Goal: Information Seeking & Learning: Check status

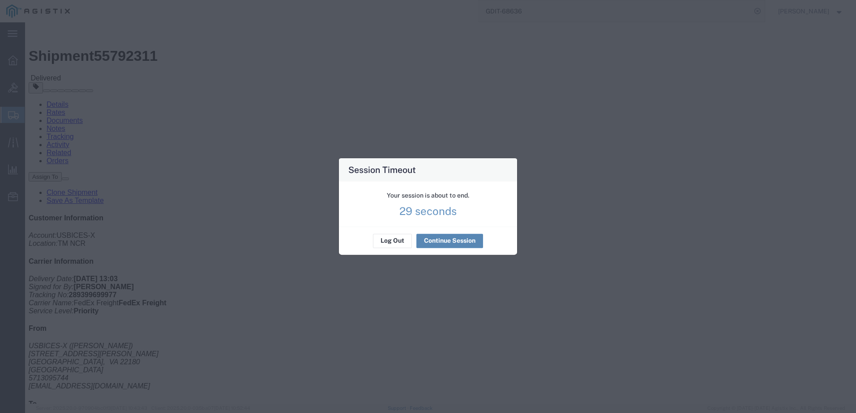
click at [437, 240] on button "Continue Session" at bounding box center [449, 241] width 67 height 14
click at [432, 234] on button "Continue Session" at bounding box center [449, 241] width 67 height 14
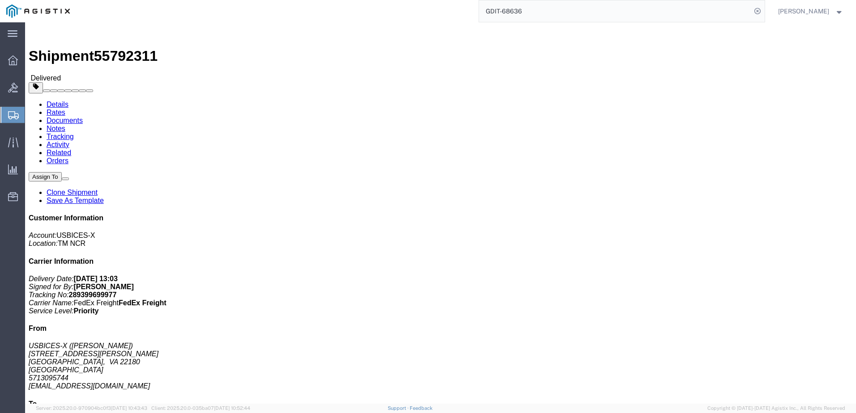
click at [13, 107] on div at bounding box center [12, 115] width 25 height 16
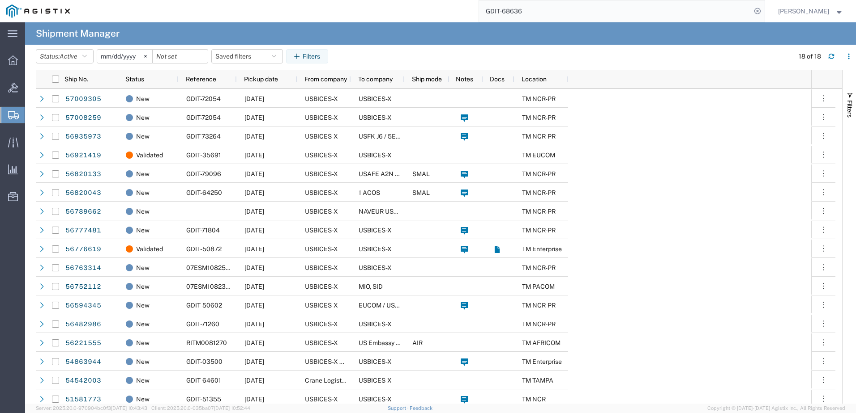
click at [552, 17] on input "GDIT-68636" at bounding box center [615, 10] width 272 height 21
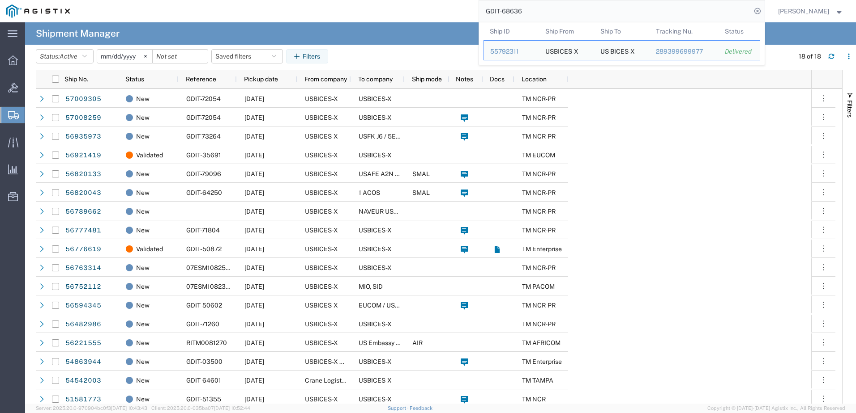
click at [552, 17] on input "GDIT-68636" at bounding box center [615, 10] width 272 height 21
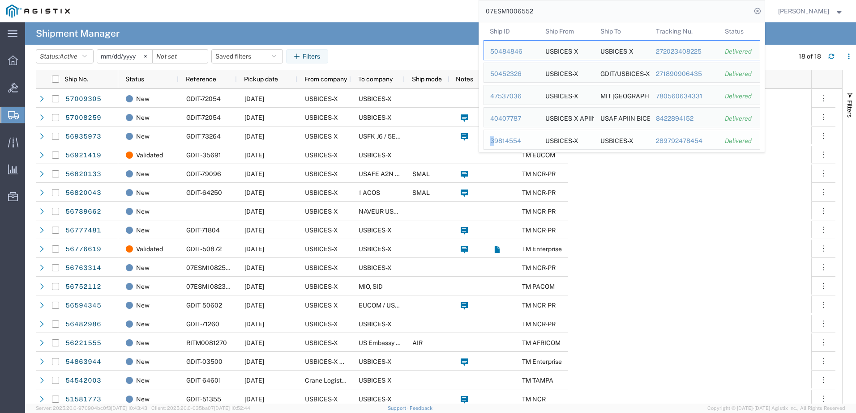
click at [507, 142] on div "39814554" at bounding box center [511, 140] width 43 height 9
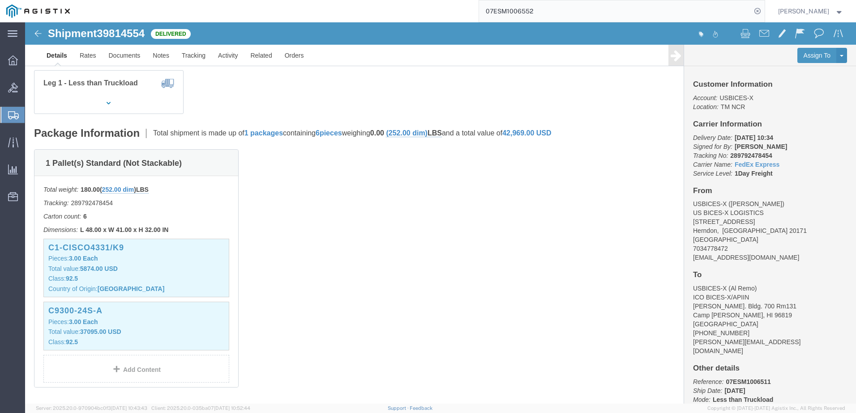
scroll to position [134, 0]
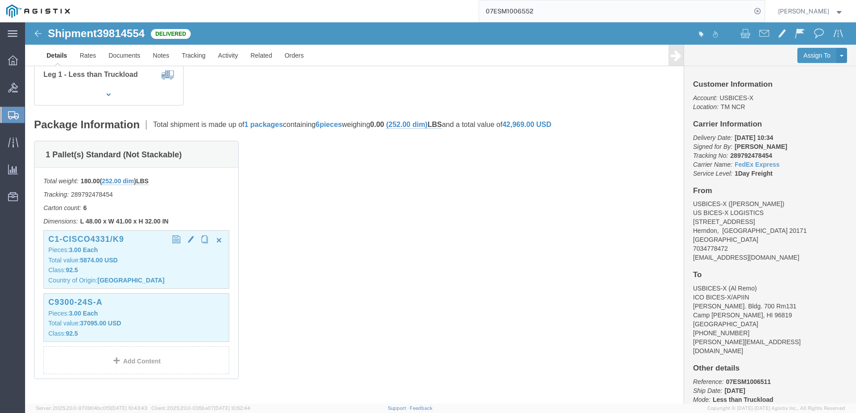
click p "Class: 92.5"
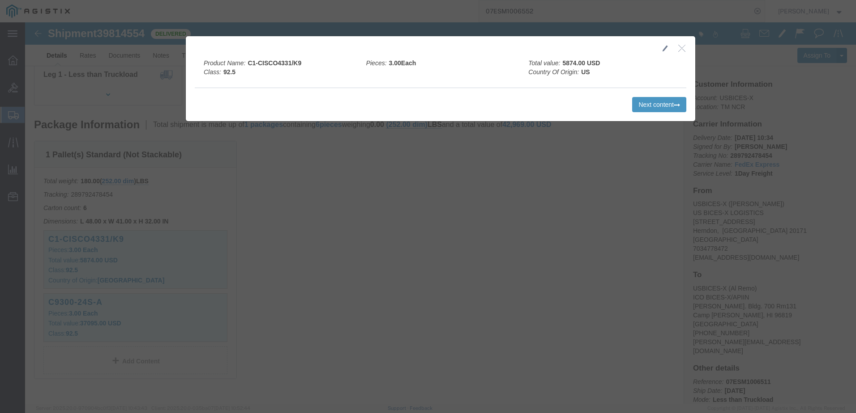
click icon "button"
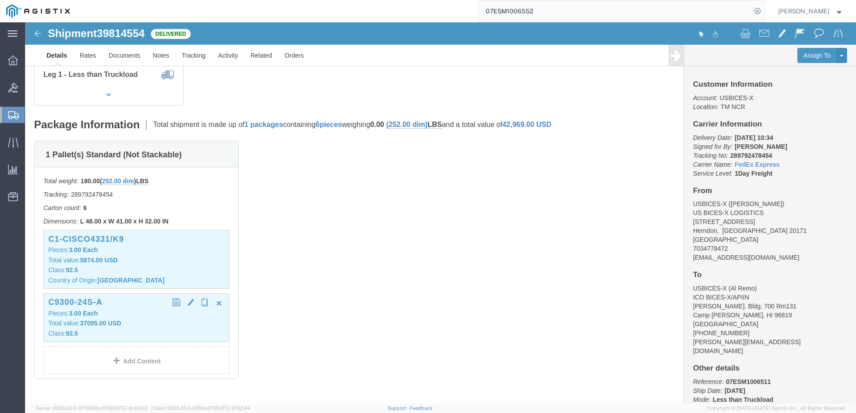
click div "C9300-24S-A Pieces: 3.00 Each Total value: 37095.00 USD Class: 92.5"
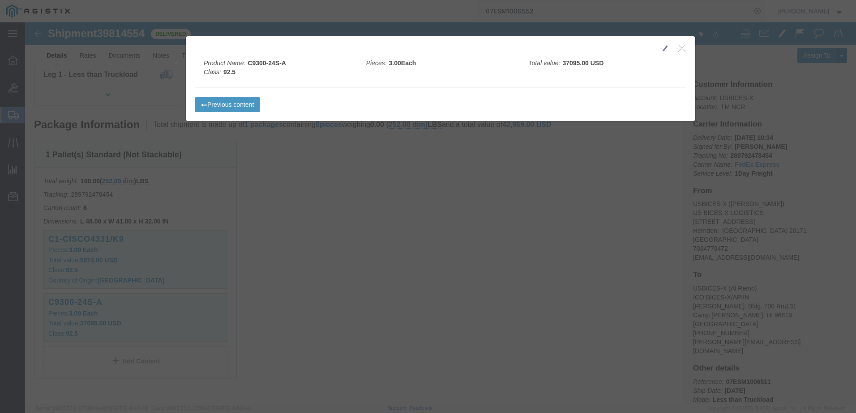
click button "button"
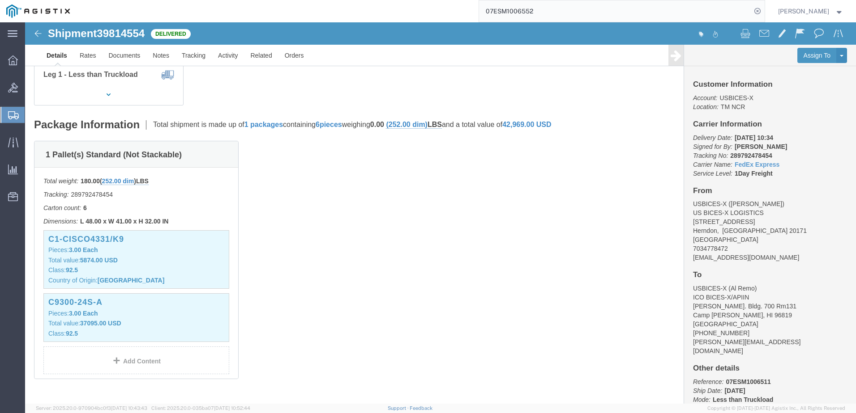
scroll to position [0, 0]
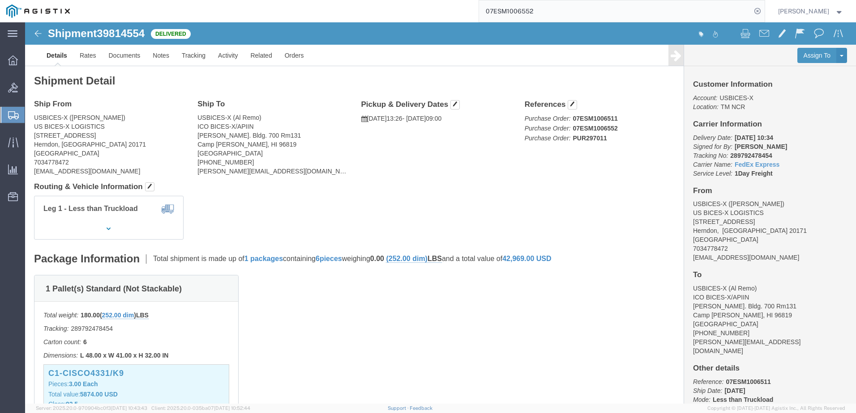
click div "Shipment 39814554 Delivered Details Rates Documents Notes Tracking Activity Rel…"
click at [649, 10] on input "07ESM1006552" at bounding box center [615, 10] width 272 height 21
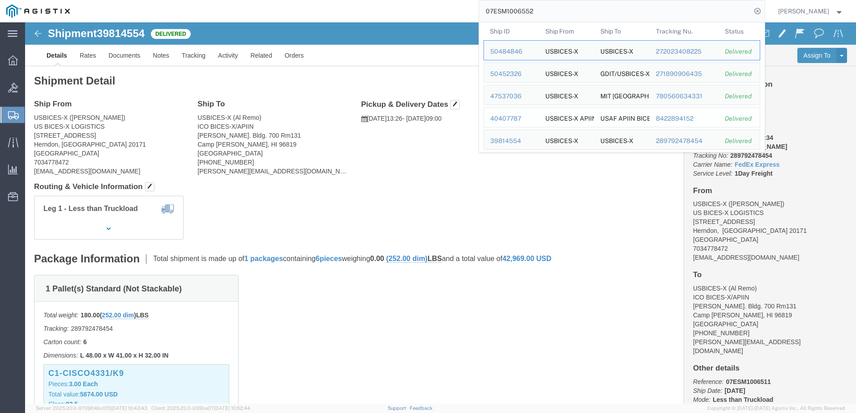
click at [517, 114] on div "40407787" at bounding box center [511, 118] width 43 height 9
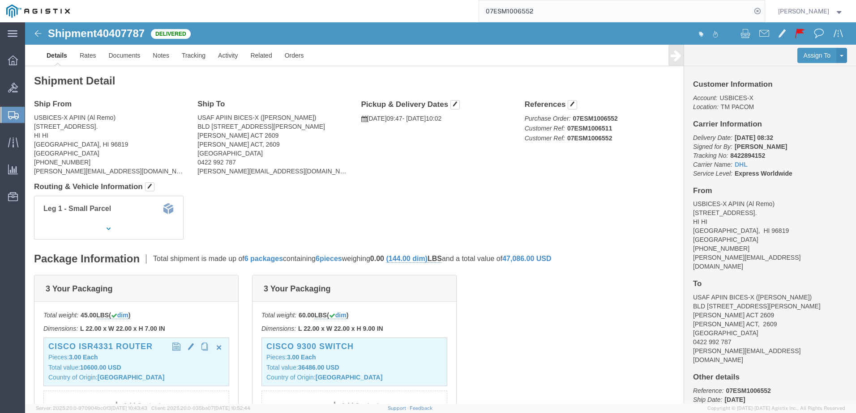
click p "Total value: 10600.00 USD"
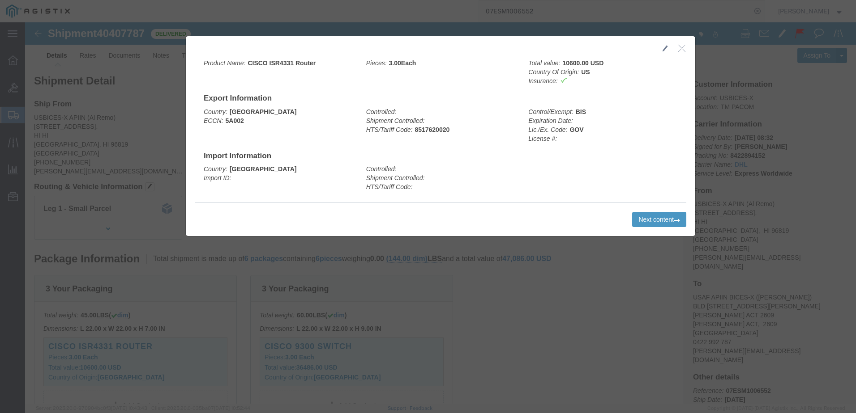
click icon "button"
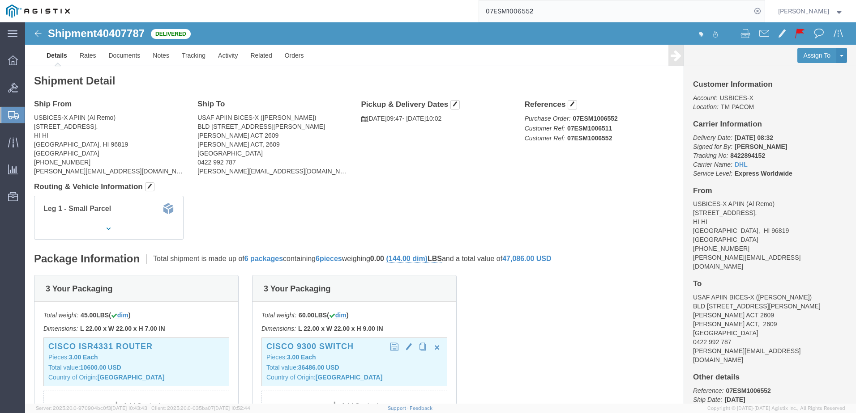
click p "Total value: 36486.00 USD"
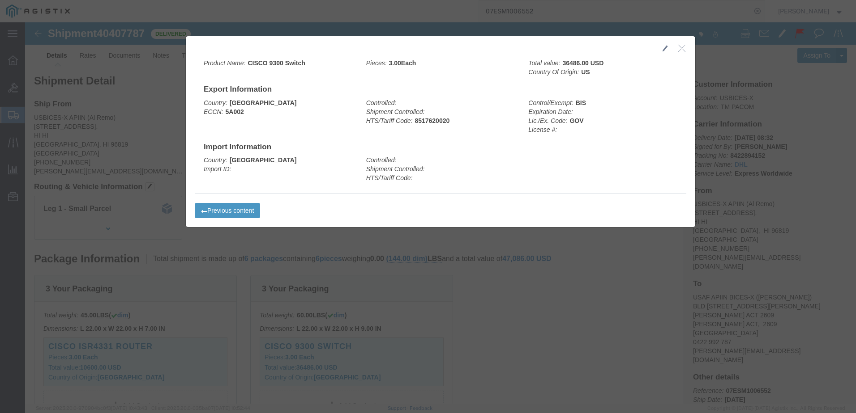
click div
click button "button"
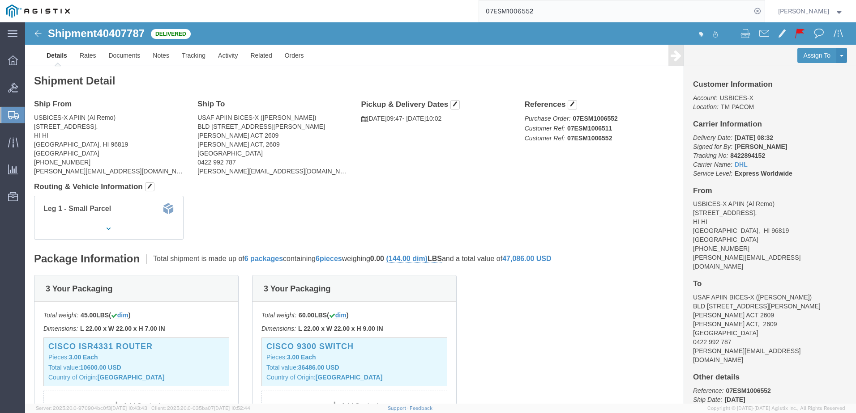
click at [720, 17] on input "07ESM1006552" at bounding box center [615, 10] width 272 height 21
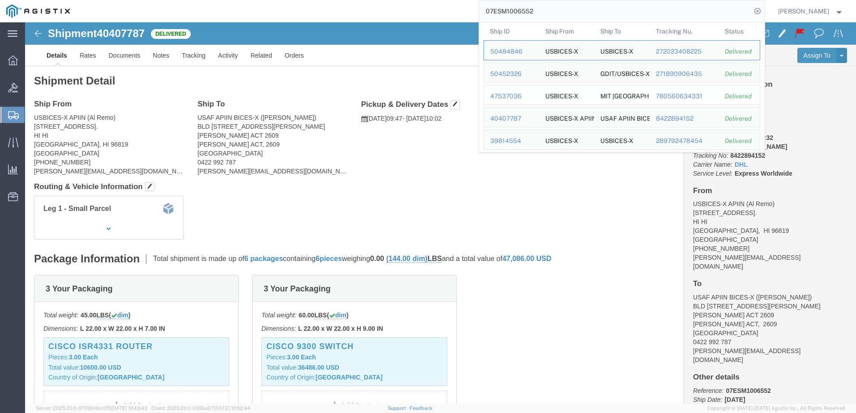
click at [523, 98] on div "47537036" at bounding box center [511, 96] width 43 height 9
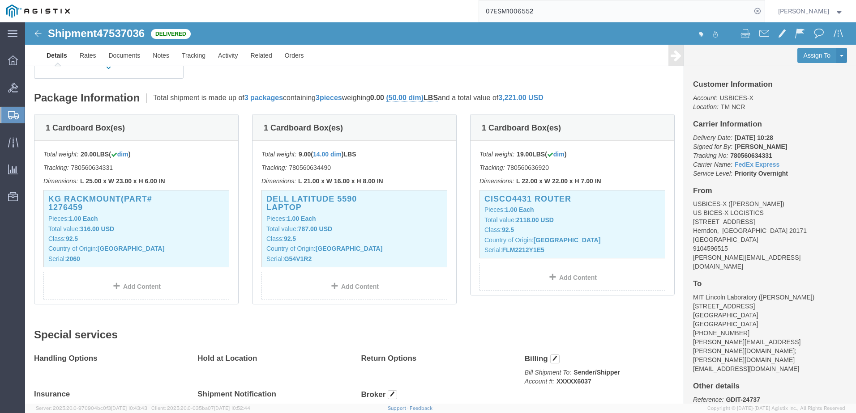
scroll to position [179, 0]
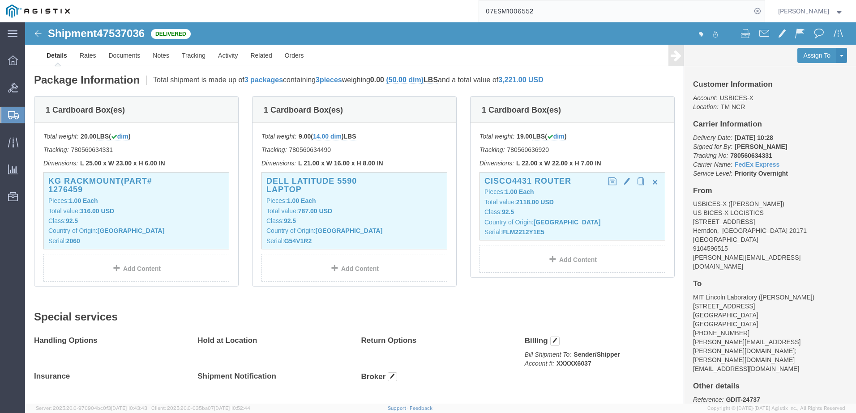
click div "CISCO4431 router Pieces: 1.00 Each Total value: 2118.00 USD Class: 92.5 Country…"
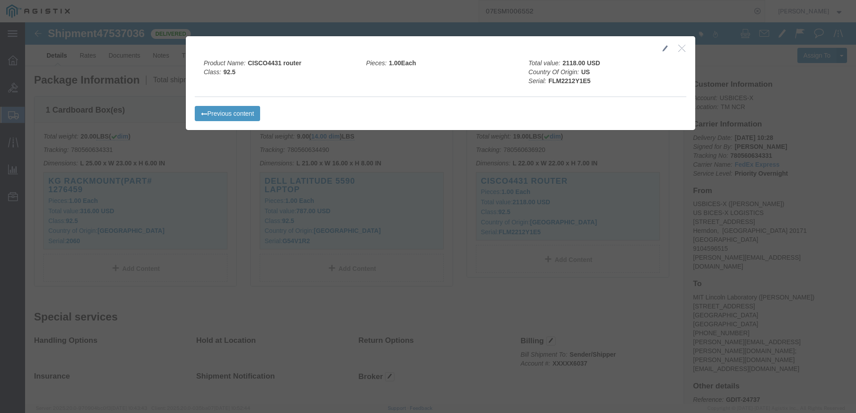
click icon "button"
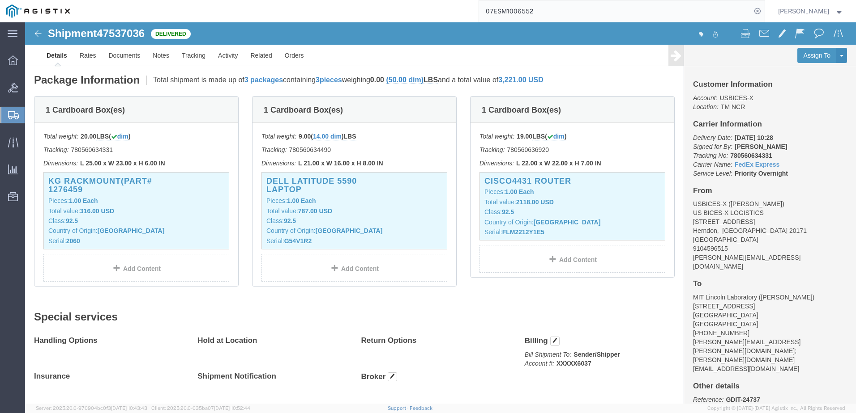
click at [584, 5] on input "07ESM1006552" at bounding box center [615, 10] width 272 height 21
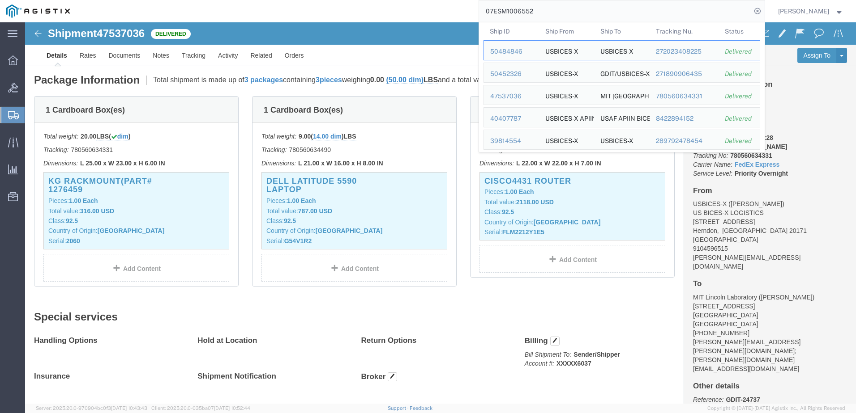
click at [584, 5] on input "07ESM1006552" at bounding box center [615, 10] width 272 height 21
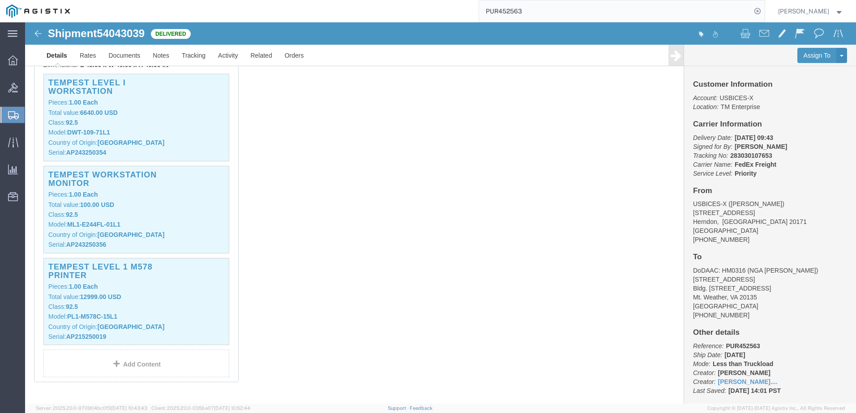
scroll to position [224, 0]
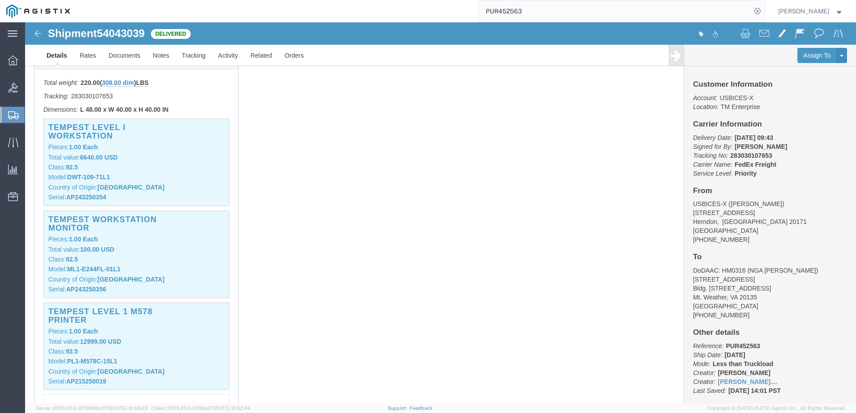
click at [597, 14] on input "PUR452563" at bounding box center [615, 10] width 272 height 21
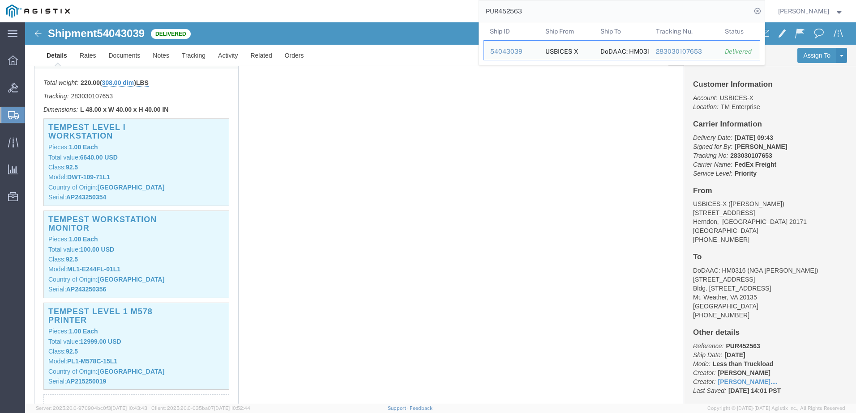
click div "1 Cardboard Box(es) Total weight: 220.00 ( 308.00 dim ) LBS Tracking: 283030107…"
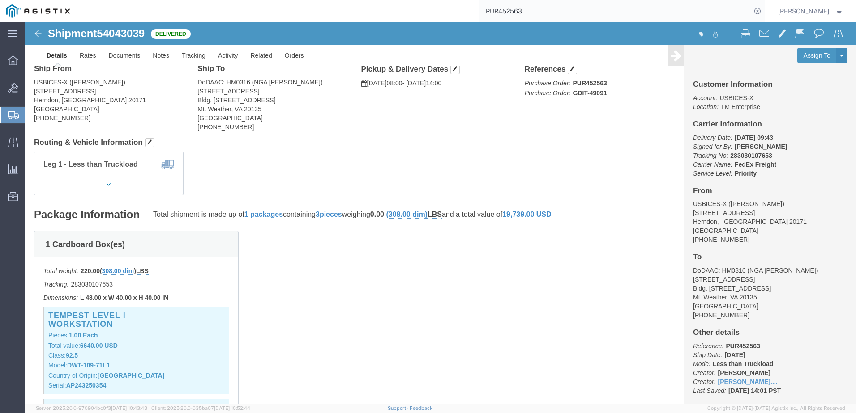
scroll to position [90, 0]
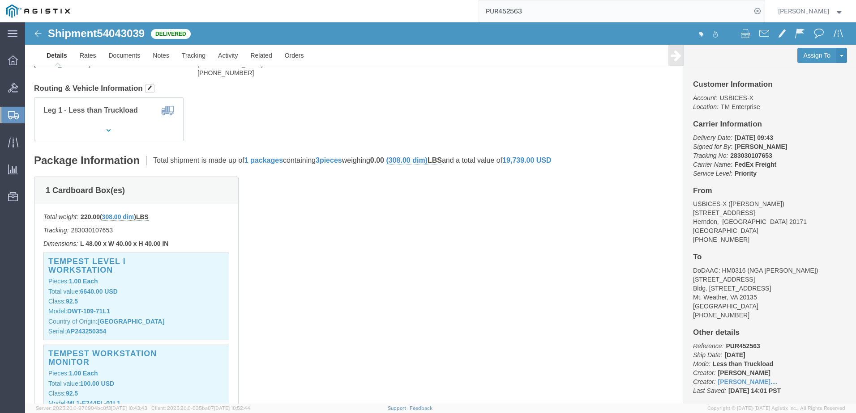
click at [561, 18] on input "PUR452563" at bounding box center [615, 10] width 272 height 21
type input "PUR333789"
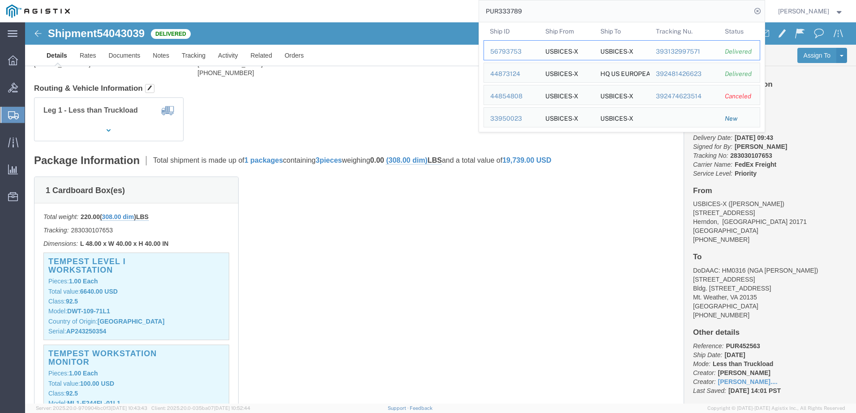
click at [519, 53] on div "56793753" at bounding box center [511, 51] width 43 height 9
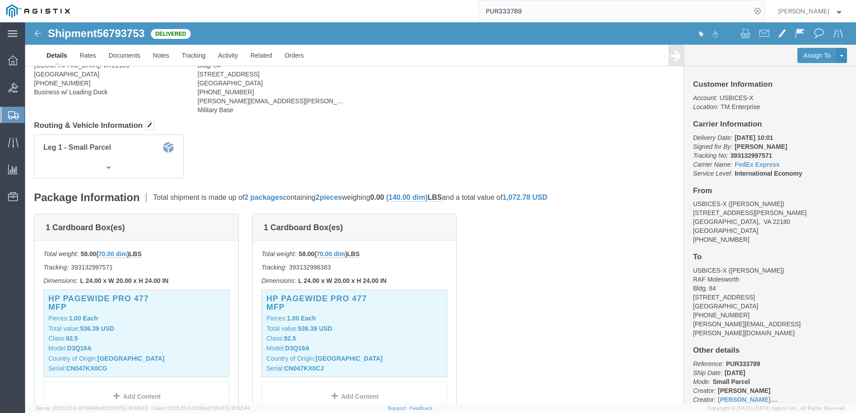
scroll to position [90, 0]
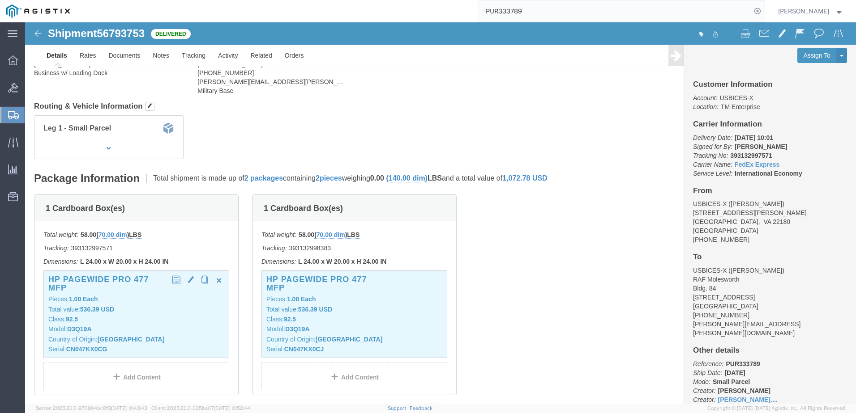
click p "Model: D3Q19A"
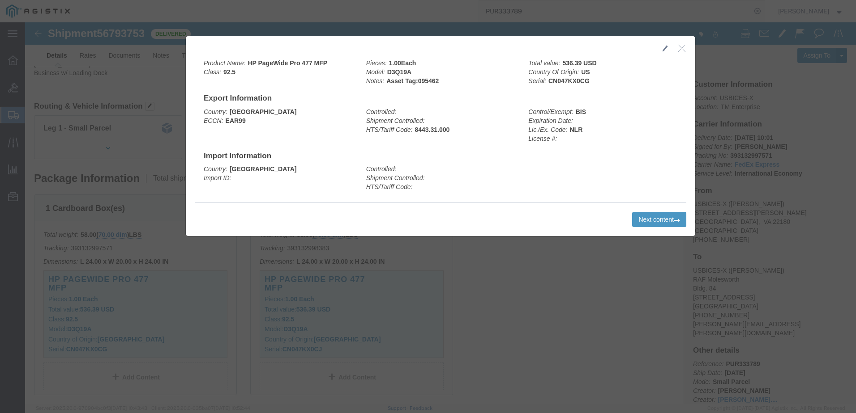
click b "Asset Tag:095462"
copy b "095462"
drag, startPoint x: 657, startPoint y: 27, endPoint x: 628, endPoint y: 28, distance: 29.5
click button "button"
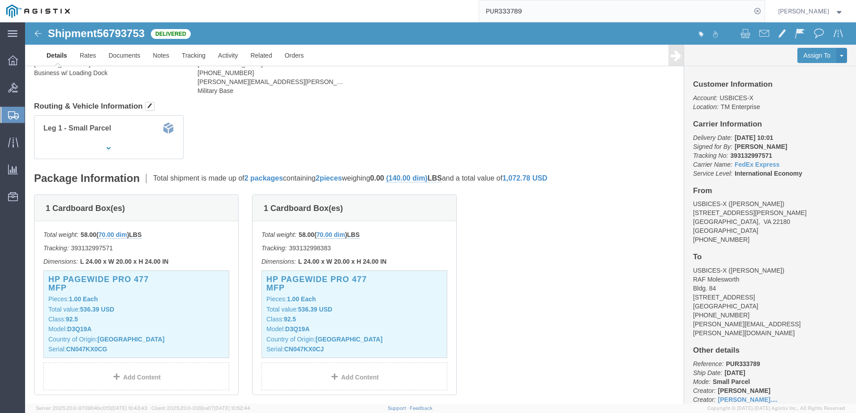
click span "56793753"
copy span "56793753"
click p "Class: 92.5"
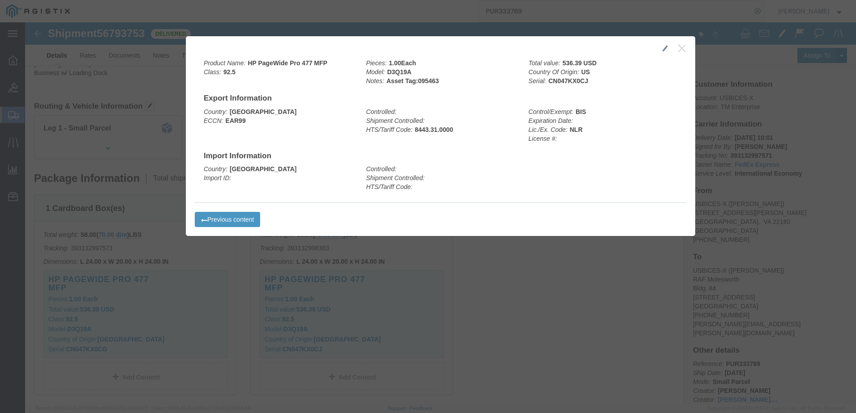
click b "Asset Tag:095463"
copy b "095463"
click button "button"
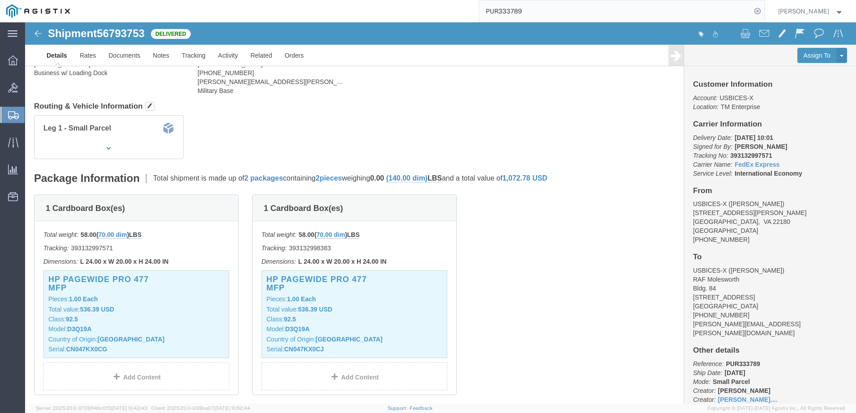
click at [582, 13] on input "PUR333789" at bounding box center [615, 10] width 272 height 21
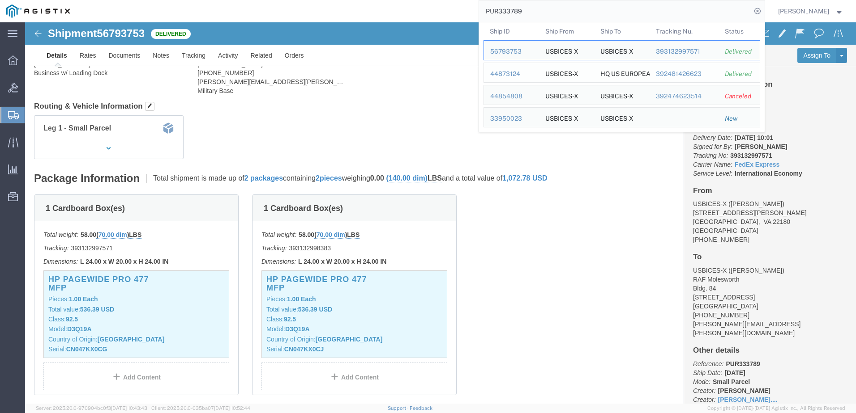
click at [527, 73] on div "44873124" at bounding box center [511, 73] width 43 height 9
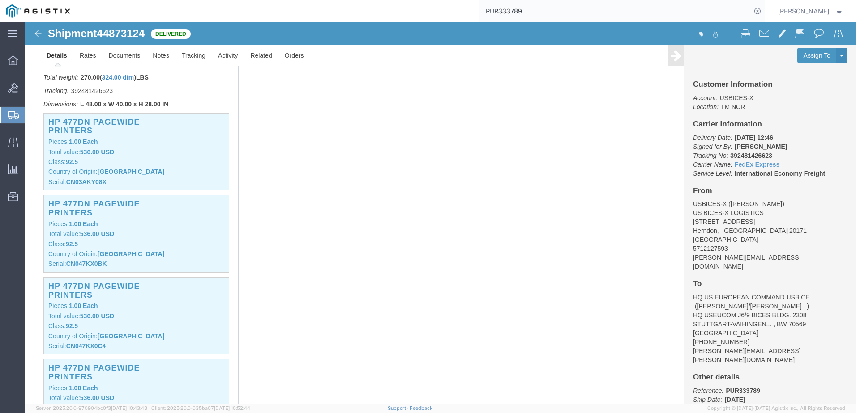
scroll to position [224, 0]
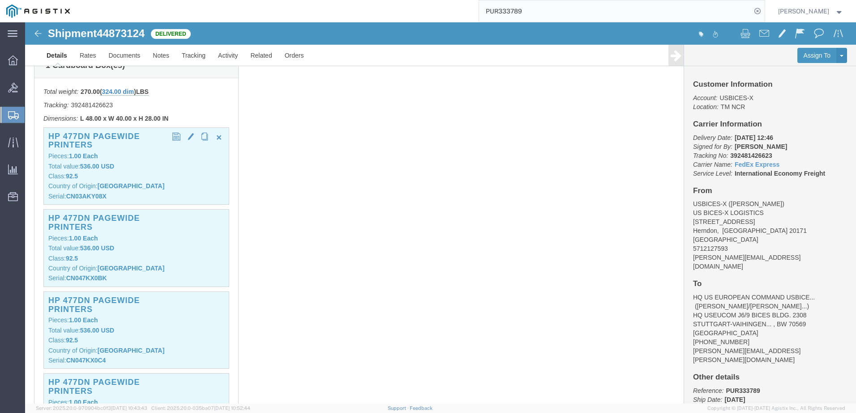
click p "Class: 92.5"
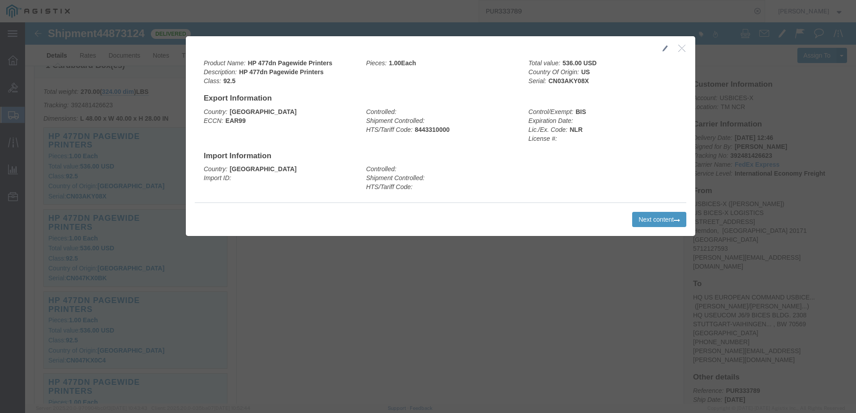
click b "CN03AKY08X"
copy b "CN03AKY08X"
drag, startPoint x: 657, startPoint y: 29, endPoint x: 622, endPoint y: 61, distance: 46.9
click icon "button"
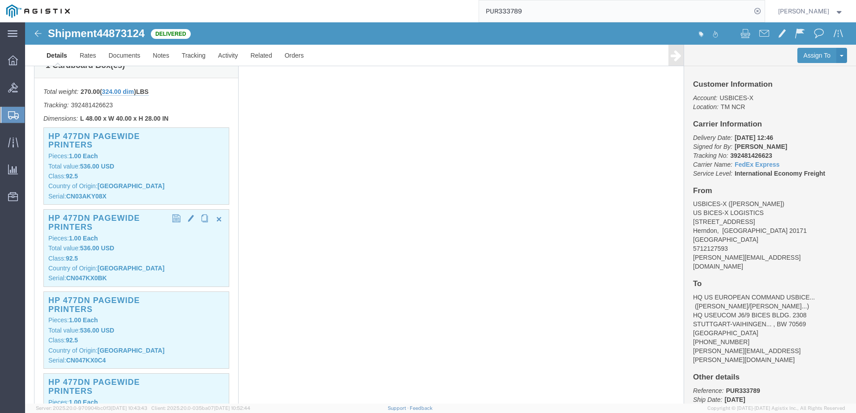
click div "HP 477dn Pagewide Printers Pieces: 1.00 Each Total value: 536.00 USD Class: 92.…"
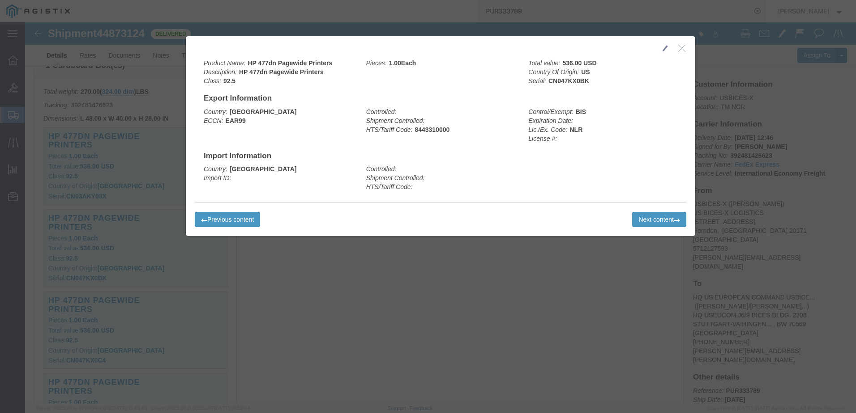
click b "CN047KX0BK"
copy b "CN047KX0BK"
click icon "button"
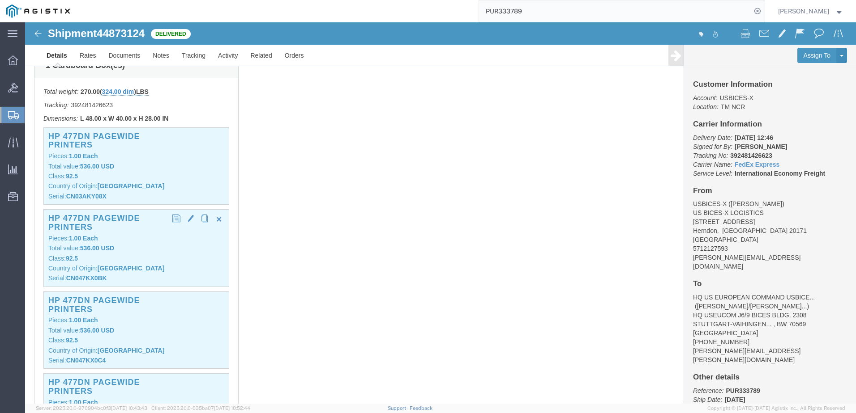
click div "HP 477dn Pagewide Printers Pieces: 1.00 Each Total value: 536.00 USD Class: 92.…"
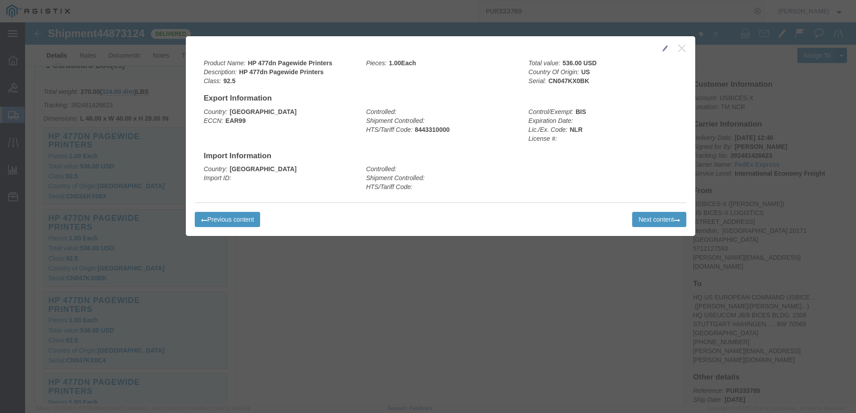
click b "CN047KX0BK"
copy b "CN047KX0BK"
click div
click icon "button"
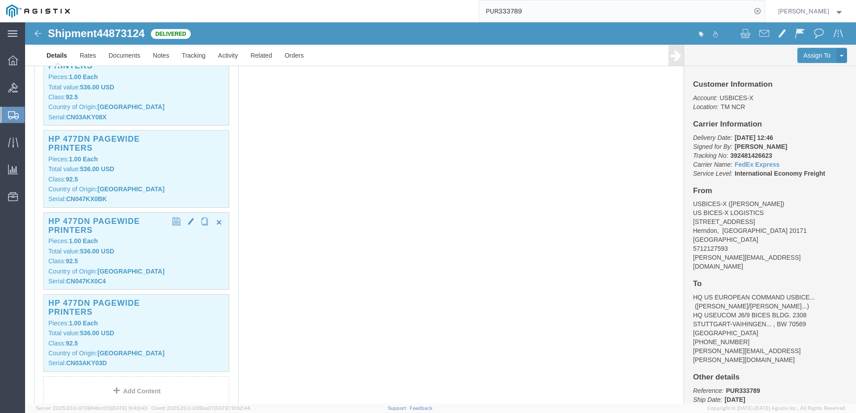
scroll to position [313, 0]
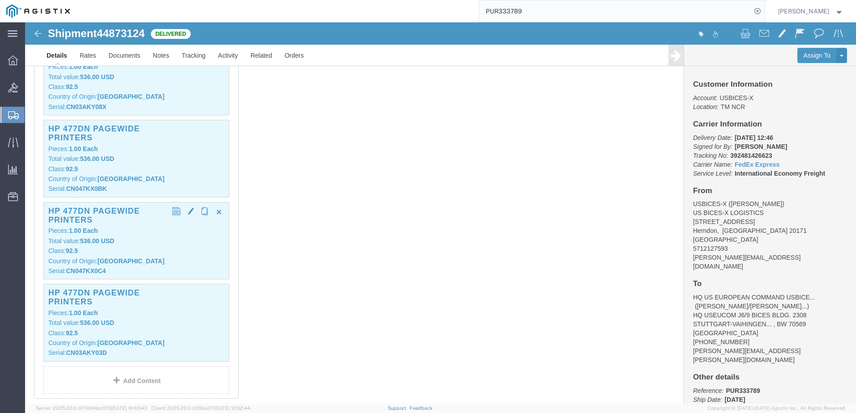
click div "HP 477dn Pagewide Printers Pieces: 1.00 Each Total value: 536.00 USD Class: 92.…"
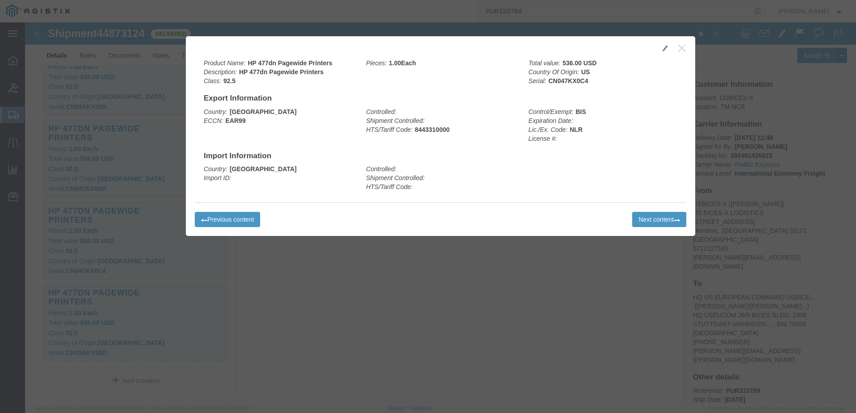
click b "CN047KX0C4"
copy b "CN047KX0C4"
click icon "button"
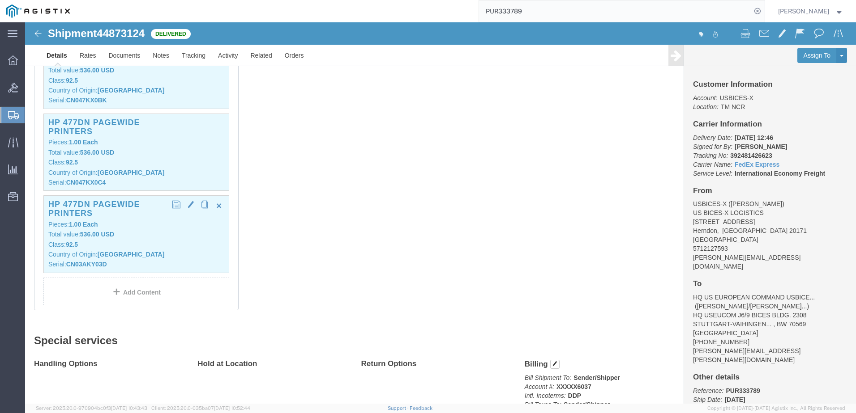
scroll to position [403, 0]
click b "Each"
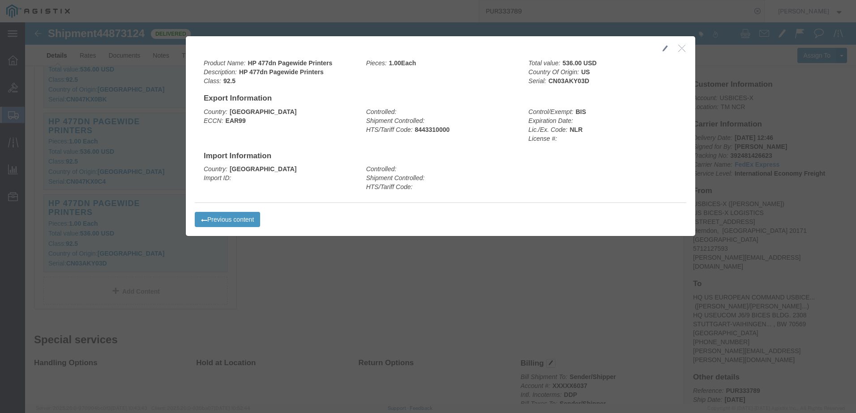
click b "CN03AKY03D"
copy b "CN03AKY03D"
click icon "button"
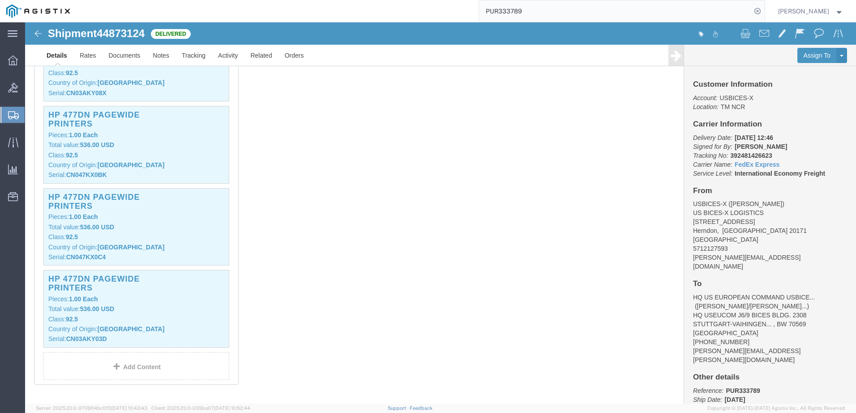
scroll to position [90, 0]
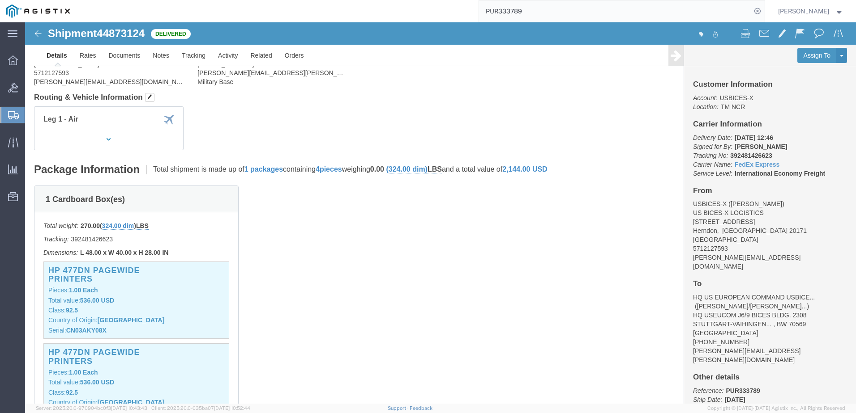
click at [540, 10] on input "PUR333789" at bounding box center [615, 10] width 272 height 21
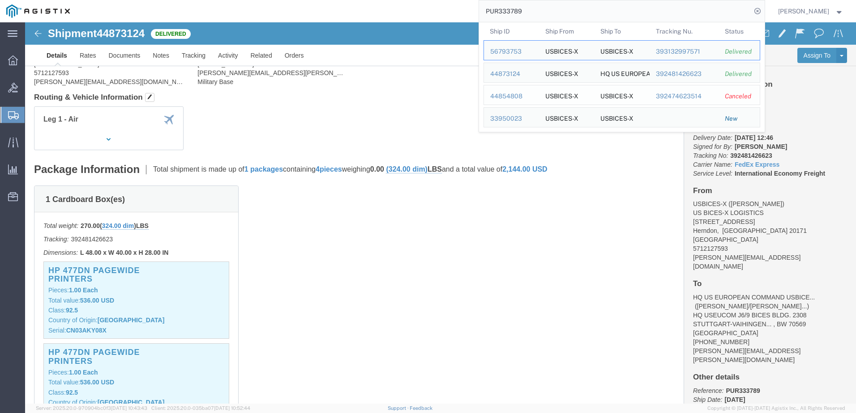
click at [520, 96] on div "44854808" at bounding box center [511, 96] width 43 height 9
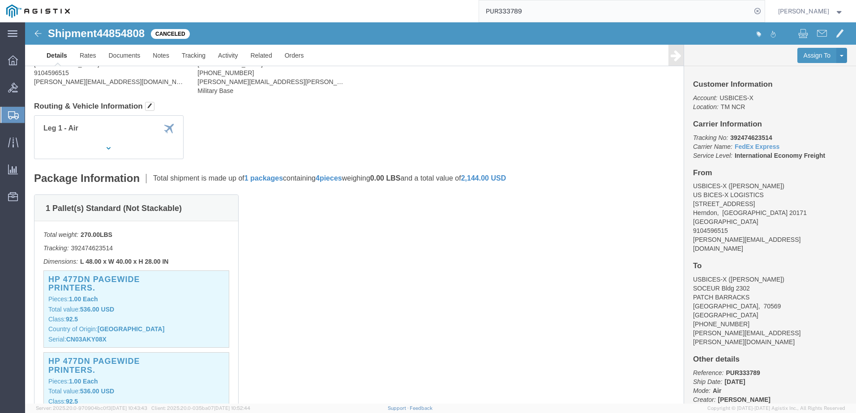
click at [553, 4] on input "PUR333789" at bounding box center [615, 10] width 272 height 21
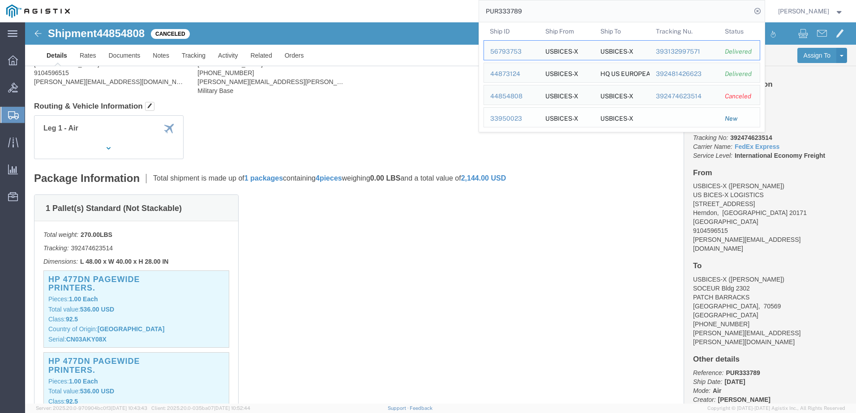
click at [525, 122] on div "33950023" at bounding box center [511, 118] width 43 height 9
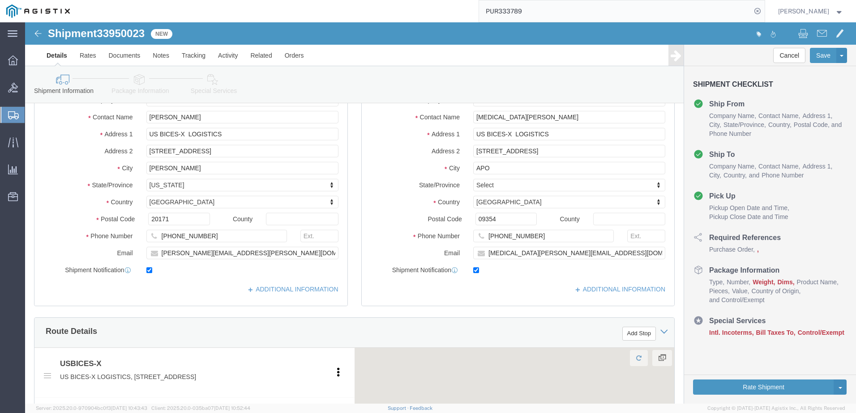
select select
select select "34242"
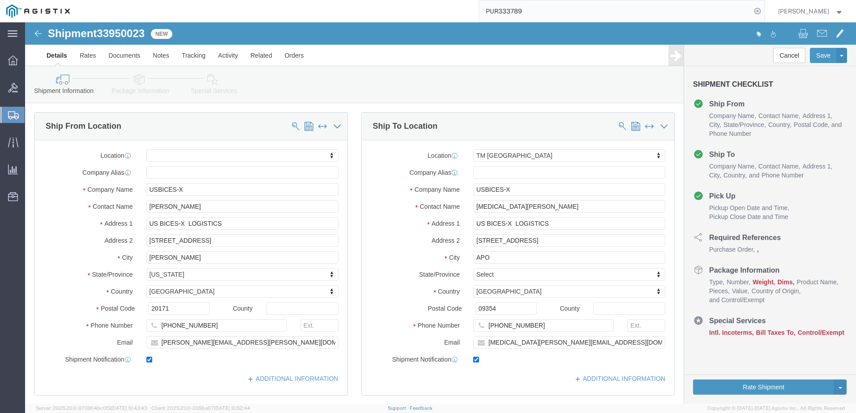
click at [601, 13] on input "PUR333789" at bounding box center [615, 10] width 272 height 21
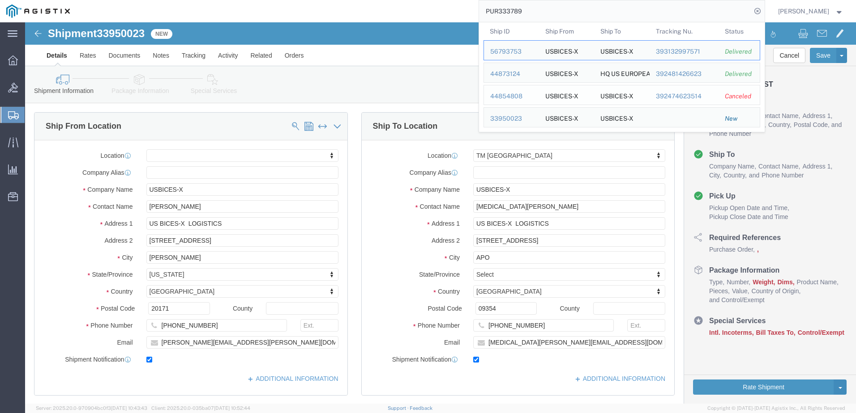
click at [527, 95] on div "44854808" at bounding box center [511, 96] width 43 height 9
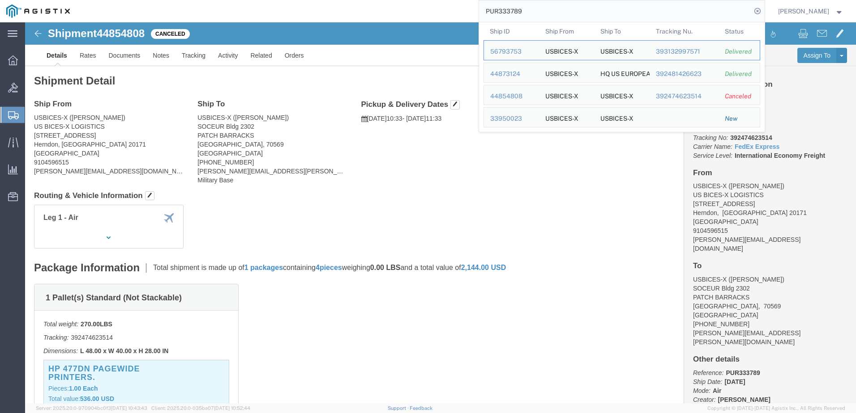
click at [623, 13] on input "PUR333789" at bounding box center [615, 10] width 272 height 21
paste input "27343"
click at [518, 96] on div "29435863" at bounding box center [511, 96] width 43 height 9
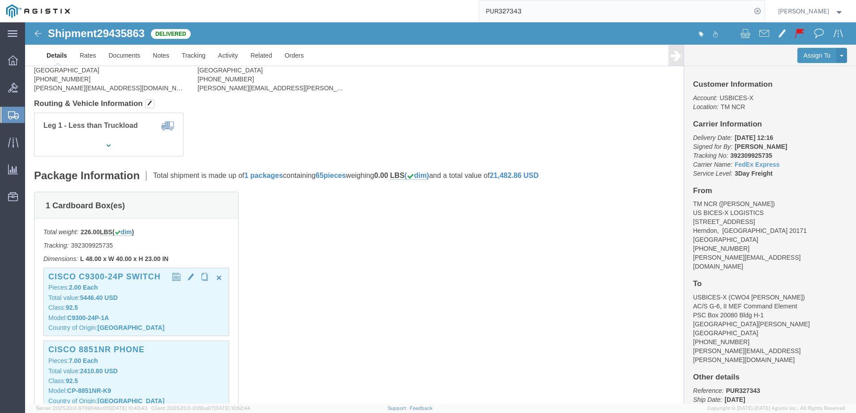
scroll to position [90, 0]
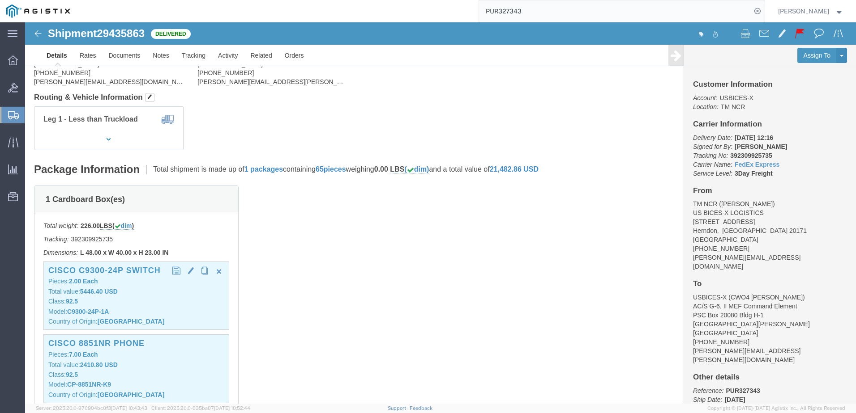
click p "Total value: 5446.40 USD"
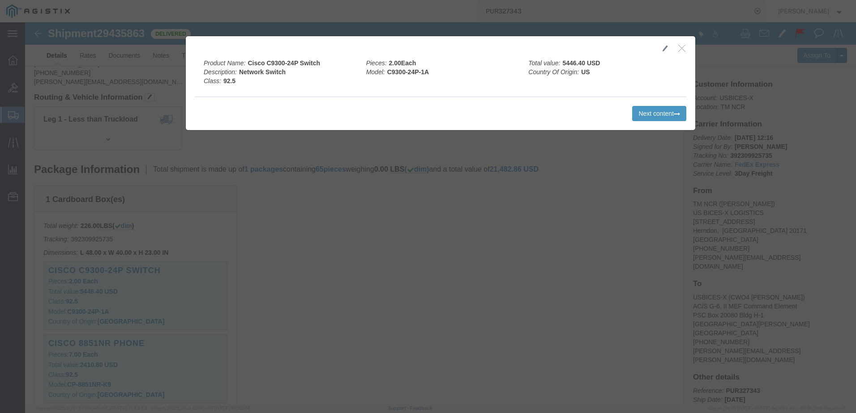
click icon "button"
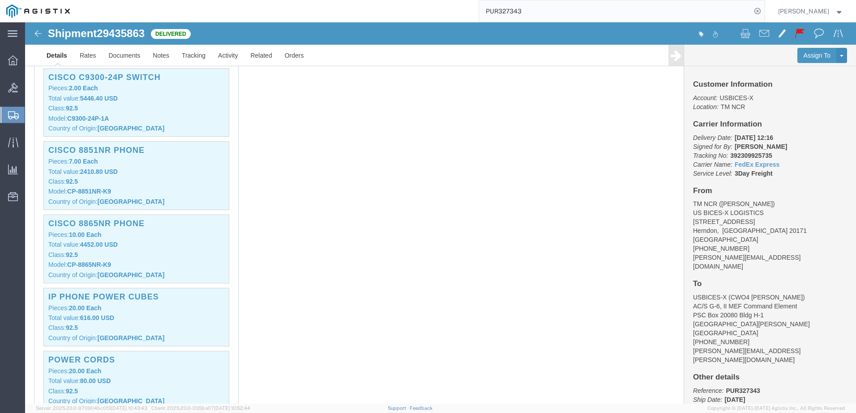
scroll to position [0, 0]
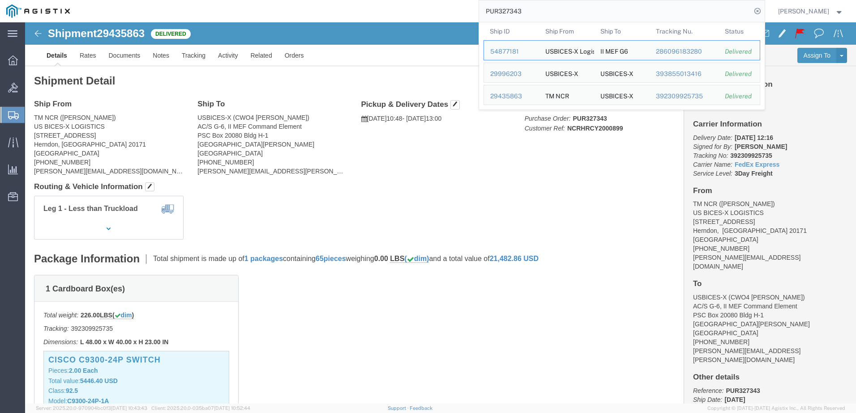
click at [588, 9] on input "PUR327343" at bounding box center [615, 10] width 272 height 21
click at [531, 53] on div "54877181" at bounding box center [511, 51] width 43 height 9
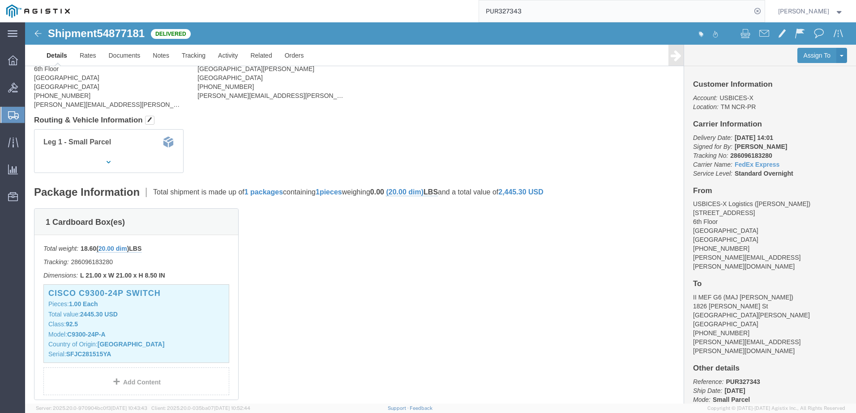
scroll to position [134, 0]
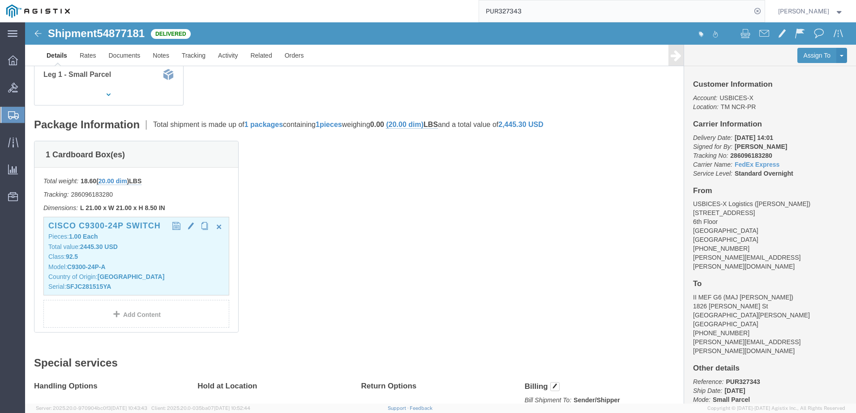
click div "Cisco C9300-24P Switch Pieces: 1.00 Each Total value: 2445.30 USD Class: 92.5 M…"
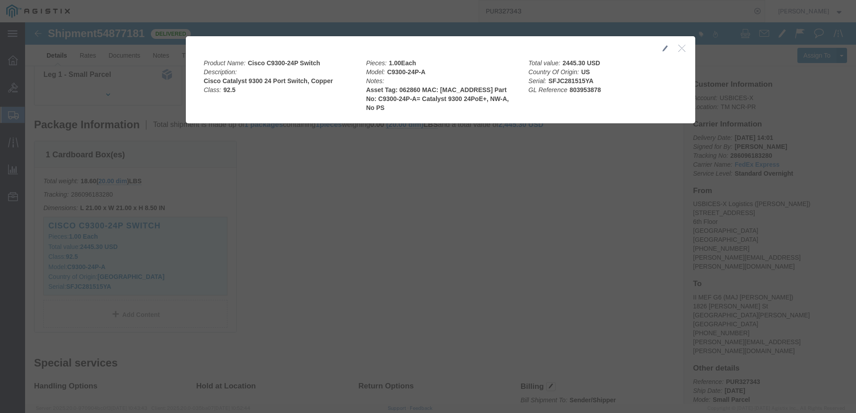
click div
click icon "button"
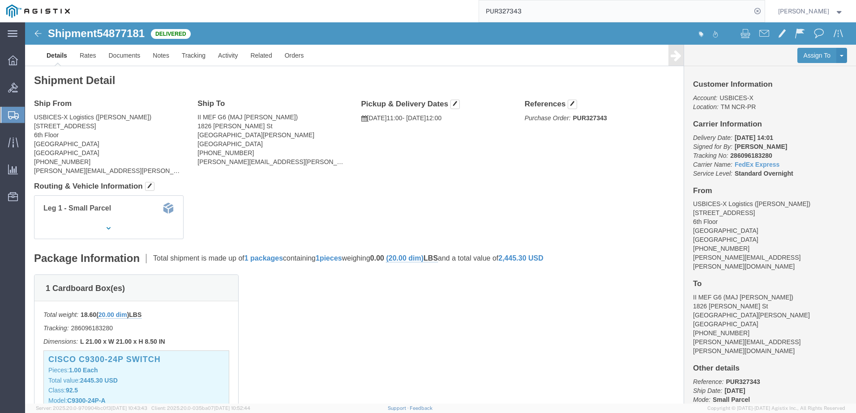
scroll to position [0, 0]
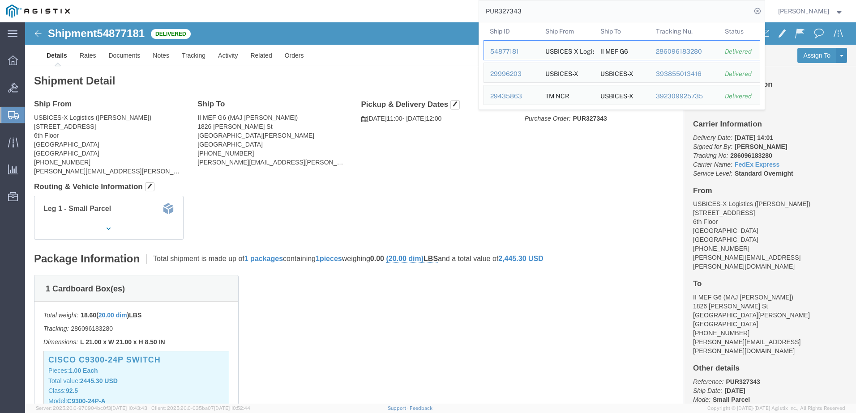
drag, startPoint x: 553, startPoint y: 25, endPoint x: 569, endPoint y: 9, distance: 22.8
click at [569, 9] on input "PUR327343" at bounding box center [615, 10] width 272 height 21
click at [529, 74] on div "29996203" at bounding box center [511, 73] width 43 height 9
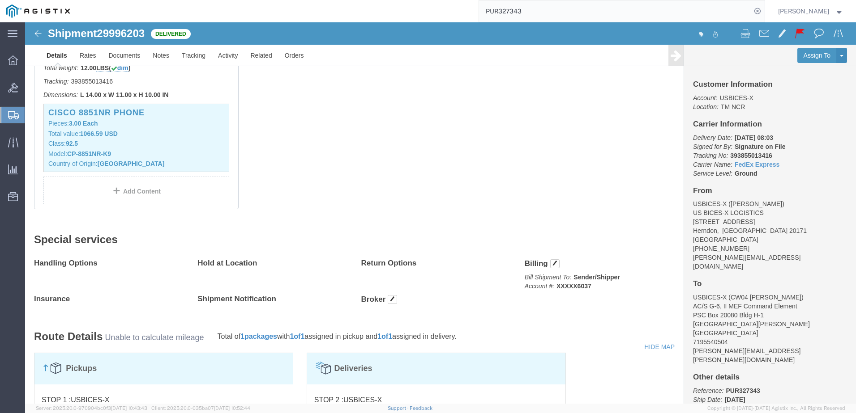
scroll to position [269, 0]
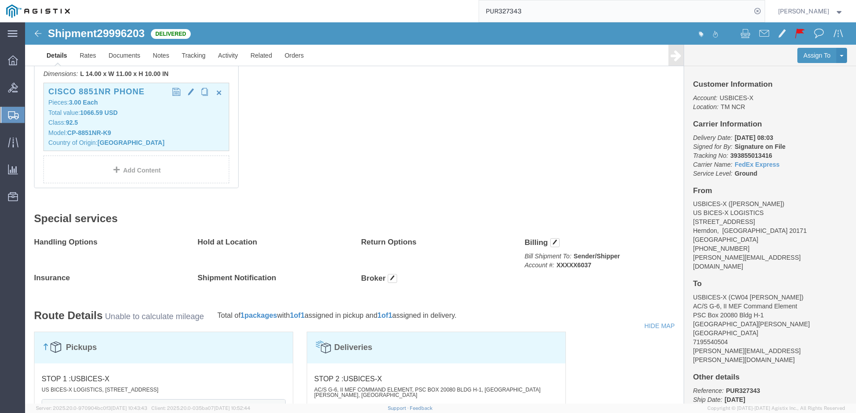
click p "Total value: 1066.59 USD"
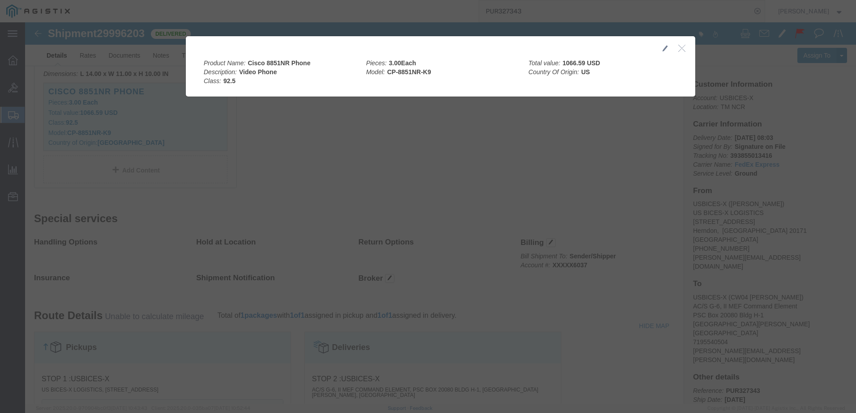
click icon "button"
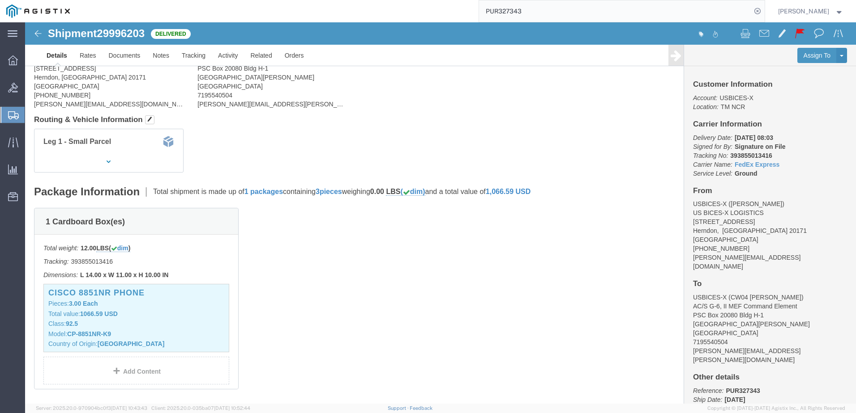
scroll to position [0, 0]
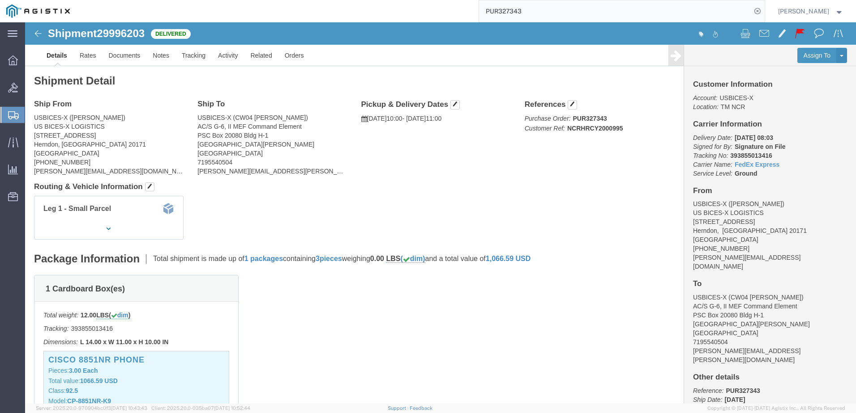
click at [583, 18] on input "PUR327343" at bounding box center [615, 10] width 272 height 21
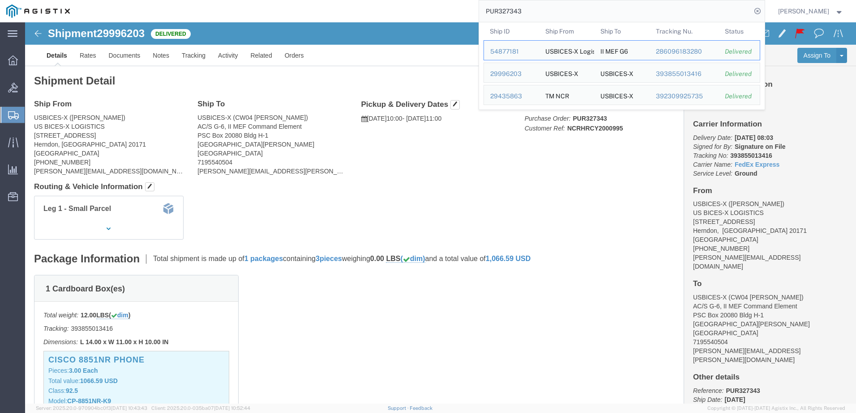
click at [583, 18] on input "PUR327343" at bounding box center [615, 10] width 272 height 21
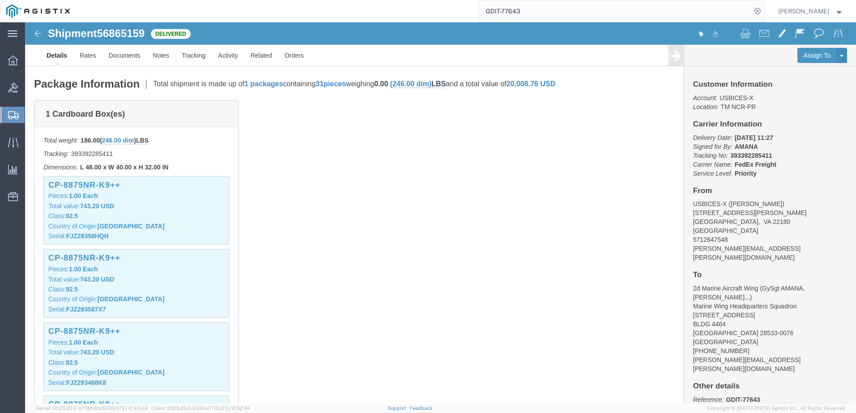
scroll to position [179, 0]
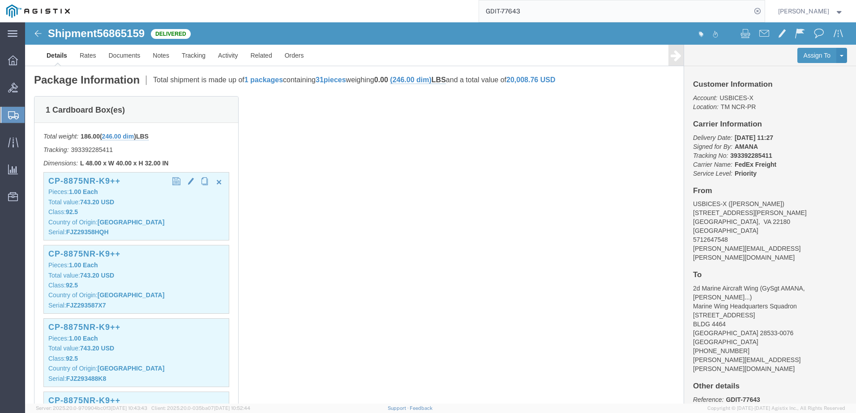
click b "743.20 USD"
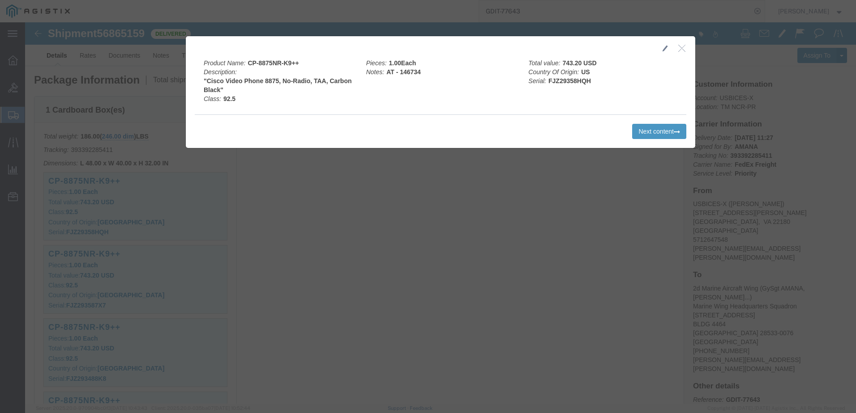
drag, startPoint x: 658, startPoint y: 29, endPoint x: 633, endPoint y: 58, distance: 39.0
click button "button"
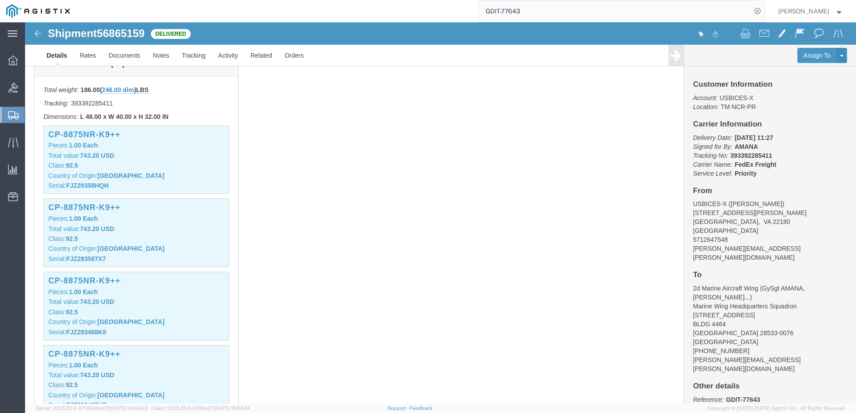
scroll to position [224, 0]
click div "CP-8875NR-K9++ Pieces: 1.00 Each Total value: 743.20 USD Class: 92.5 Country of…"
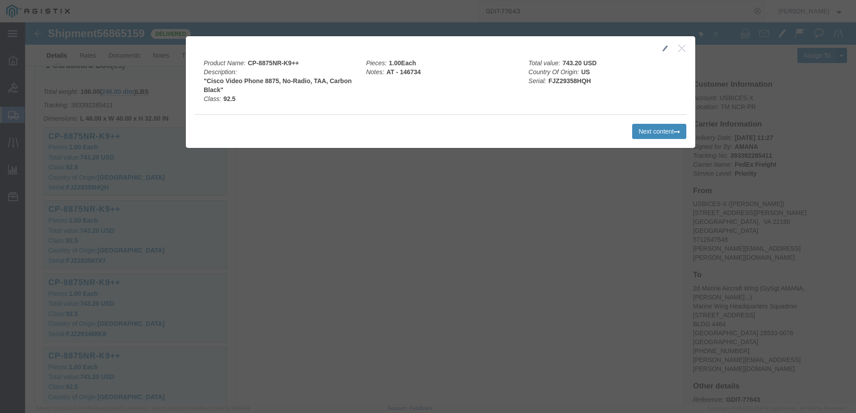
click button "Next content"
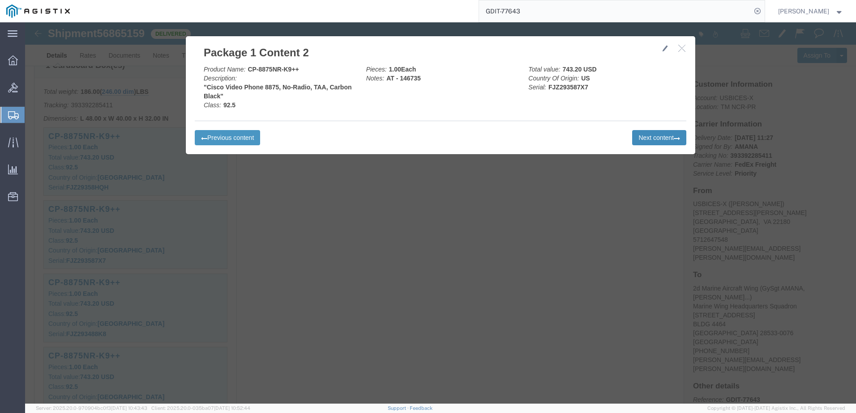
click button "Next content"
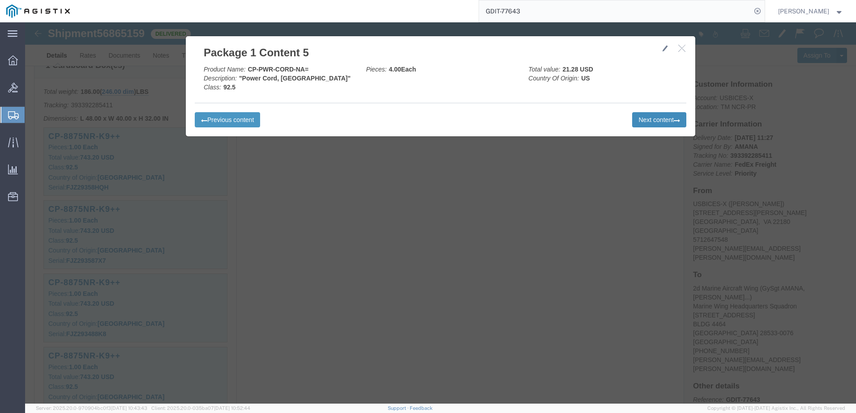
click button "Next content"
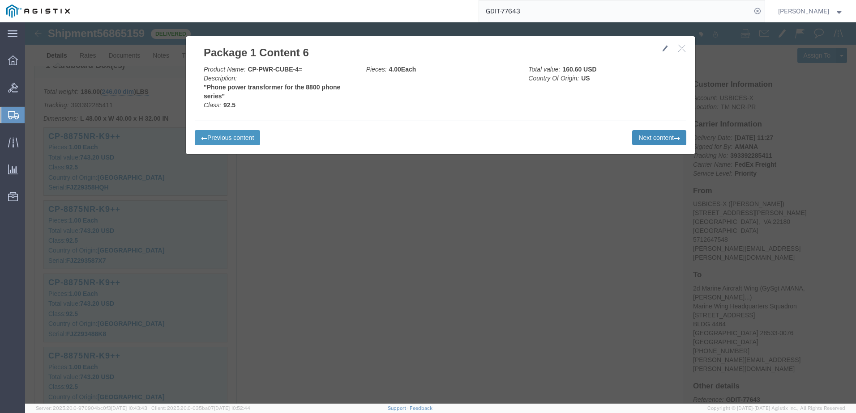
click button "Next content"
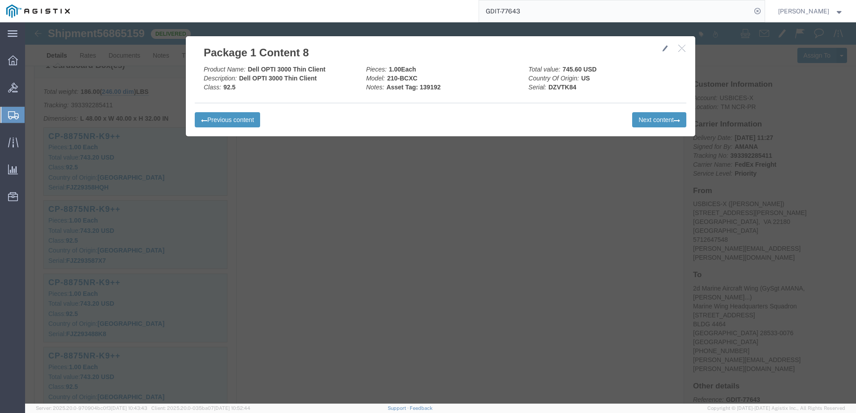
click button "button"
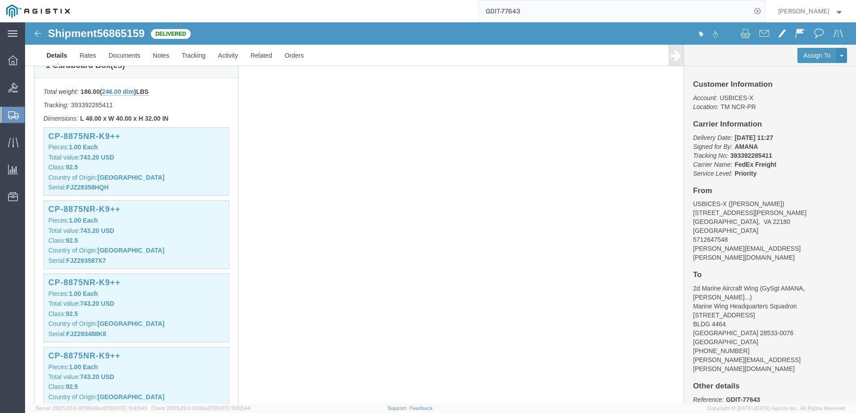
click span "56865159"
copy span "56865159"
click at [535, 17] on input "GDIT-77643" at bounding box center [615, 10] width 272 height 21
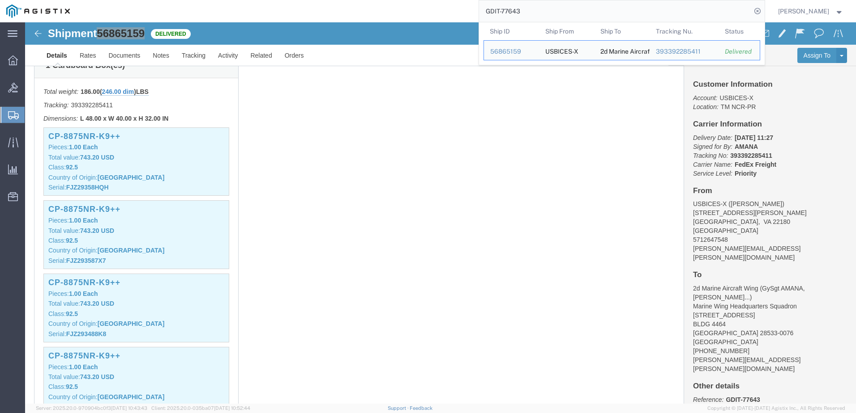
click at [535, 17] on input "GDIT-77643" at bounding box center [615, 10] width 272 height 21
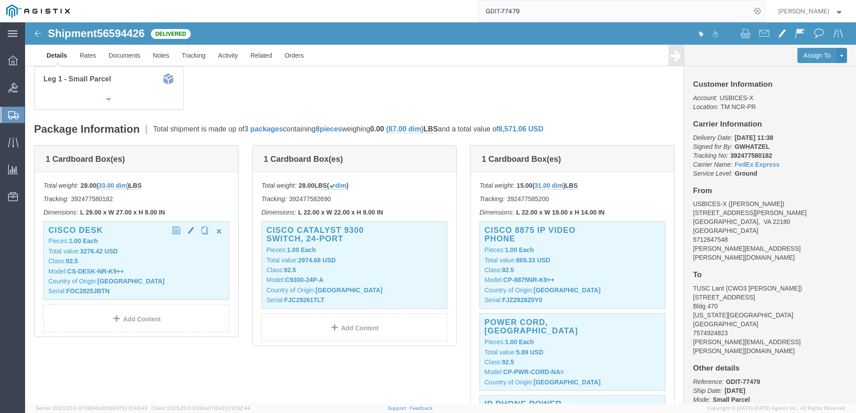
scroll to position [134, 0]
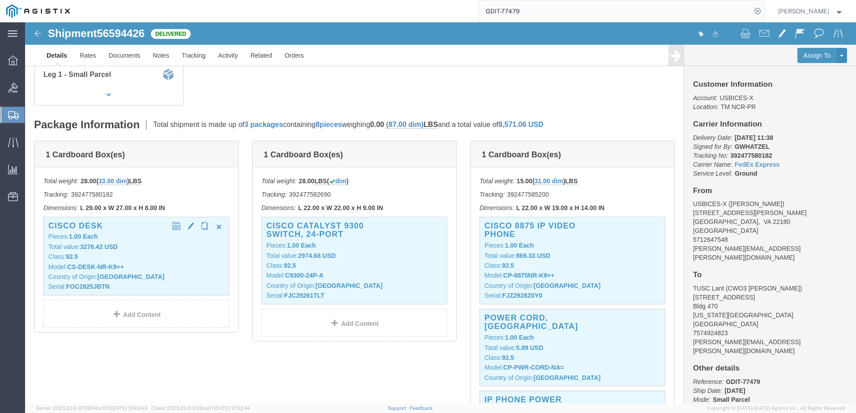
click div "Cisco Desk Pieces: 1.00 Each Total value: 3276.42 USD Class: 92.5 Model: CS-DES…"
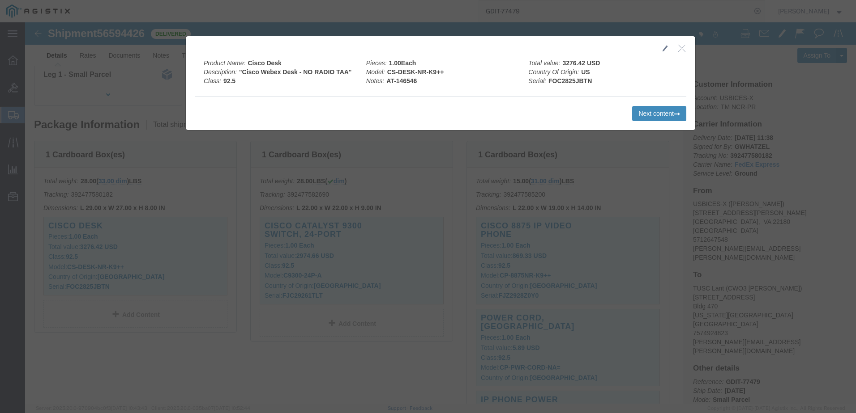
click button "Next content"
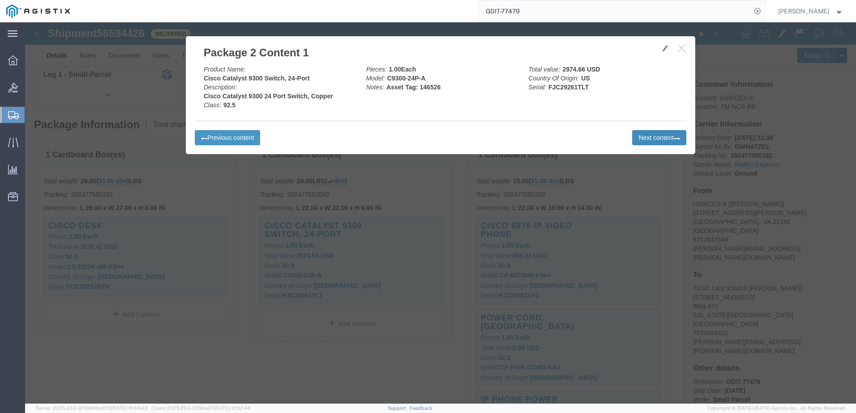
click button "Next content"
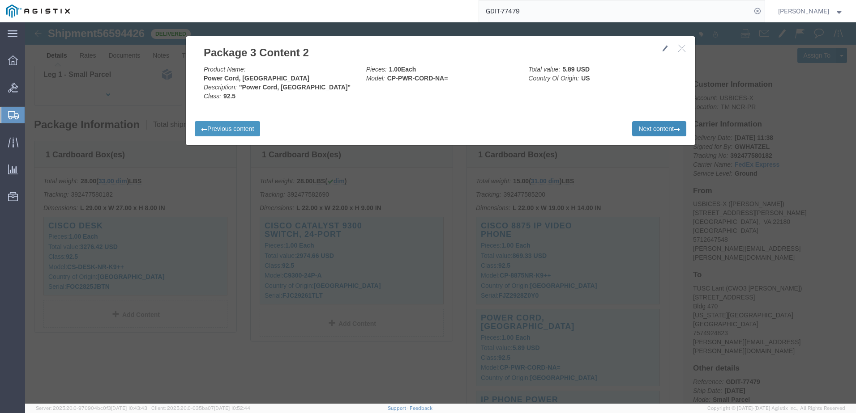
click button "Next content"
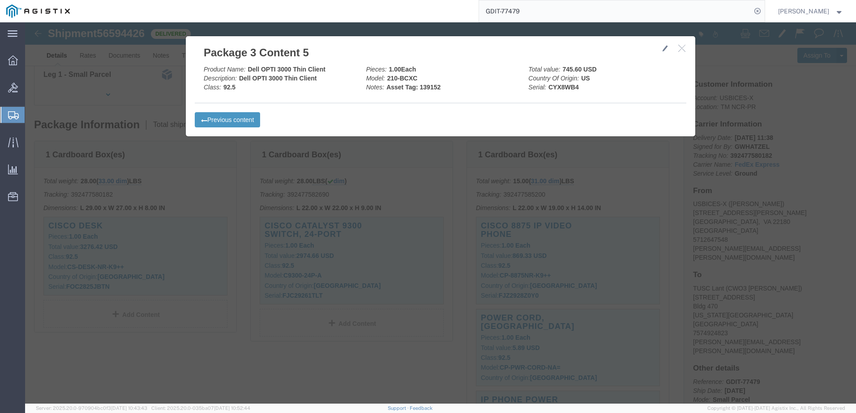
click icon "button"
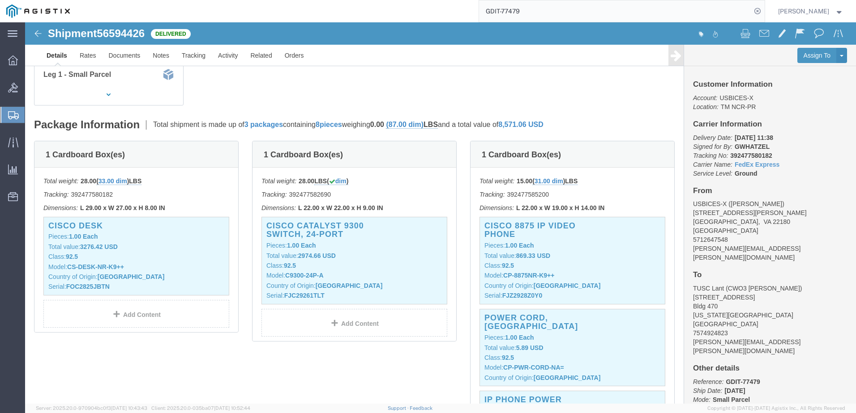
click span "56594426"
copy span "56594426"
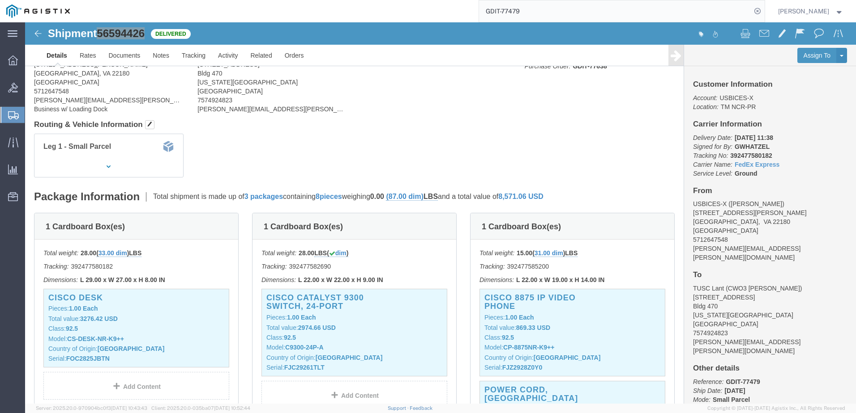
scroll to position [45, 0]
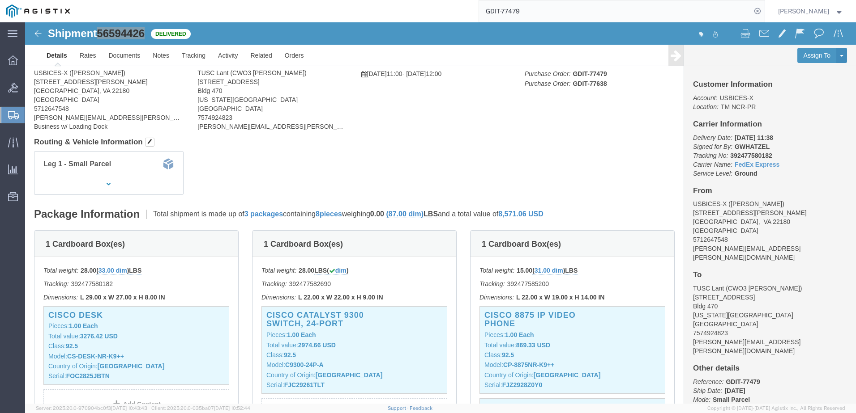
click at [593, 13] on input "GDIT-77479" at bounding box center [615, 10] width 272 height 21
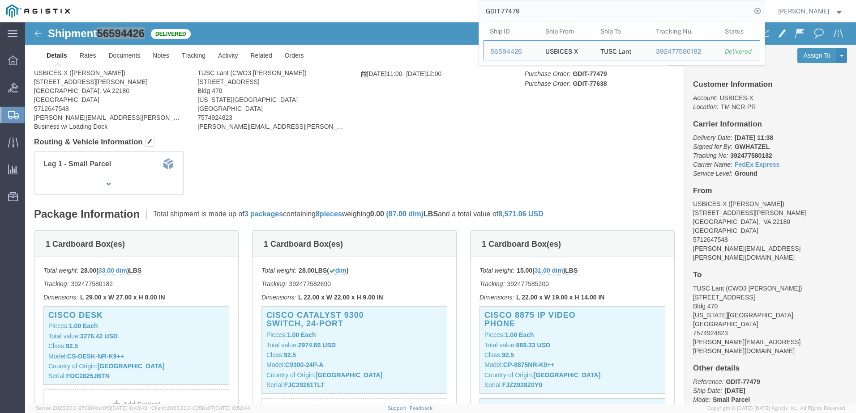
click at [593, 13] on input "GDIT-77479" at bounding box center [615, 10] width 272 height 21
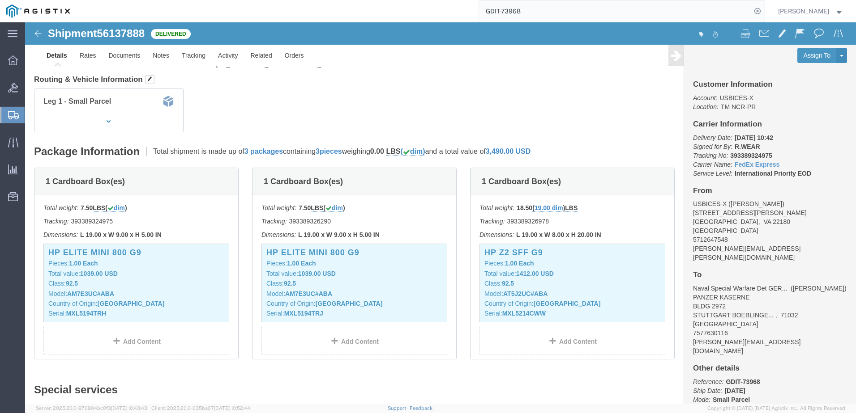
scroll to position [134, 0]
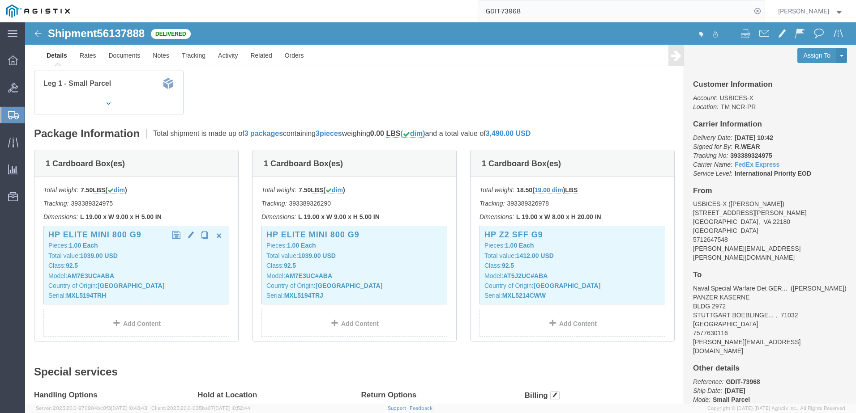
click p "Class: 92.5"
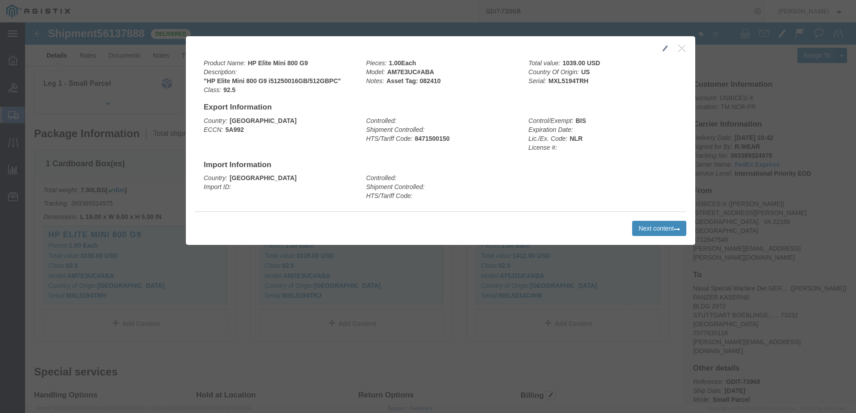
click button "Next content"
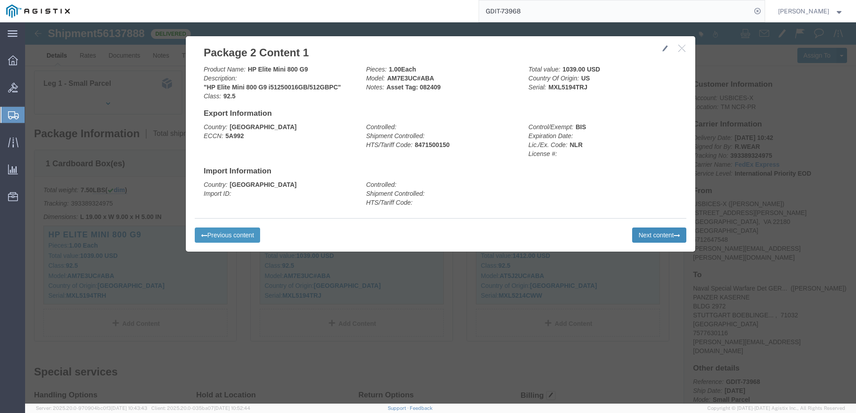
click button "Next content"
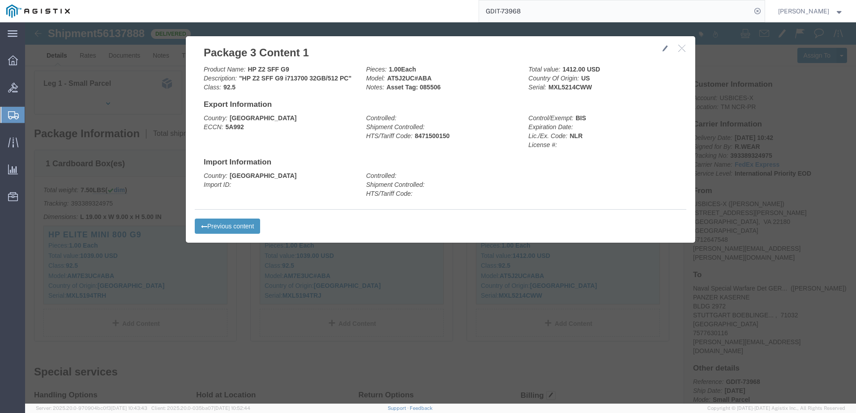
click icon "button"
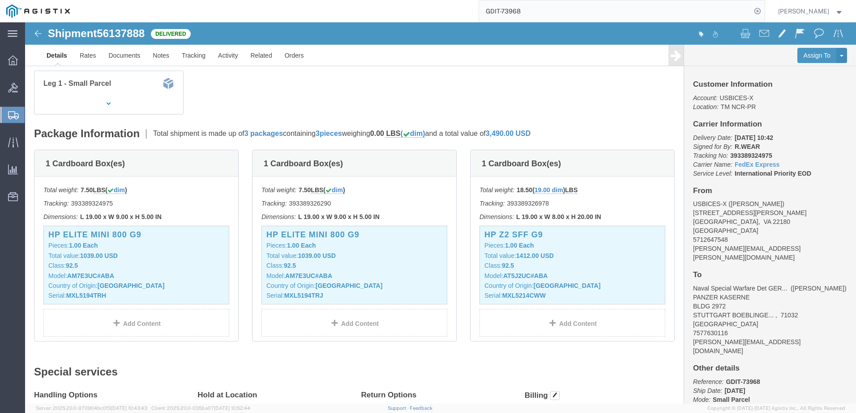
click span "56137888"
click at [530, 12] on input "GDIT-73968" at bounding box center [615, 10] width 272 height 21
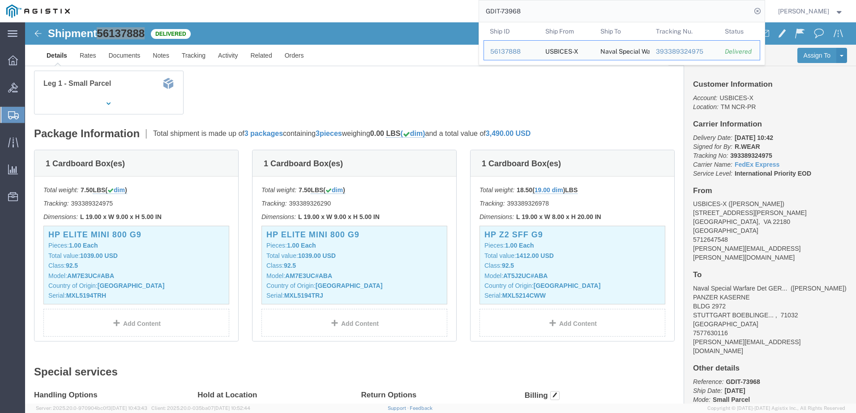
click at [530, 12] on input "GDIT-73968" at bounding box center [615, 10] width 272 height 21
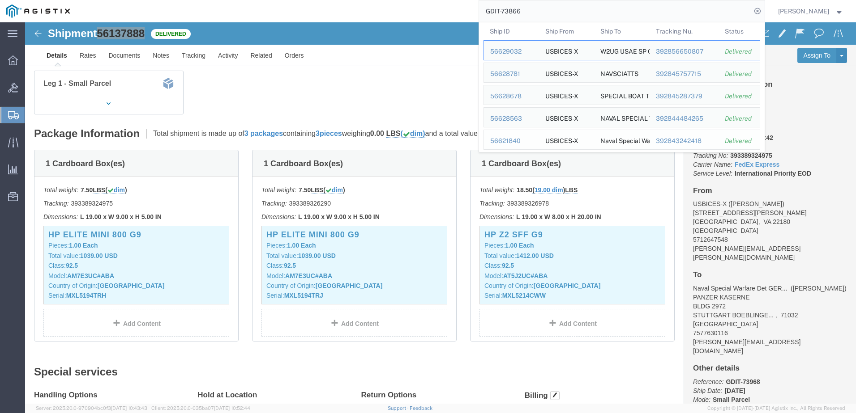
click at [513, 139] on div "56621840" at bounding box center [511, 140] width 43 height 9
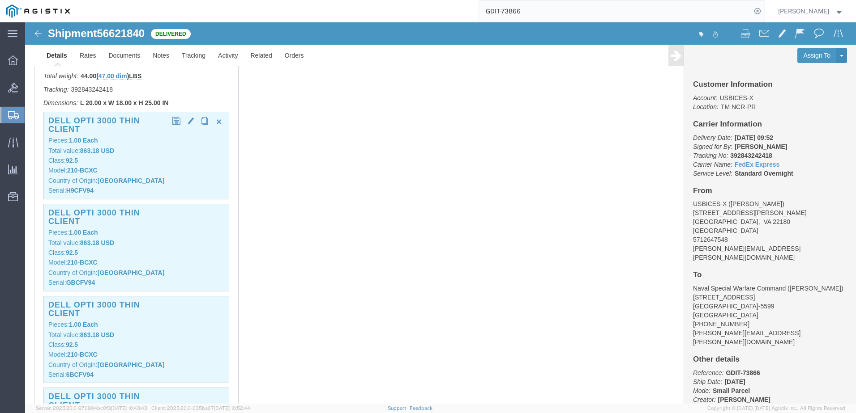
scroll to position [224, 0]
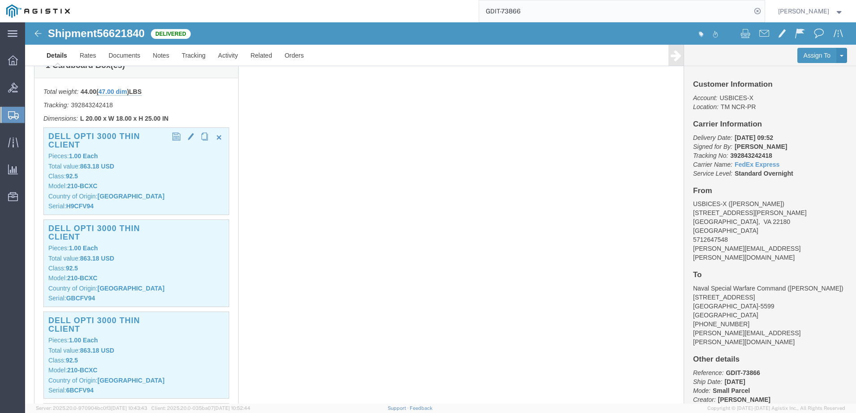
click p "Total value: 863.18 USD"
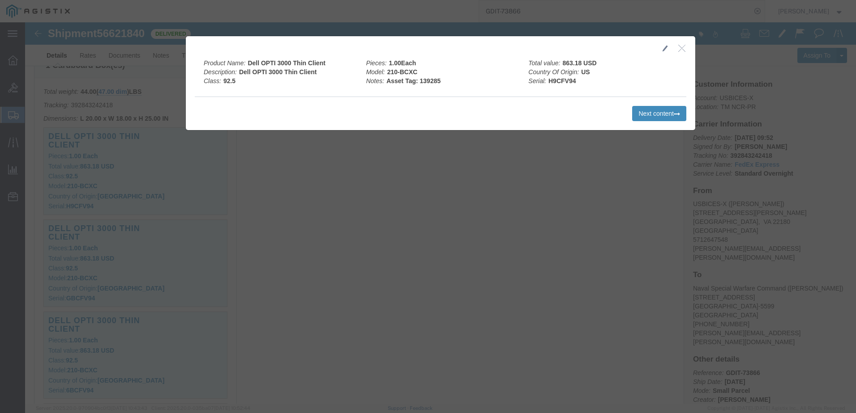
click button "Next content"
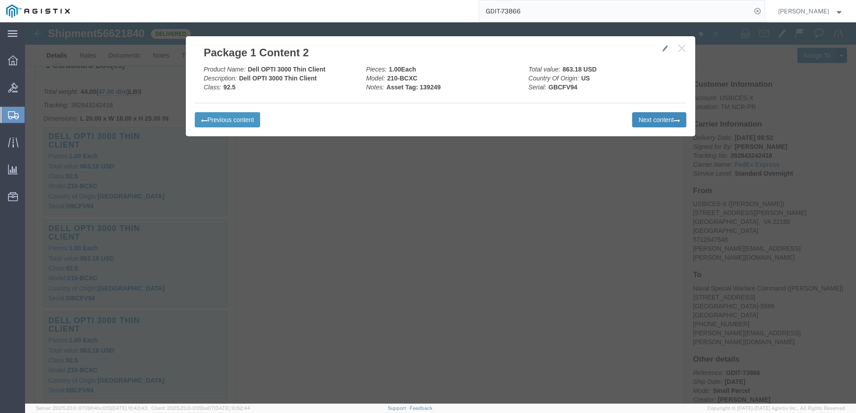
click button "Next content"
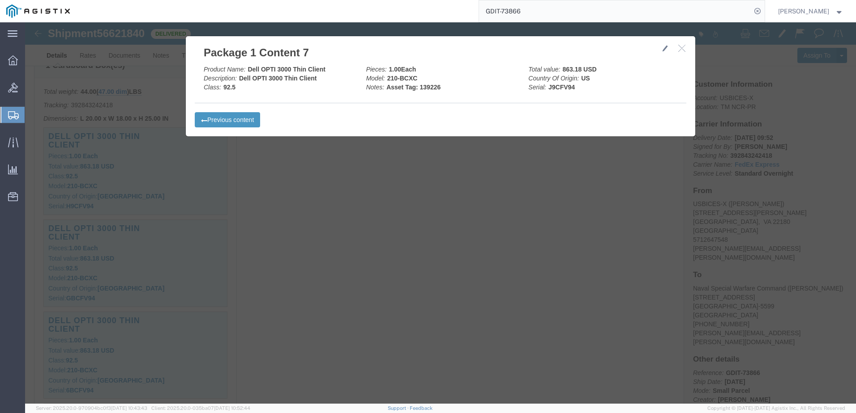
click icon "button"
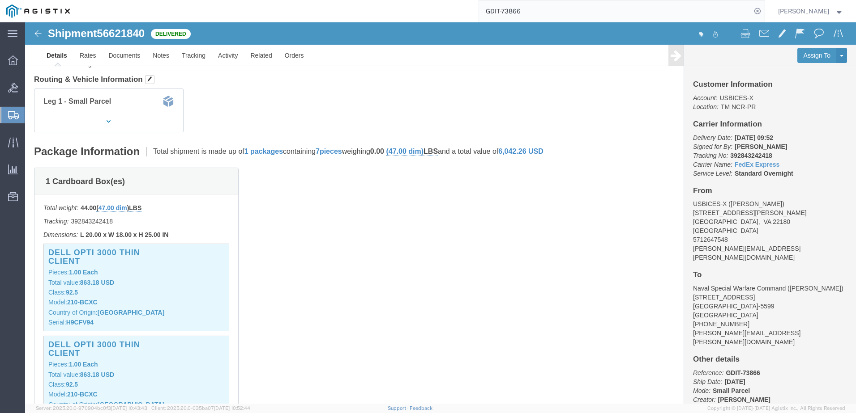
scroll to position [0, 0]
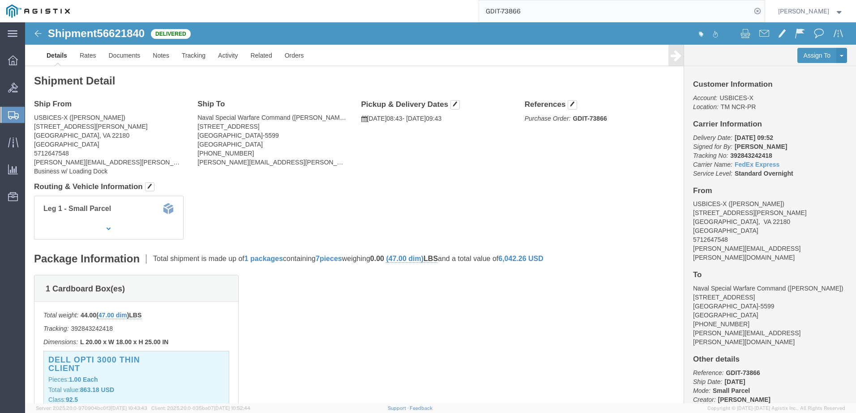
click at [632, 9] on input "GDIT-73866" at bounding box center [615, 10] width 272 height 21
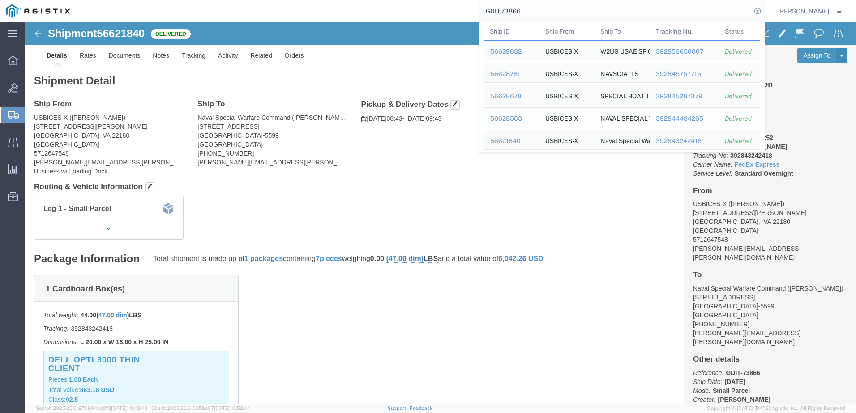
click at [527, 116] on div "56628563" at bounding box center [511, 118] width 43 height 9
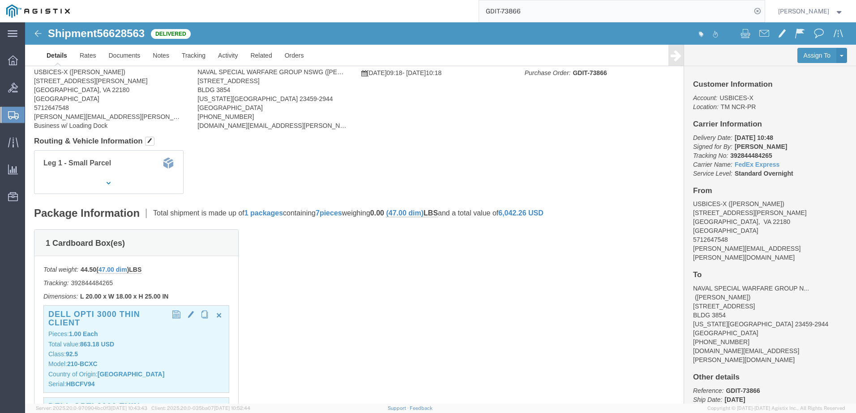
scroll to position [90, 0]
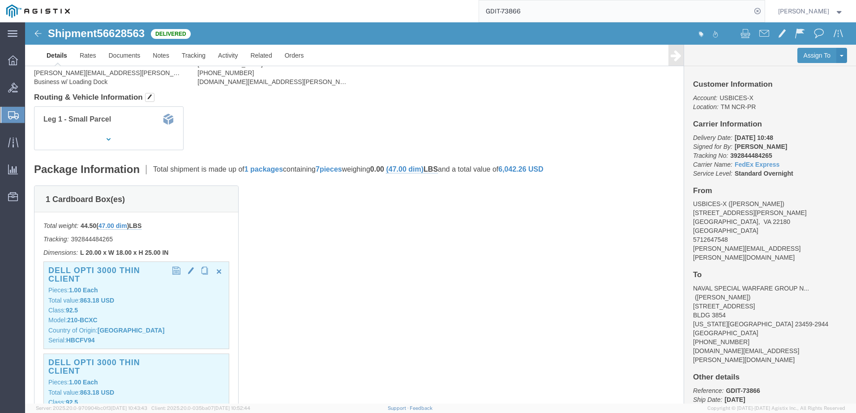
click p "Total value: 863.18 USD"
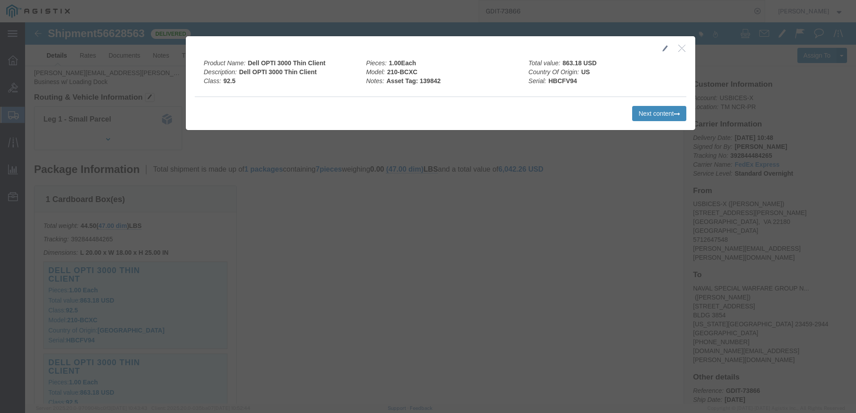
click button "Next content"
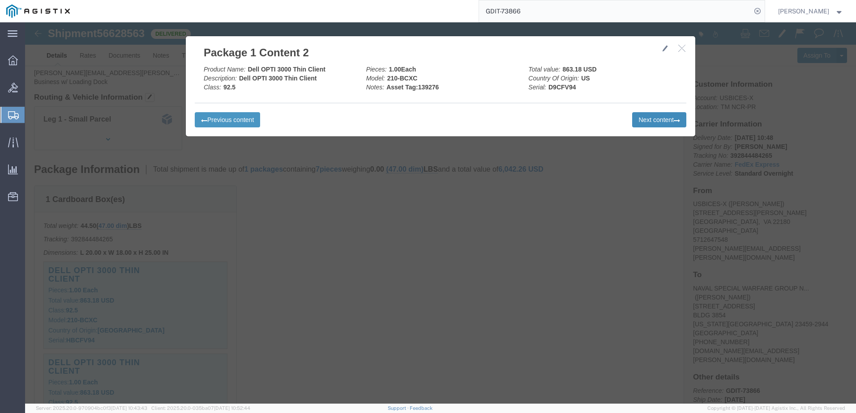
click button "Next content"
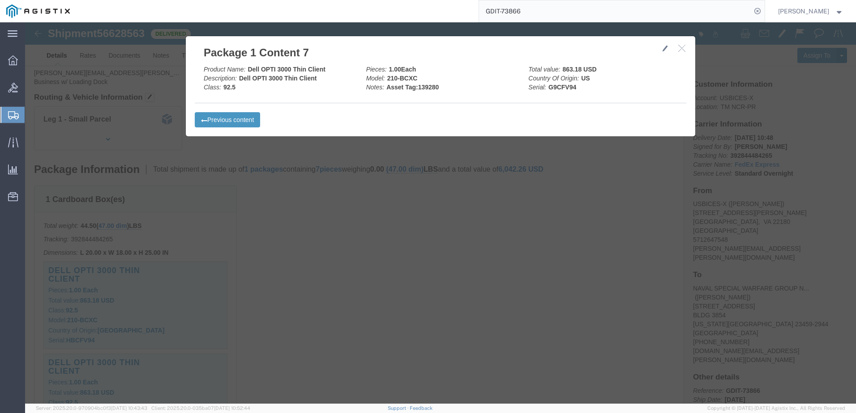
click button "button"
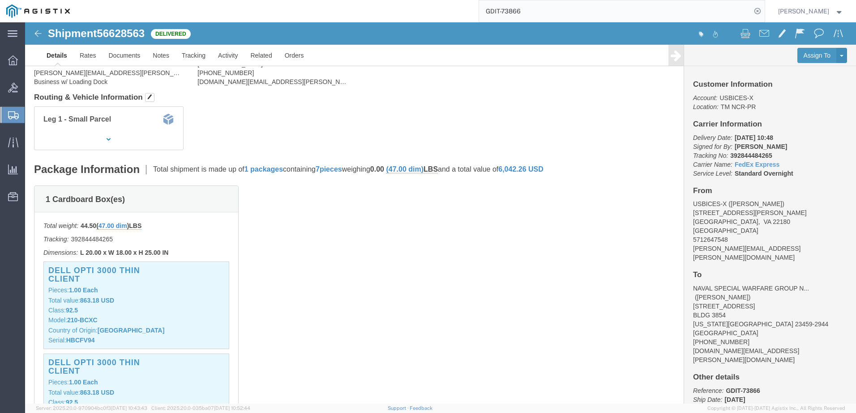
click at [663, 17] on input "GDIT-73866" at bounding box center [615, 10] width 272 height 21
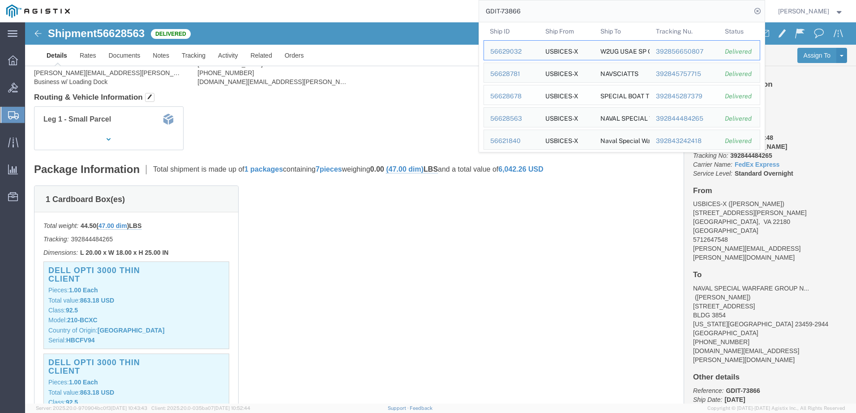
click at [528, 100] on div "56628678" at bounding box center [511, 96] width 43 height 9
click at [584, 0] on input "GDIT-73866" at bounding box center [615, 10] width 272 height 21
click at [533, 141] on div "56621840" at bounding box center [511, 140] width 43 height 9
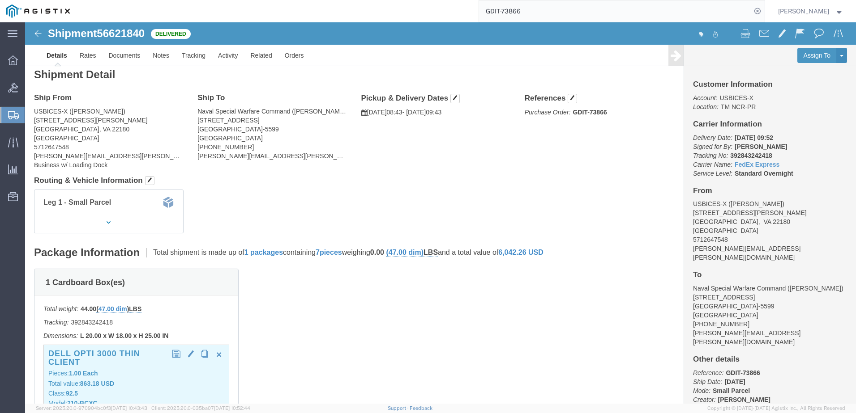
scroll to position [90, 0]
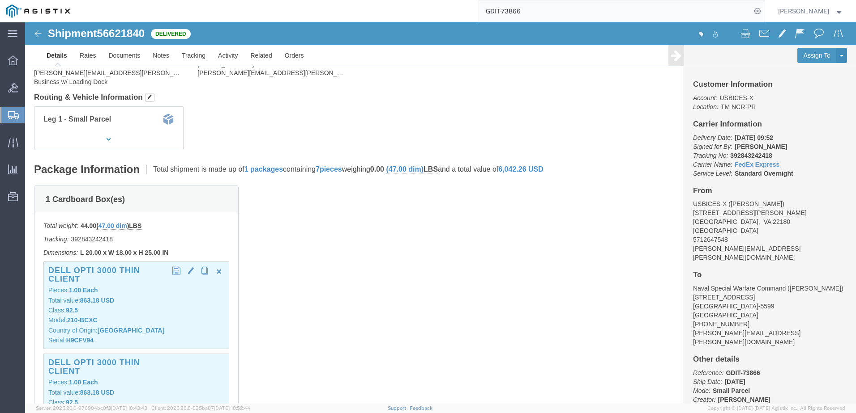
click div "Dell OPTI 3000 Thin Client Pieces: 1.00 Each Total value: 863.18 USD Class: 92.…"
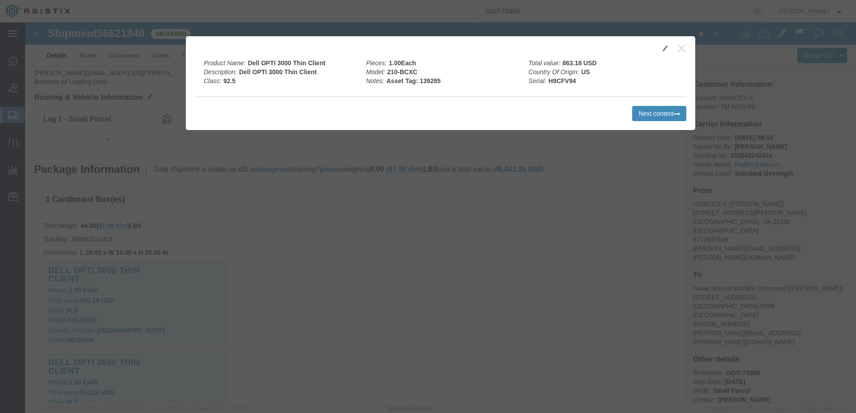
click button "Next content"
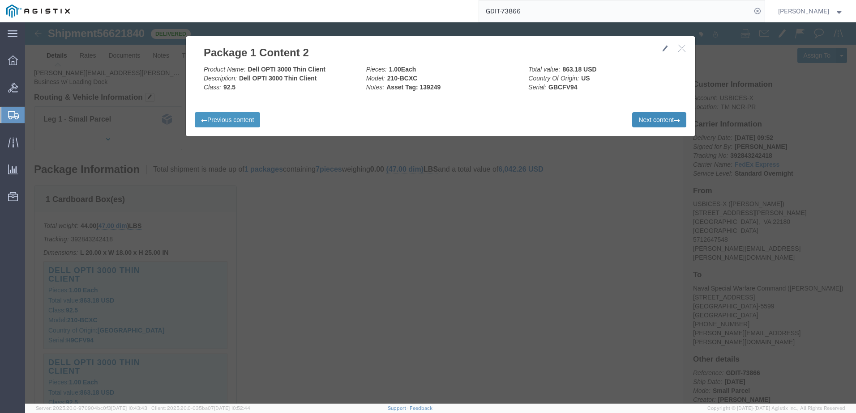
click button "Next content"
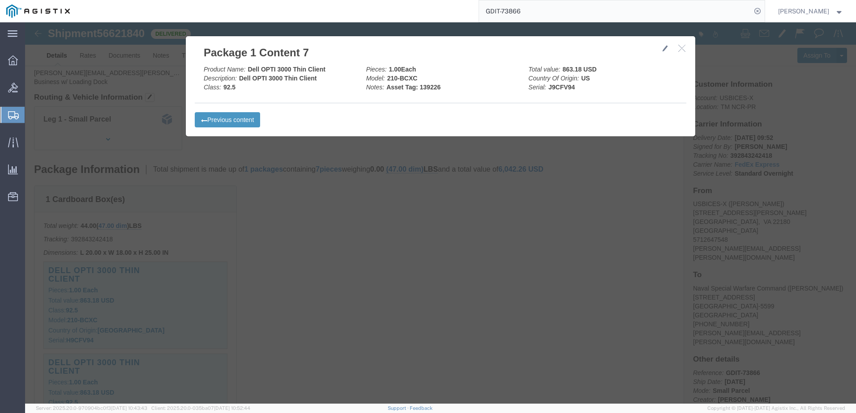
click icon "button"
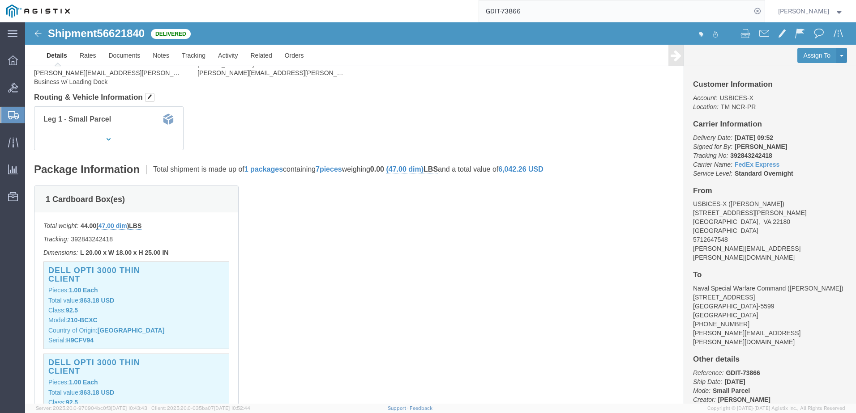
click span "56621840"
drag, startPoint x: 603, startPoint y: 10, endPoint x: 600, endPoint y: 17, distance: 7.0
click at [603, 10] on input "GDIT-73866" at bounding box center [615, 10] width 272 height 21
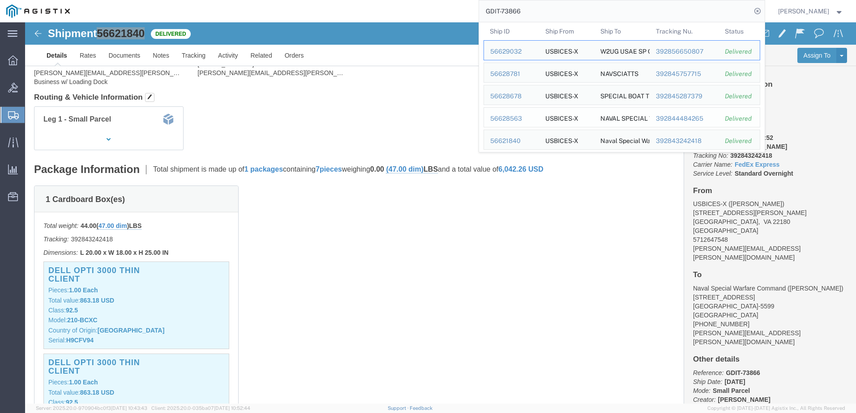
click at [520, 109] on td "Ship ID 56628563" at bounding box center [510, 117] width 55 height 20
click at [524, 118] on div "56628563" at bounding box center [511, 118] width 43 height 9
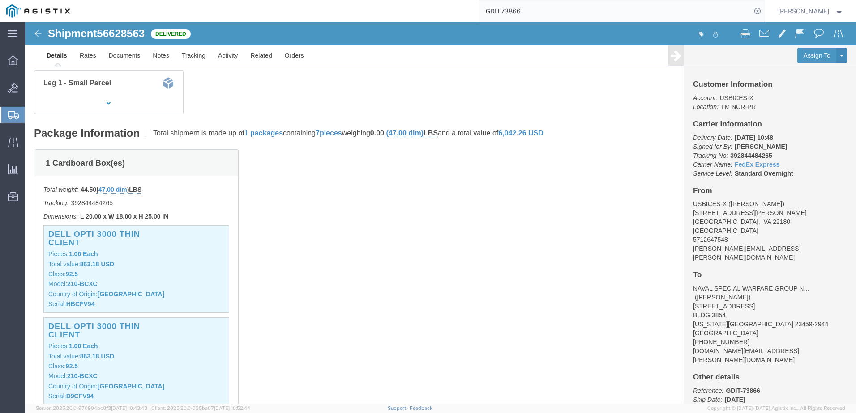
scroll to position [179, 0]
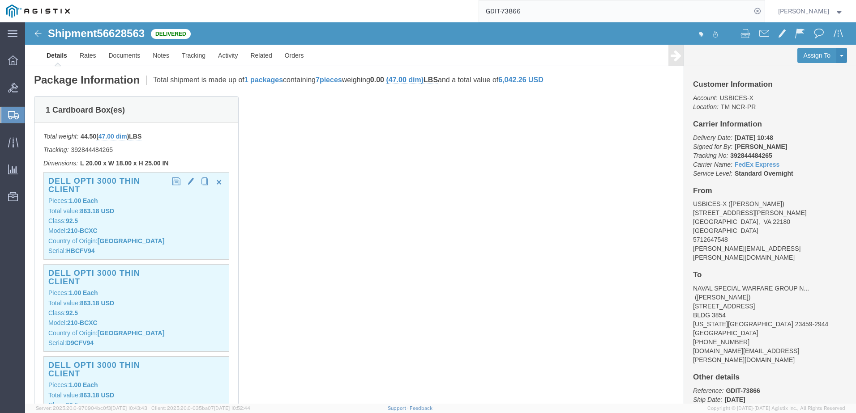
click p "Country of Origin: [GEOGRAPHIC_DATA]"
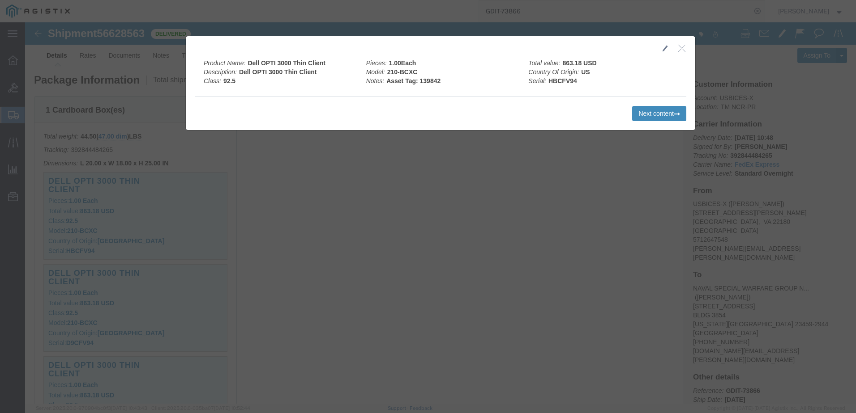
click button "Next content"
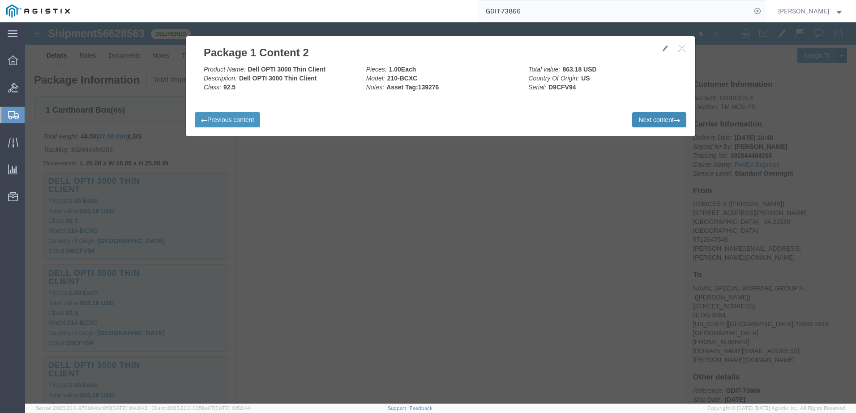
click button "Next content"
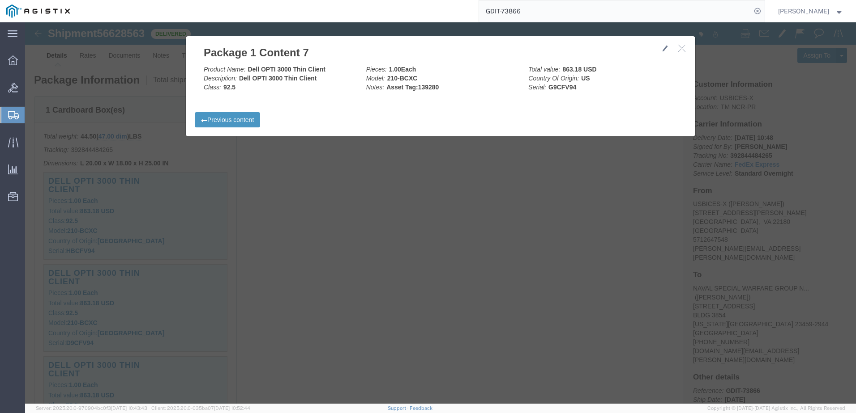
click icon "button"
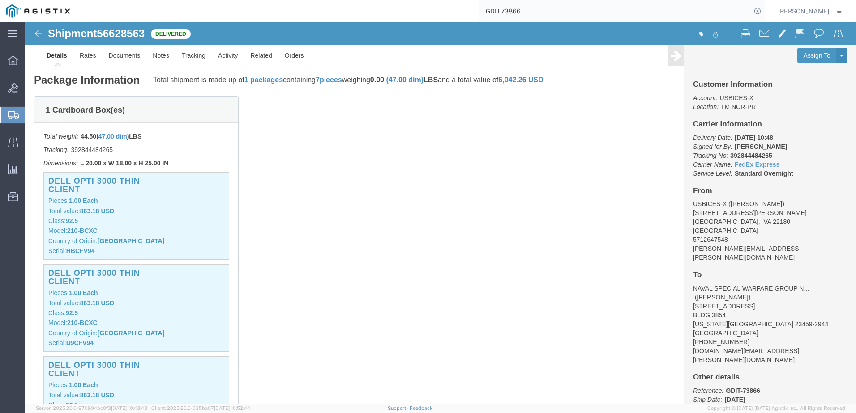
click span "56628563"
drag, startPoint x: 586, startPoint y: 15, endPoint x: 581, endPoint y: 19, distance: 6.7
click at [586, 15] on input "GDIT-73866" at bounding box center [615, 10] width 272 height 21
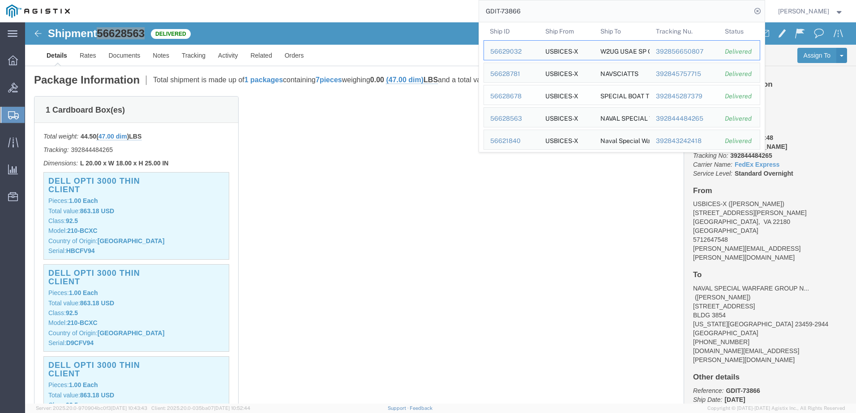
click at [519, 94] on div "56628678" at bounding box center [511, 96] width 43 height 9
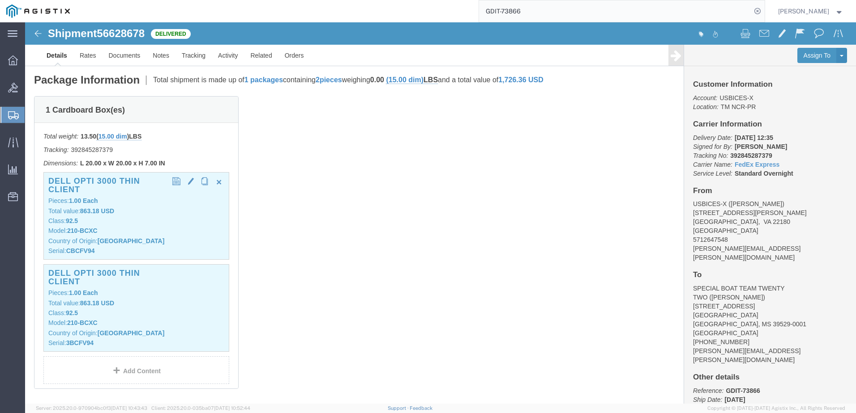
click p "Total value: 863.18 USD"
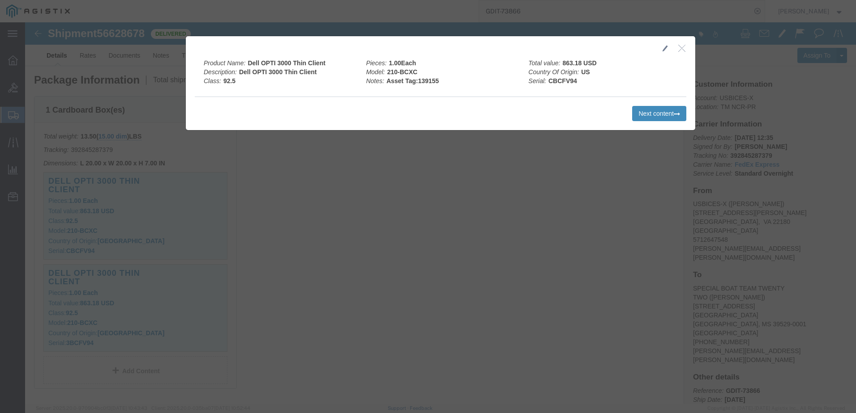
click button "Next content"
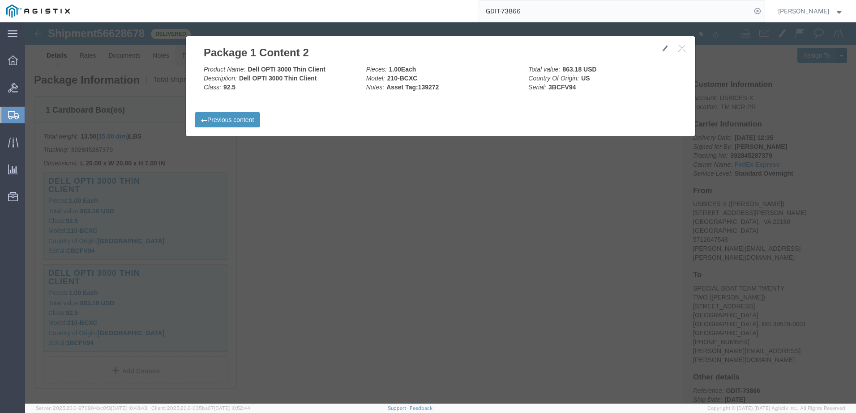
drag, startPoint x: 657, startPoint y: 28, endPoint x: 181, endPoint y: 31, distance: 476.2
click icon "button"
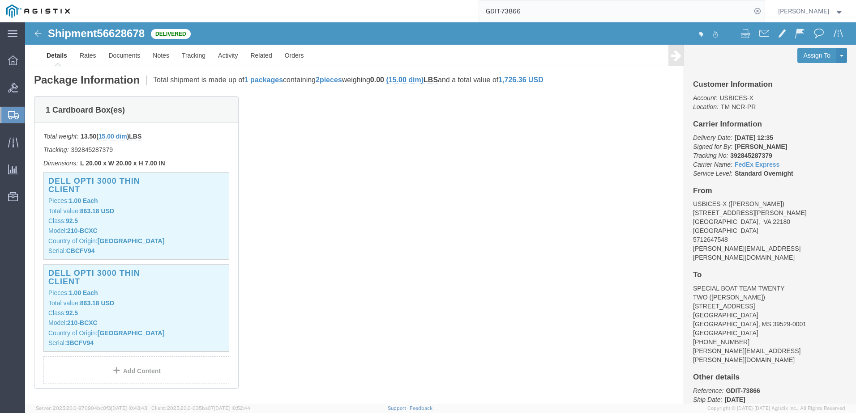
click span "56628678"
click at [714, 12] on input "GDIT-73866" at bounding box center [615, 10] width 272 height 21
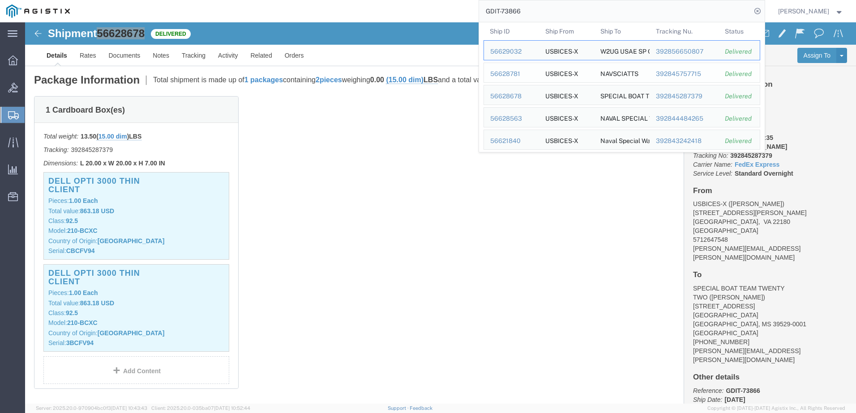
click at [532, 73] on div "56628781" at bounding box center [511, 73] width 43 height 9
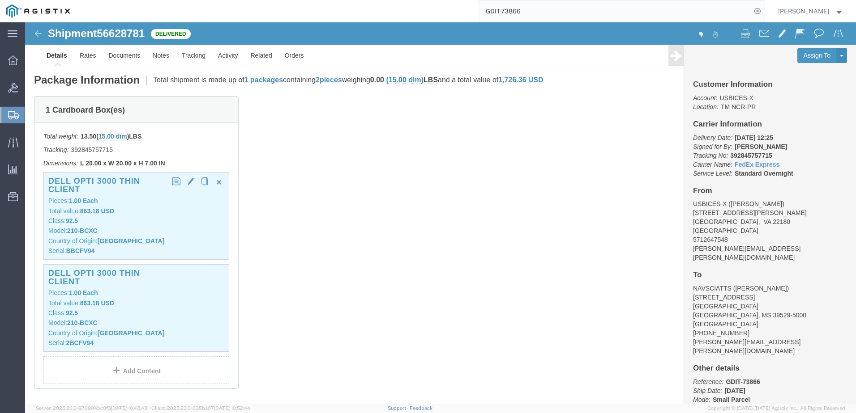
click div "Dell OPTI 3000 Thin Client Pieces: 1.00 Each Total value: 863.18 USD Class: 92.…"
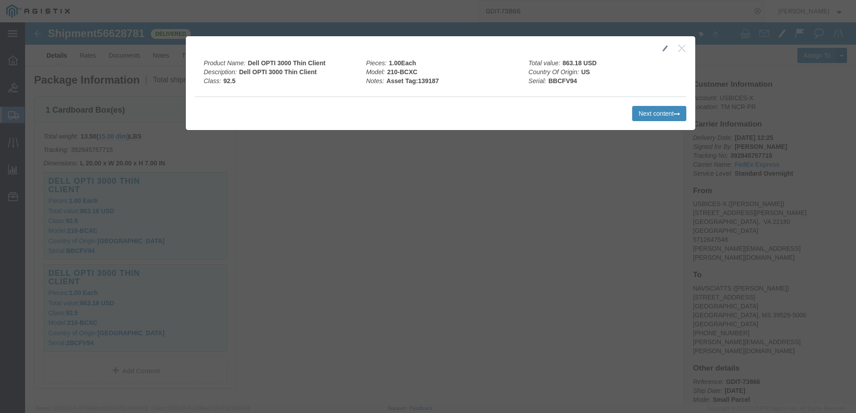
click button "Next content"
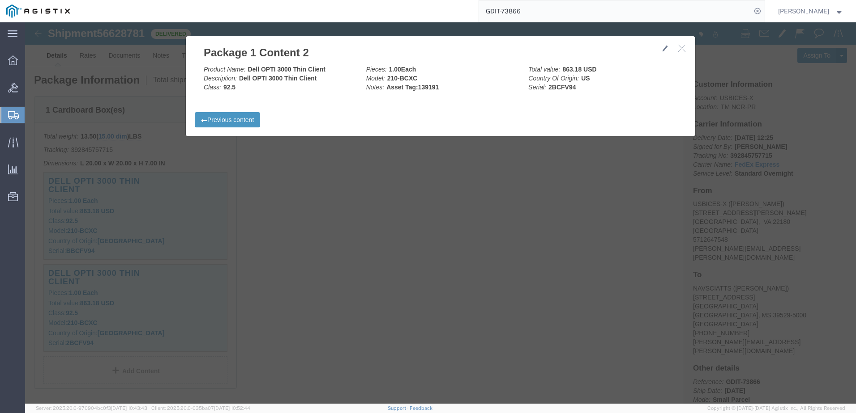
drag, startPoint x: 534, startPoint y: 262, endPoint x: 428, endPoint y: 192, distance: 127.0
click div
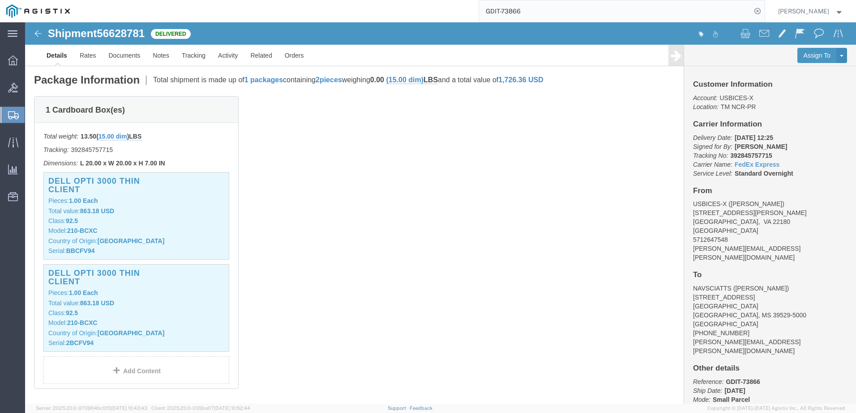
click span "56628781"
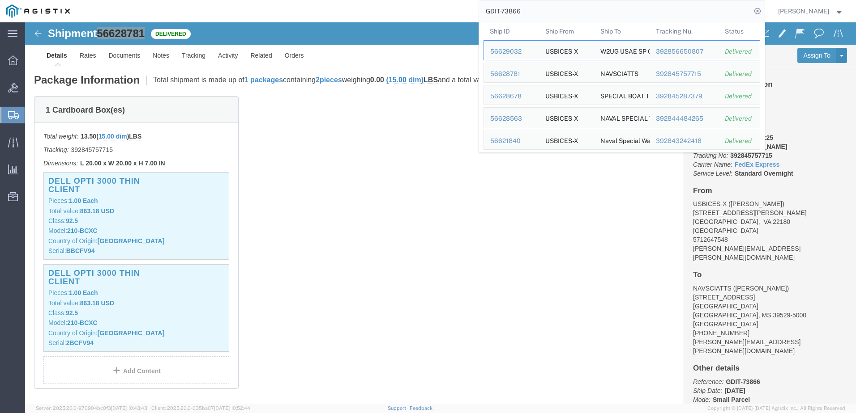
click at [613, 5] on input "GDIT-73866" at bounding box center [615, 10] width 272 height 21
click at [528, 55] on div "56629032" at bounding box center [511, 51] width 43 height 9
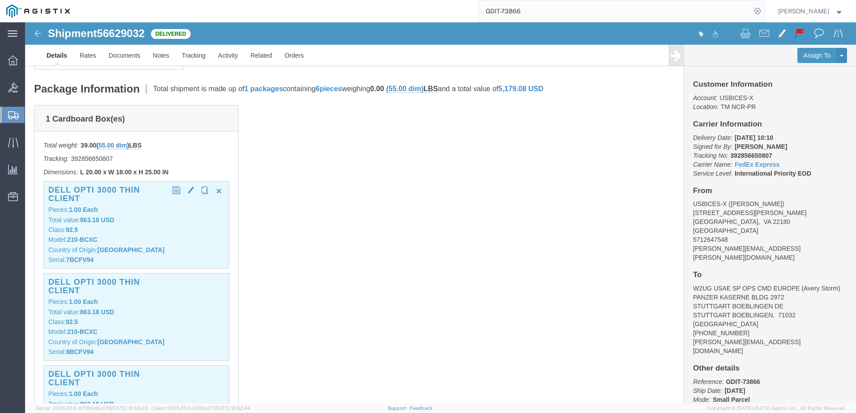
click p "Class: 92.5"
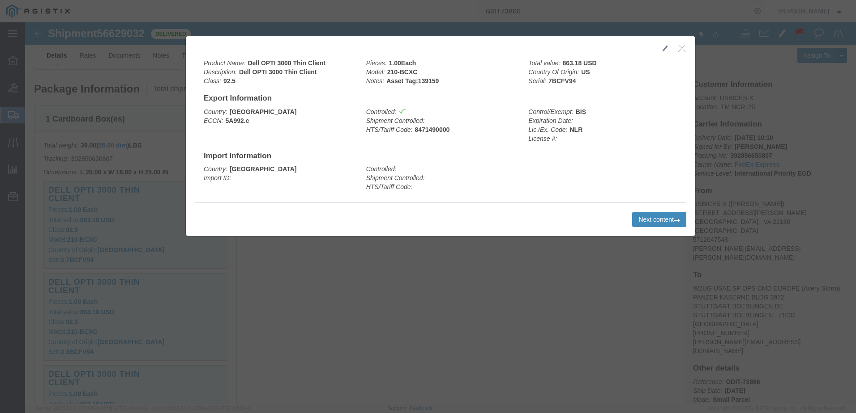
click button "Next content"
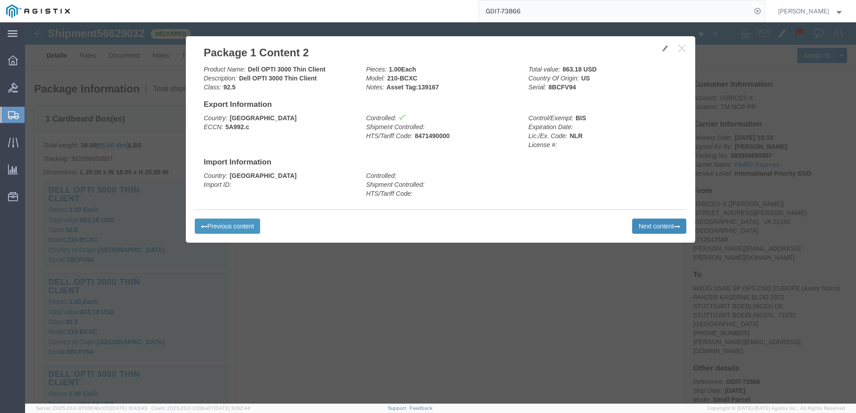
click button "Next content"
click icon
click button "button"
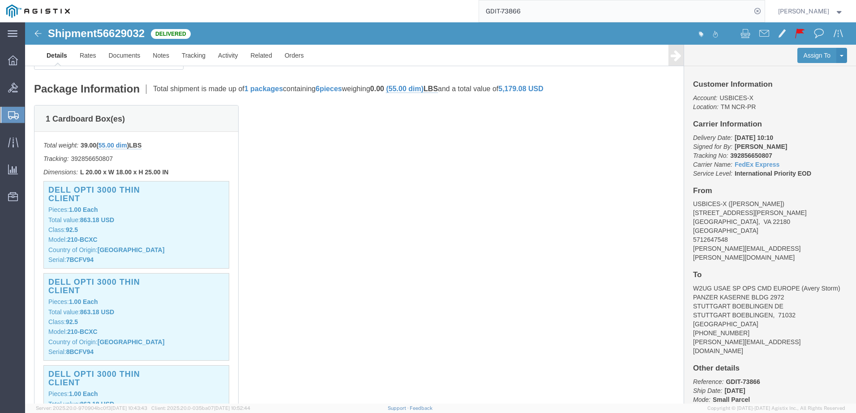
click span "56629032"
click at [625, 16] on input "GDIT-73866" at bounding box center [615, 10] width 272 height 21
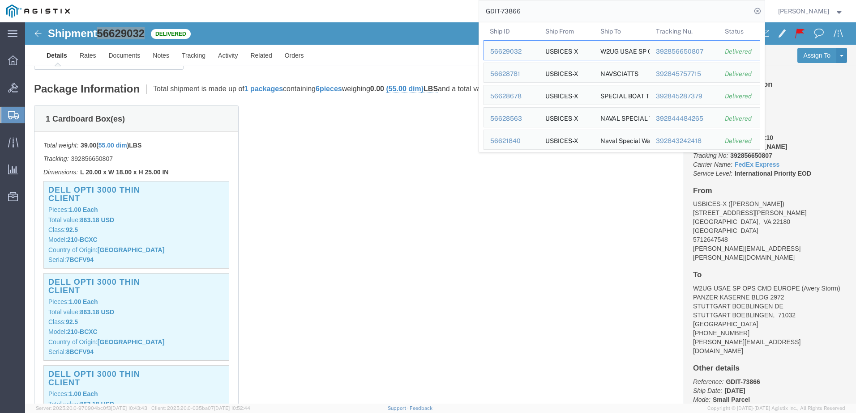
click at [625, 16] on input "GDIT-73866" at bounding box center [615, 10] width 272 height 21
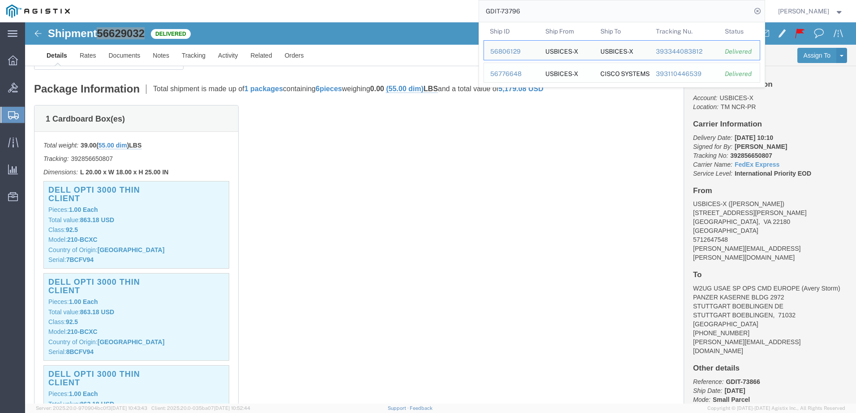
click at [518, 76] on div "56776648" at bounding box center [511, 73] width 43 height 9
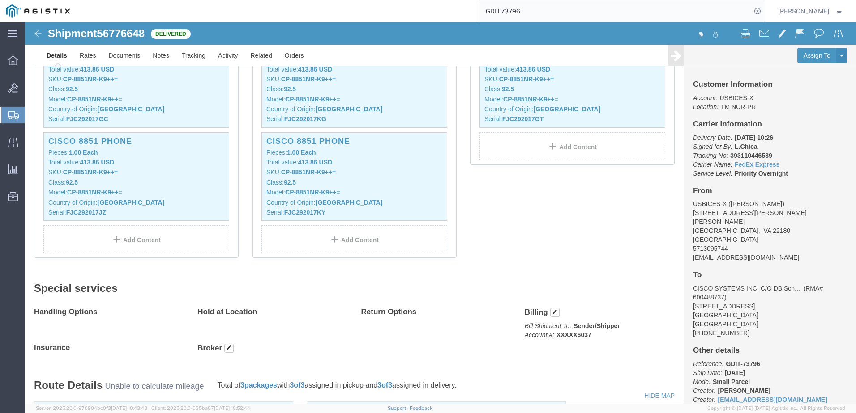
scroll to position [761, 0]
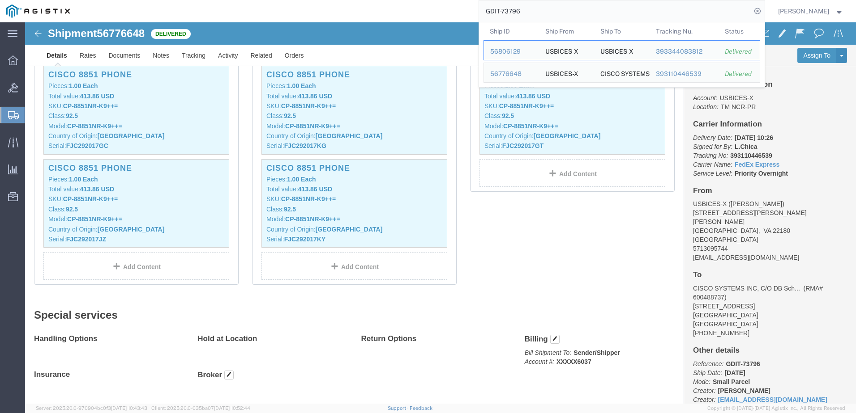
click at [550, 8] on input "GDIT-73796" at bounding box center [615, 10] width 272 height 21
click at [533, 54] on div "56806129" at bounding box center [511, 51] width 43 height 9
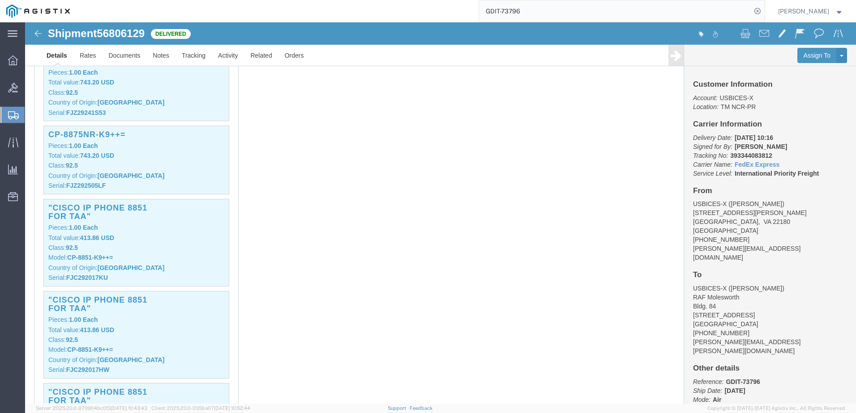
scroll to position [2238, 0]
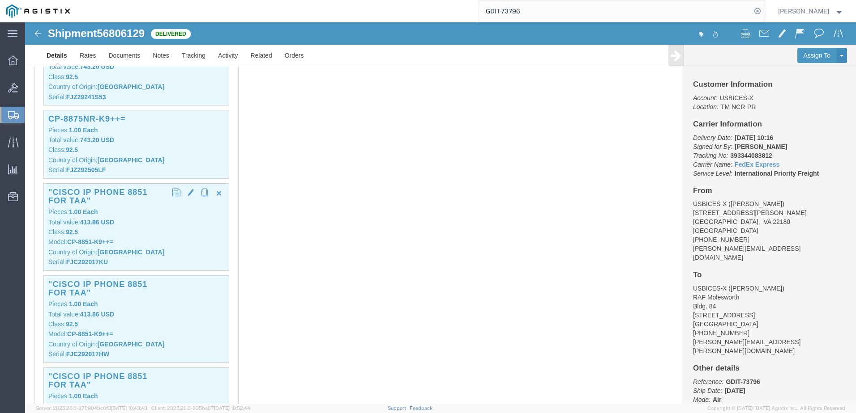
click p "Class: 92.5"
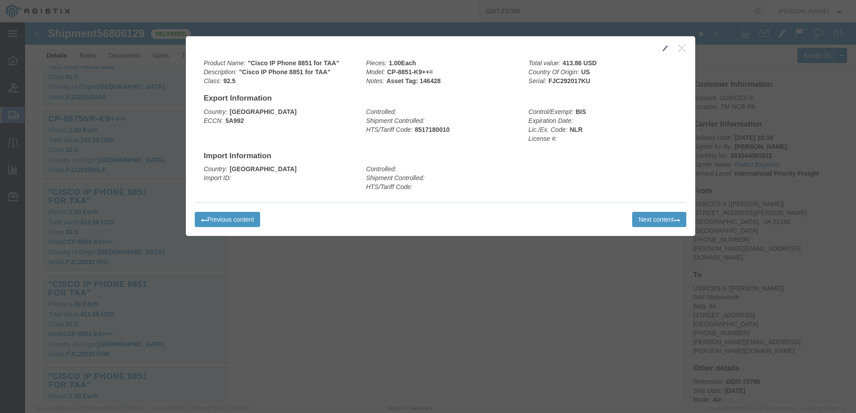
click b "Asset Tag: 146428"
click button "Next content"
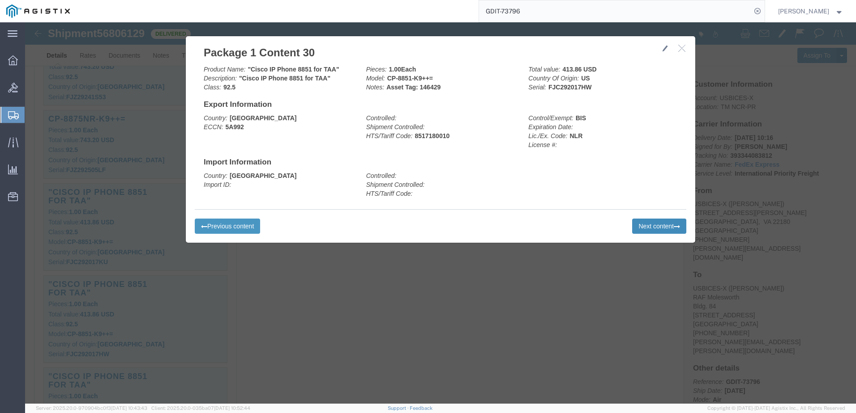
click button "Next content"
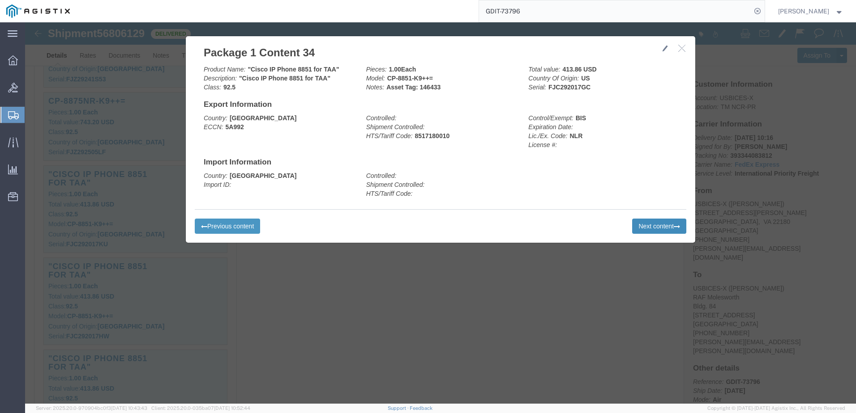
click button "Next content"
click icon
click button "Next content"
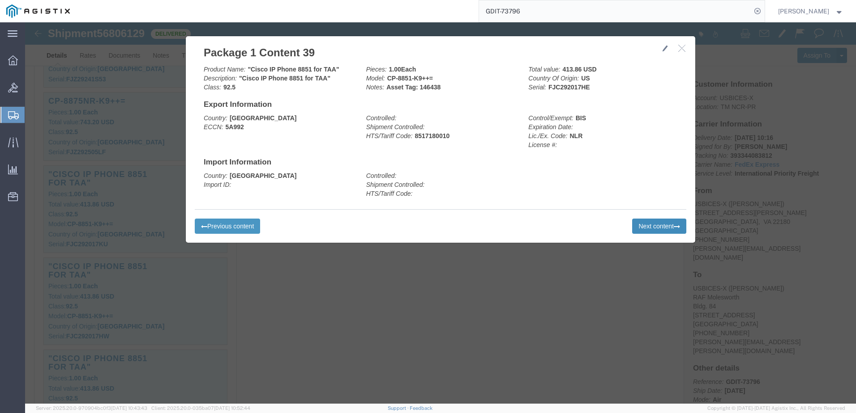
click button "Next content"
click icon
click button "Next content"
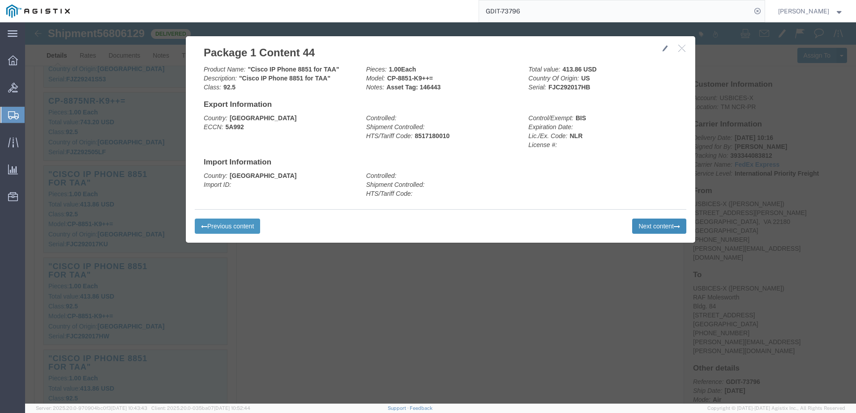
click button "Next content"
click icon
click button "Next content"
click icon "button"
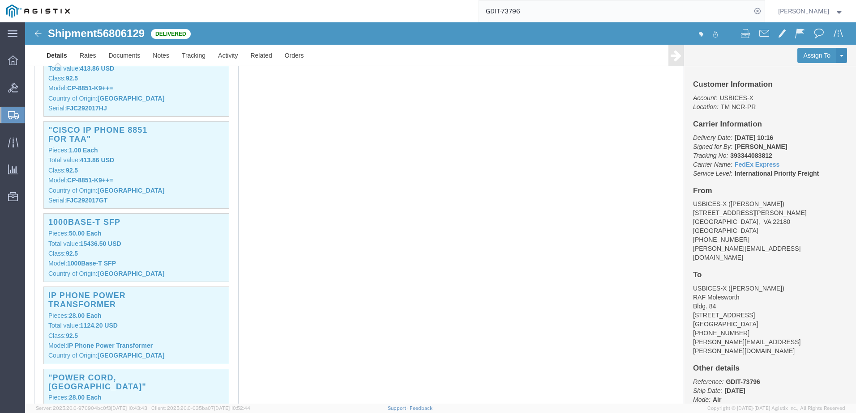
scroll to position [4045, 0]
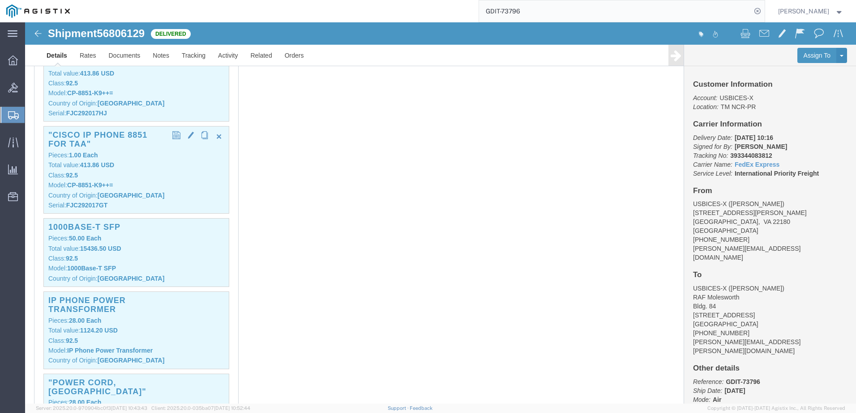
click p "Class: 92.5"
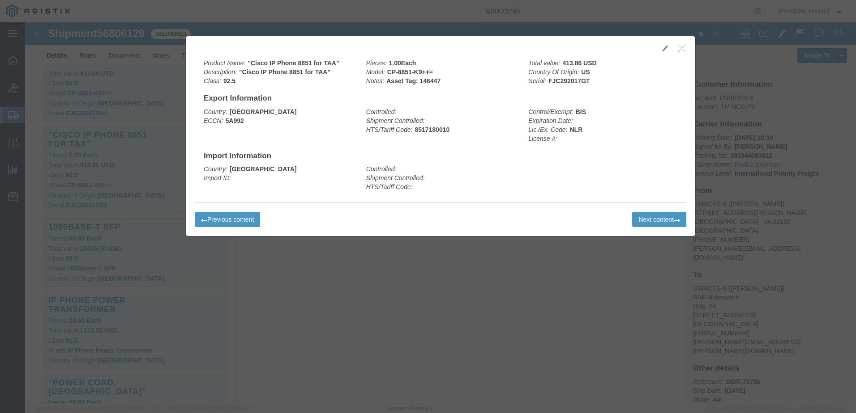
click icon "button"
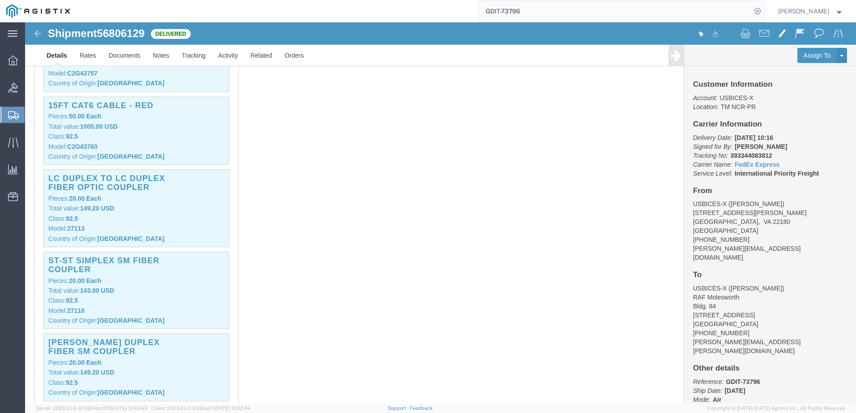
scroll to position [5120, 0]
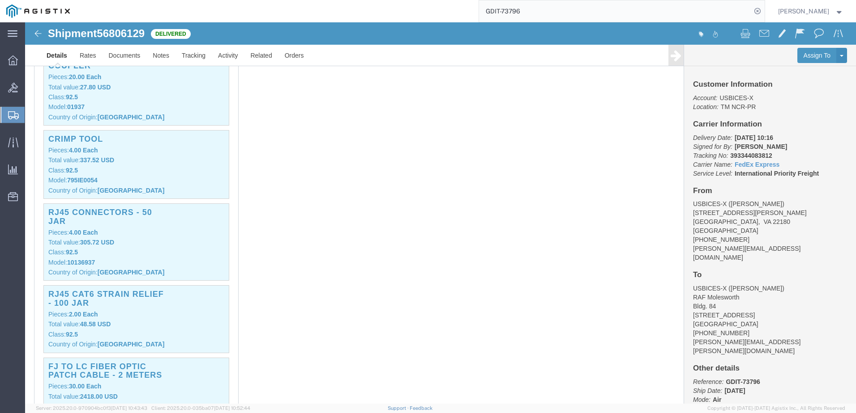
click at [568, 2] on input "GDIT-73796" at bounding box center [615, 10] width 272 height 21
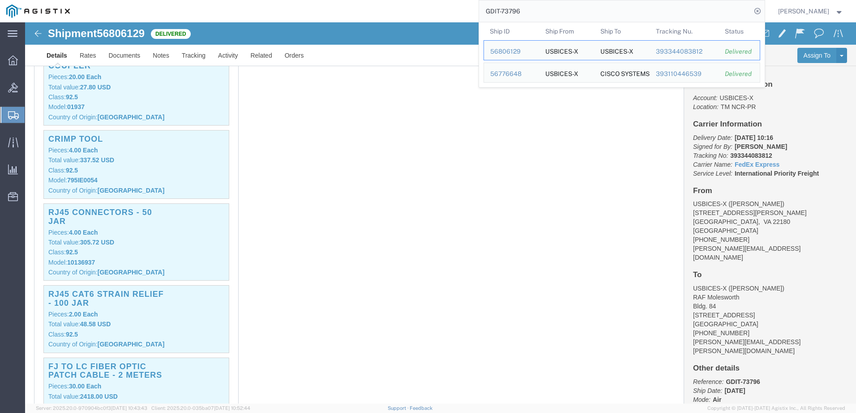
drag, startPoint x: 385, startPoint y: 241, endPoint x: 388, endPoint y: 250, distance: 8.9
click div "1 Pallet(s) Standard (Stackable) Total weight: 315.00 ( 509.00 dim ) LBS Tracki…"
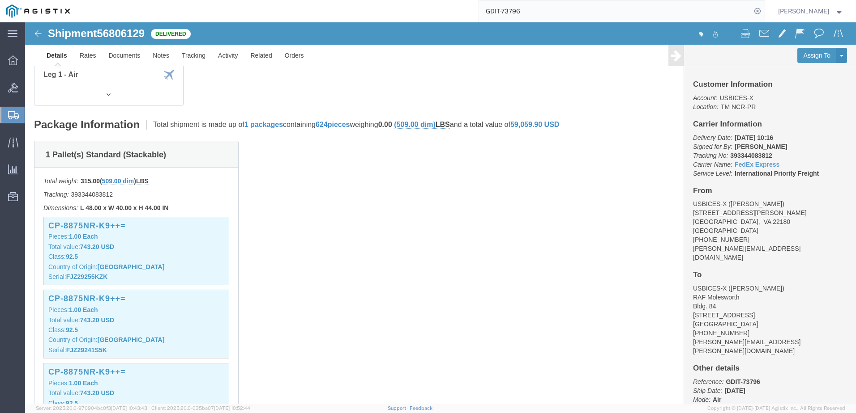
scroll to position [0, 0]
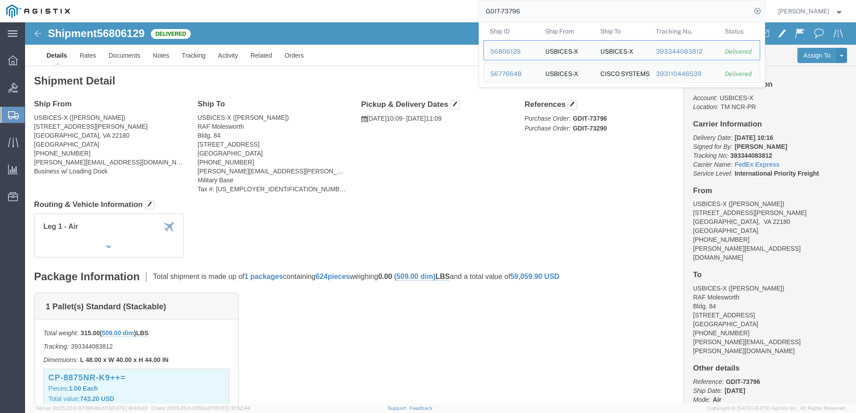
click at [577, 21] on input "GDIT-73796" at bounding box center [615, 10] width 272 height 21
click at [531, 78] on div "56776648" at bounding box center [511, 73] width 43 height 9
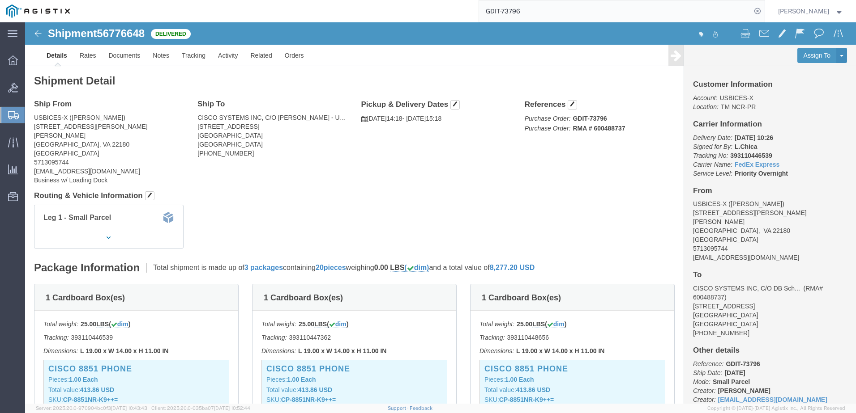
click div "Ship From USBICES-X ([PERSON_NAME]) [STREET_ADDRESS][PERSON_NAME][PERSON_NAME] …"
click span "56776648"
click at [563, 8] on input "GDIT-73796" at bounding box center [615, 10] width 272 height 21
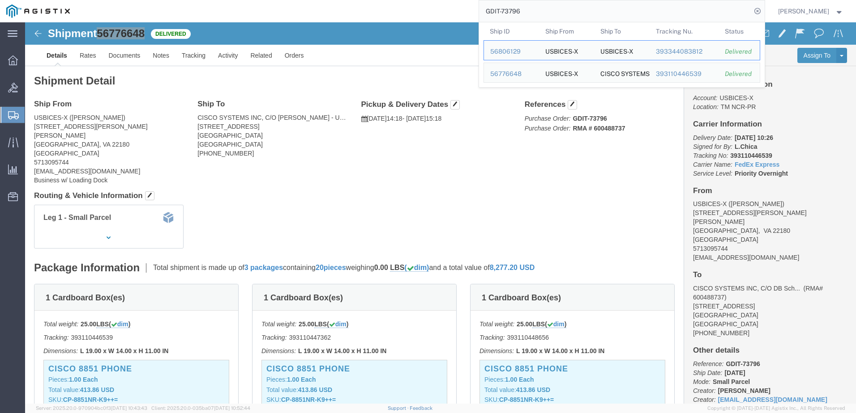
click at [563, 8] on input "GDIT-73796" at bounding box center [615, 10] width 272 height 21
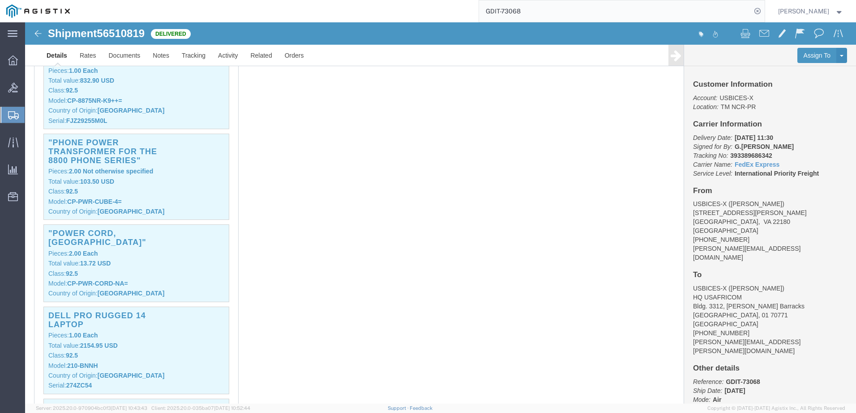
scroll to position [223, 0]
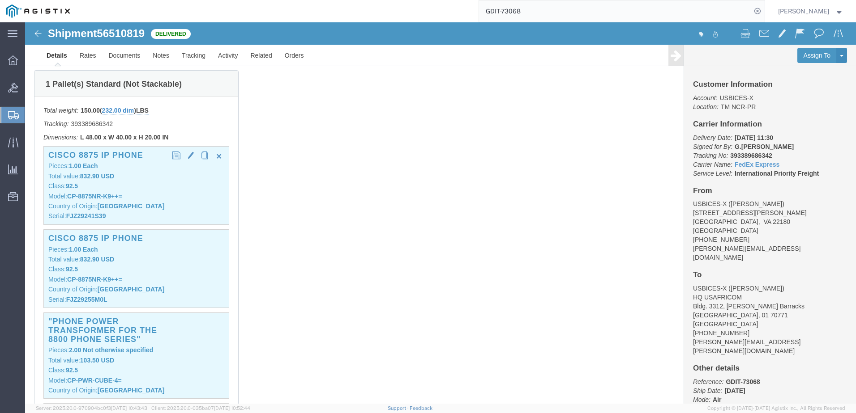
click p "Model: CP-8875NR-K9++="
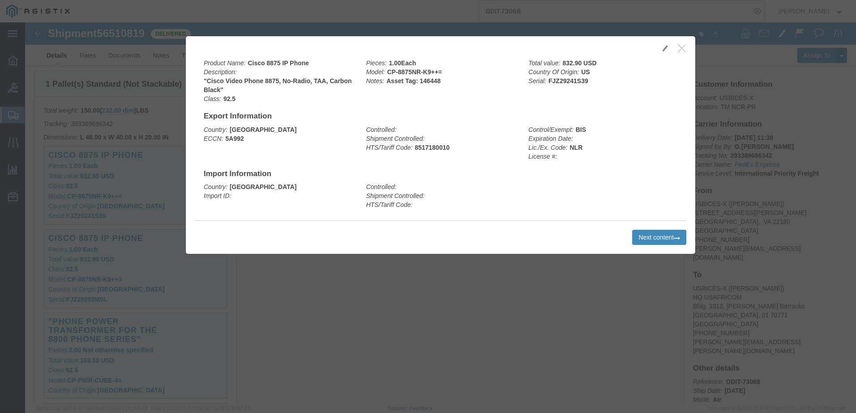
click button "Next content"
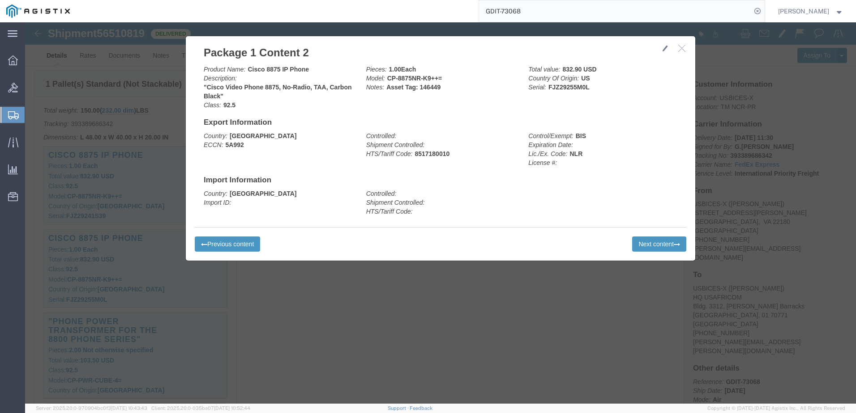
click button "button"
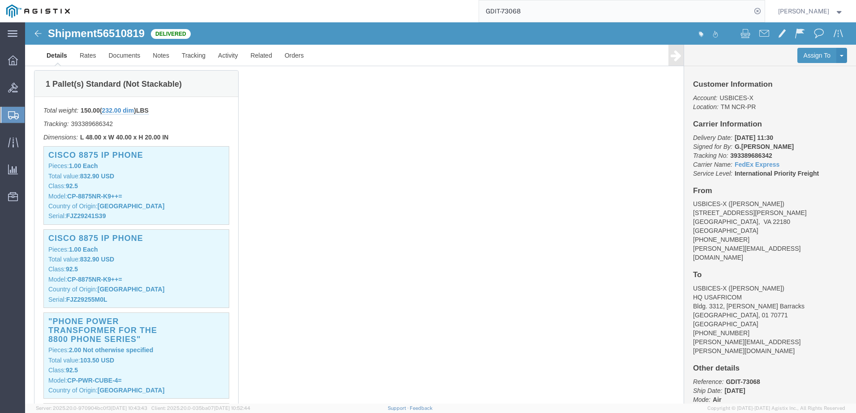
click span "56510819"
click at [639, 15] on input "GDIT-73068" at bounding box center [615, 10] width 272 height 21
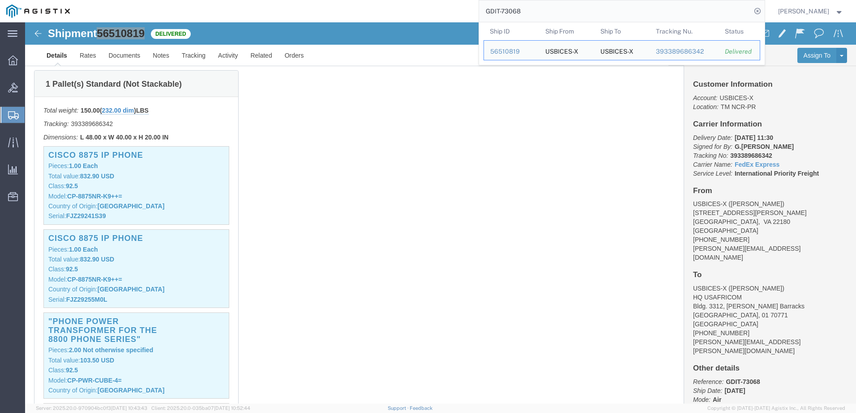
click at [639, 15] on input "GDIT-73068" at bounding box center [615, 10] width 272 height 21
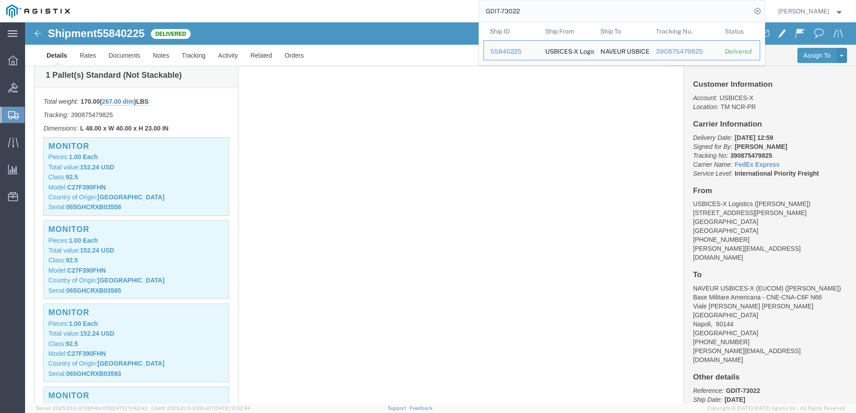
click at [655, 19] on input "GDIT-73022" at bounding box center [615, 10] width 272 height 21
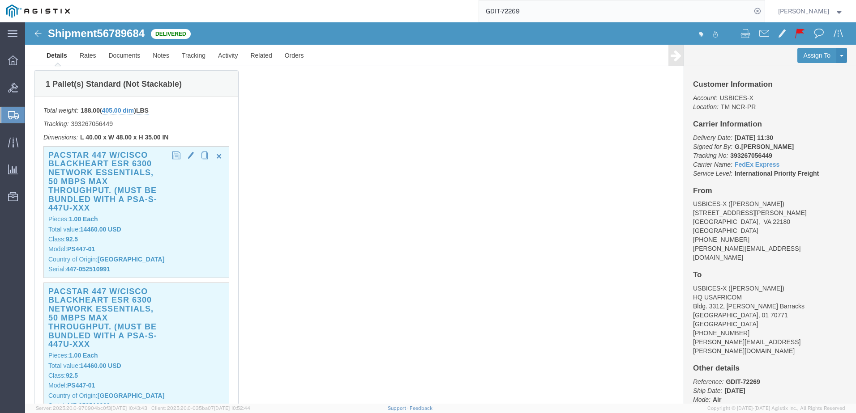
click p "Total value: 14460.00 USD"
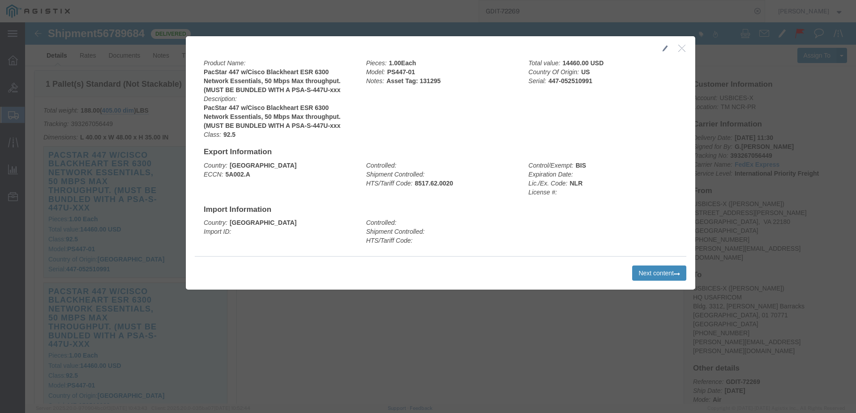
click button "Next content"
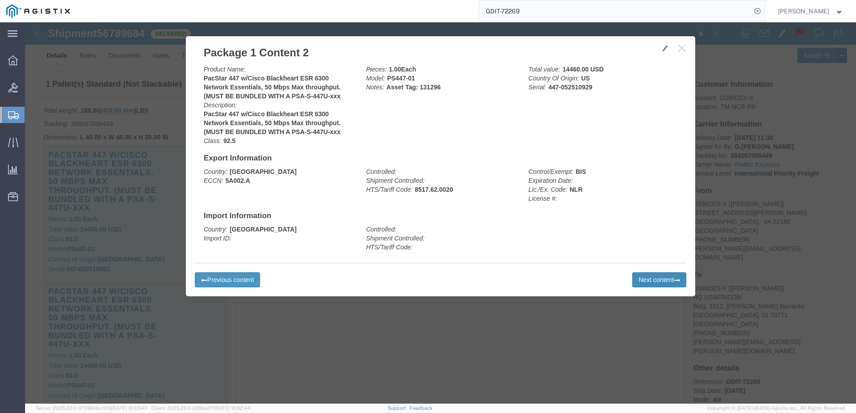
click button "Next content"
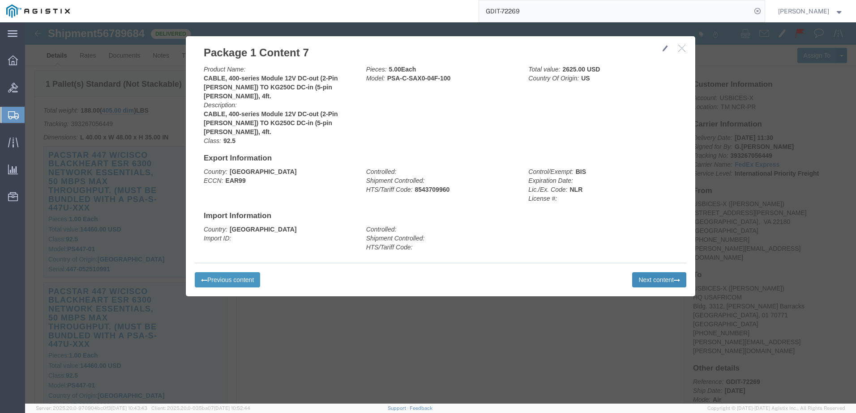
click button "Next content"
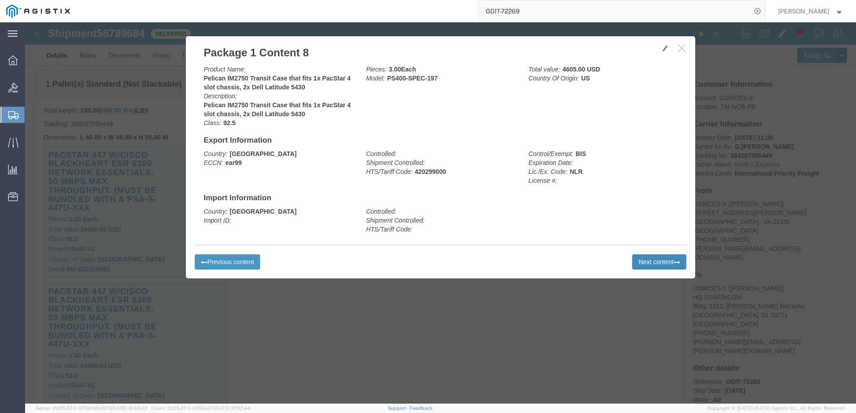
click button "Next content"
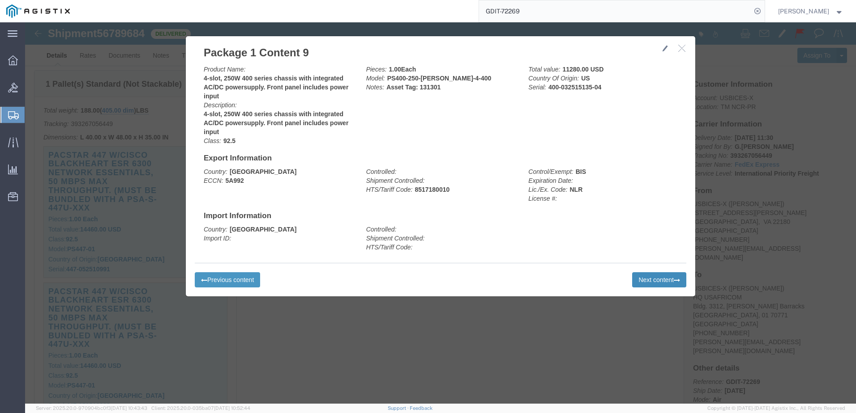
click button "Next content"
drag, startPoint x: 657, startPoint y: 24, endPoint x: 642, endPoint y: 29, distance: 16.1
click icon "button"
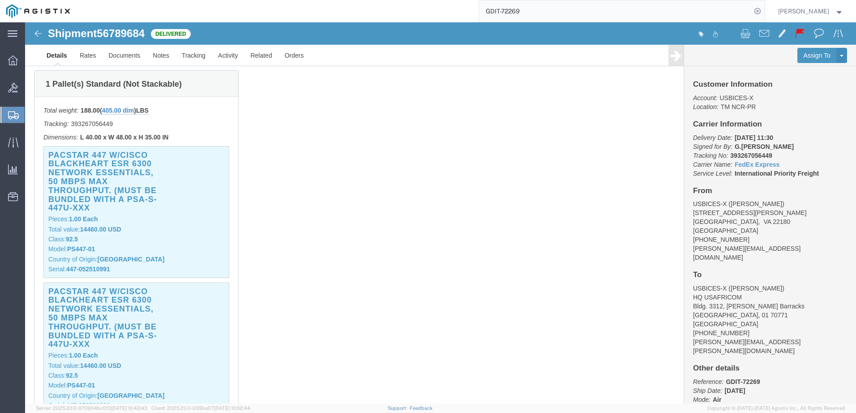
click span "56789684"
click at [586, 9] on input "GDIT-72269" at bounding box center [615, 10] width 272 height 21
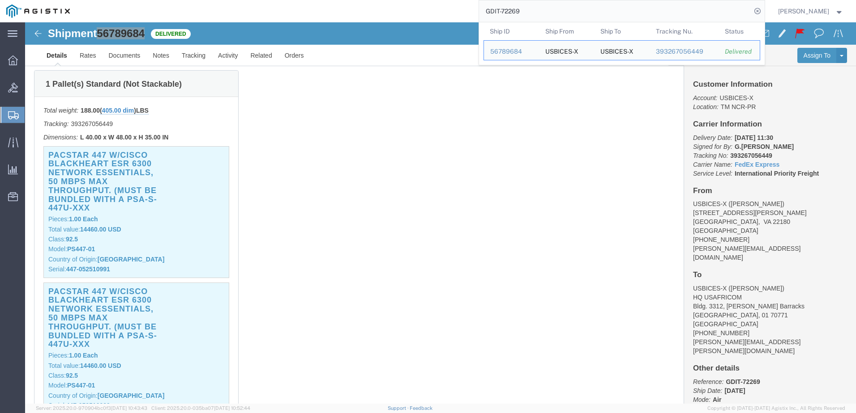
click at [586, 9] on input "GDIT-72269" at bounding box center [615, 10] width 272 height 21
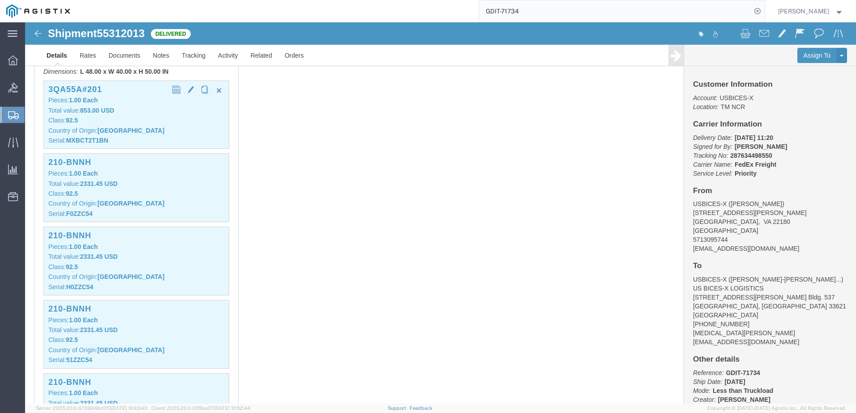
scroll to position [269, 0]
click p "Pieces: 1.00 Each"
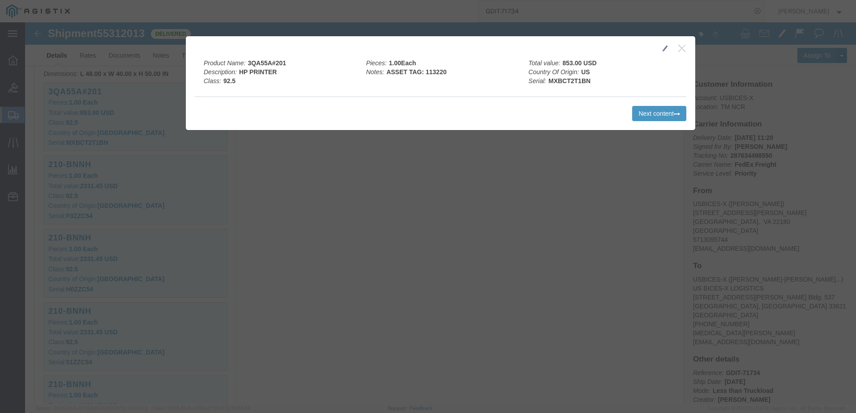
click icon "button"
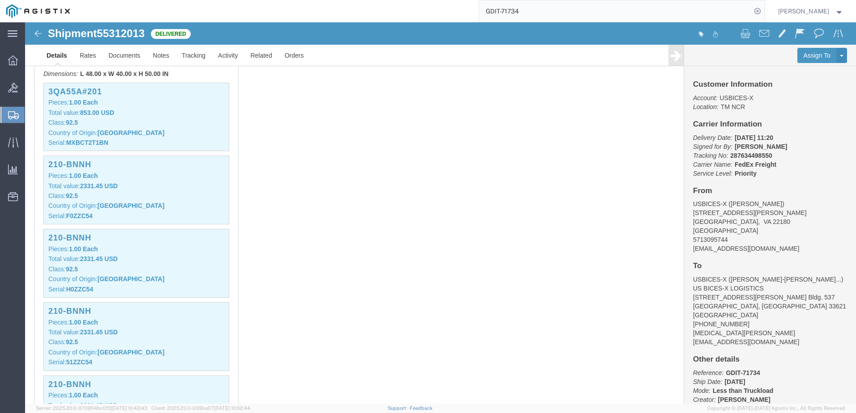
click span "55312013"
click at [554, 5] on input "GDIT-71734" at bounding box center [615, 10] width 272 height 21
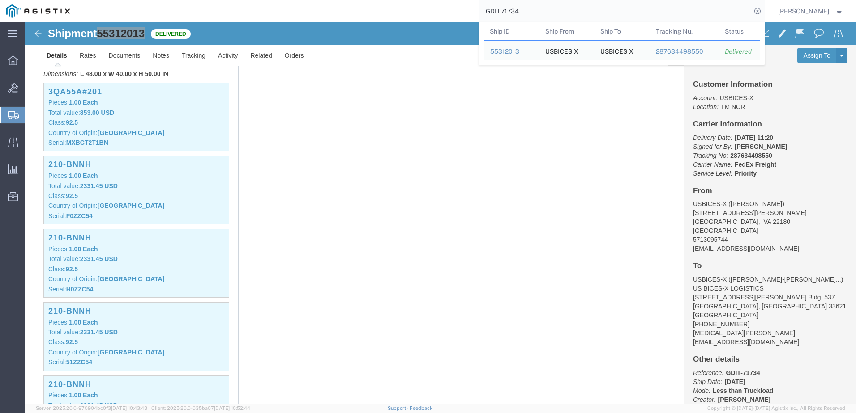
click at [554, 5] on input "GDIT-71734" at bounding box center [615, 10] width 272 height 21
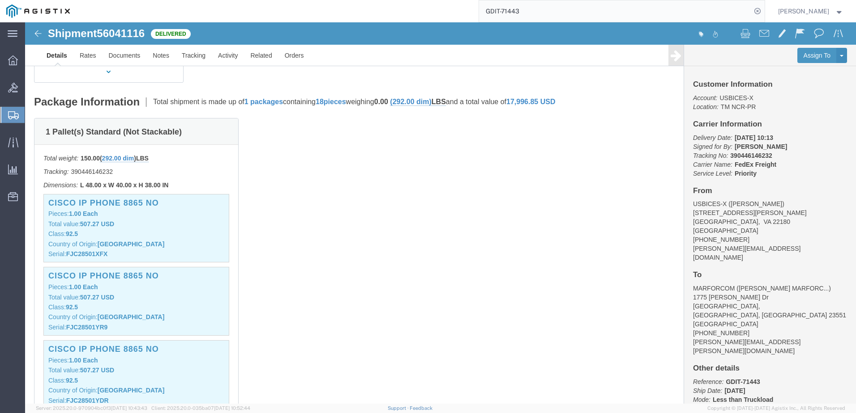
scroll to position [179, 0]
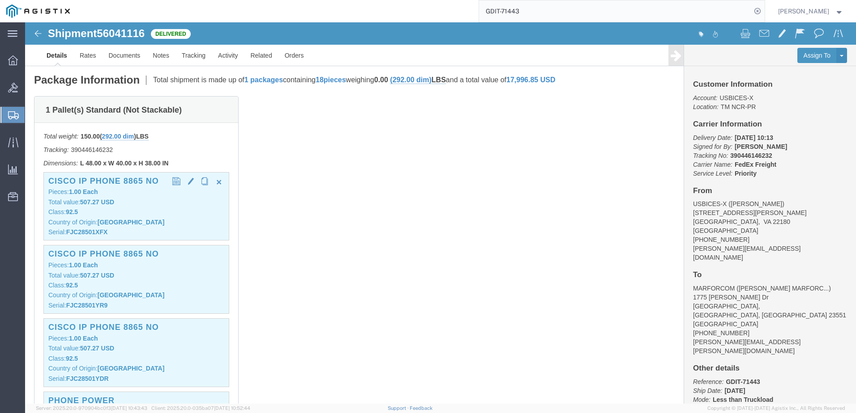
click div "Cisco IP Phone 8865 No Pieces: 1.00 Each Total value: 507.27 USD Class: 92.5 Co…"
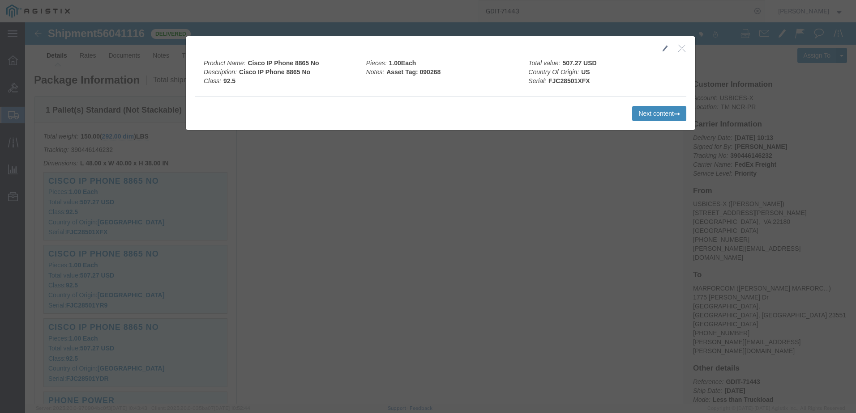
click button "Next content"
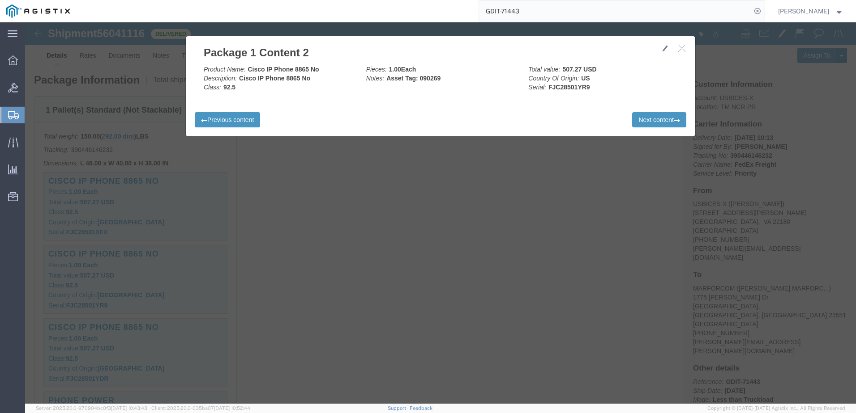
click icon "button"
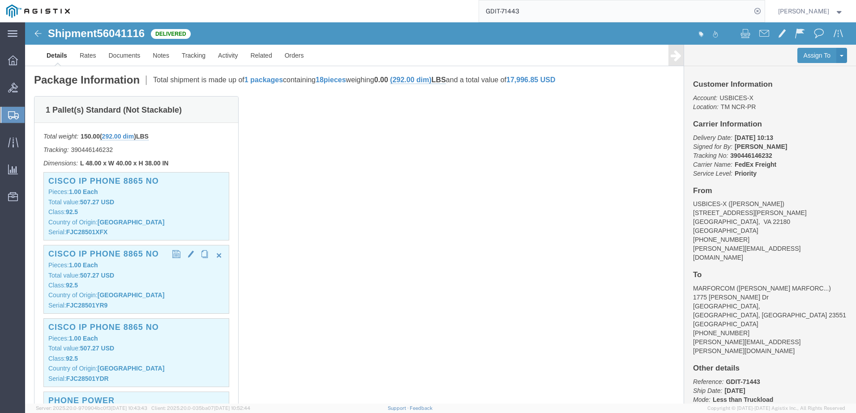
click div "Cisco IP Phone 8865 No Pieces: 1.00 Each Total value: 507.27 USD Class: 92.5 Co…"
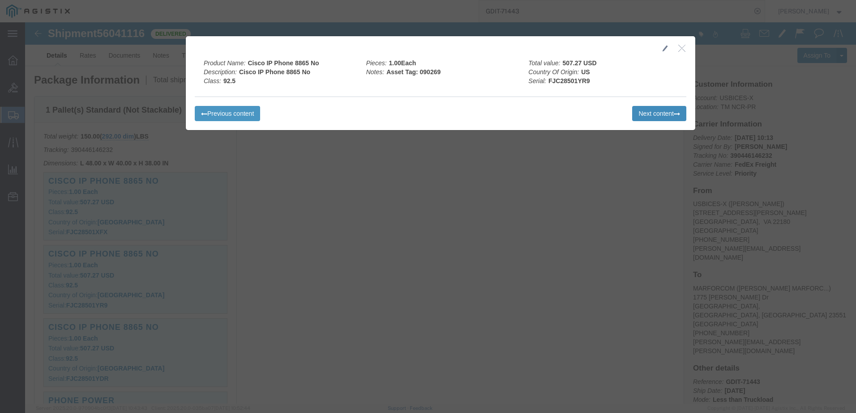
click button "Next content"
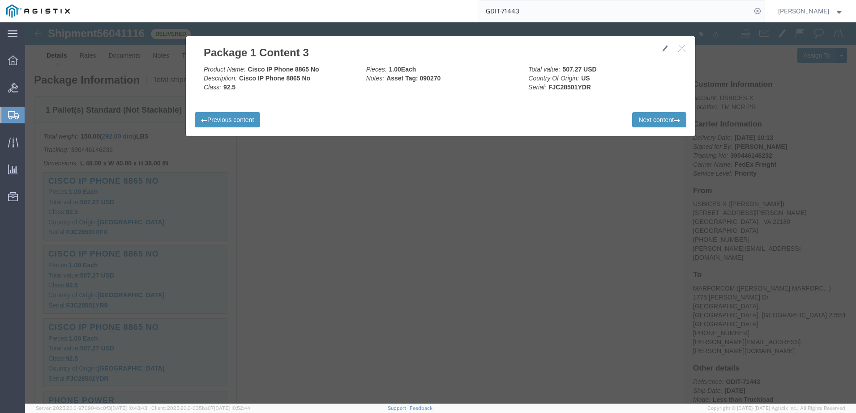
click icon "button"
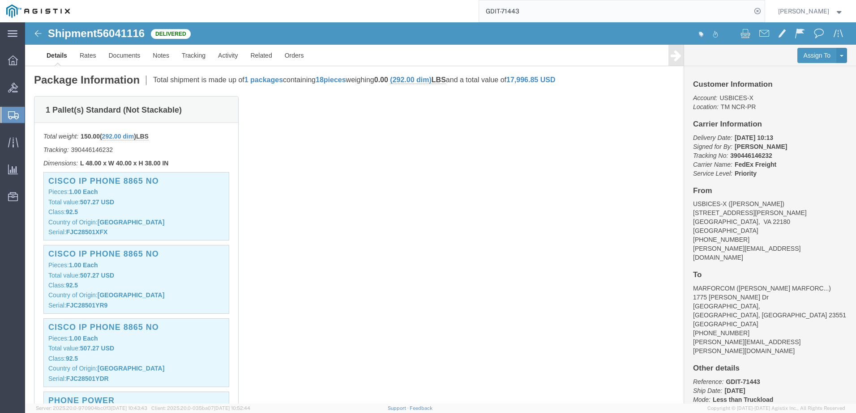
click span "56041116"
click at [559, 5] on input "GDIT-71443" at bounding box center [615, 10] width 272 height 21
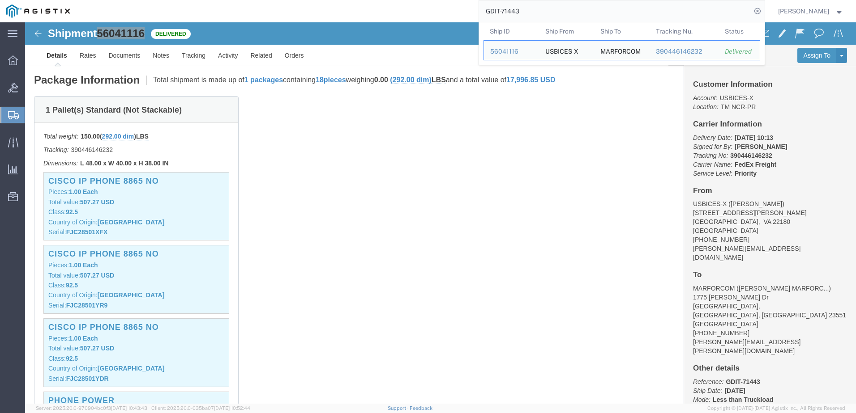
click at [559, 5] on input "GDIT-71443" at bounding box center [615, 10] width 272 height 21
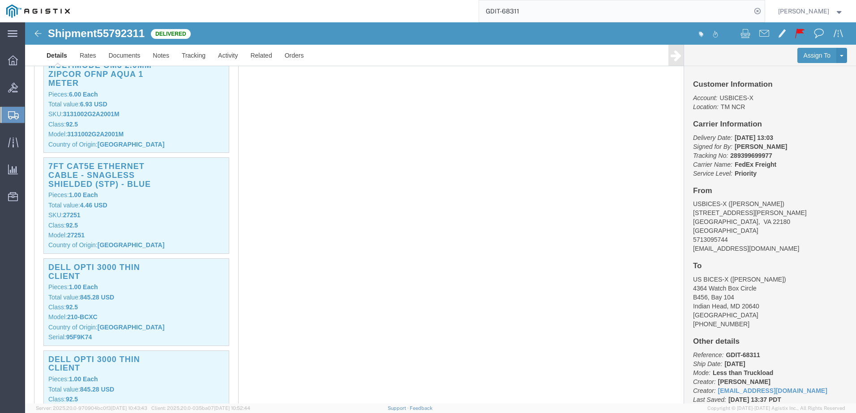
scroll to position [313, 0]
click p "Class: 92.5"
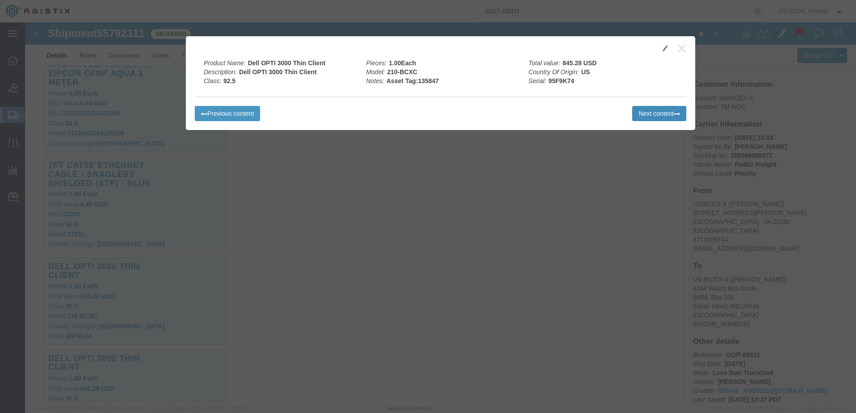
click button "Next content"
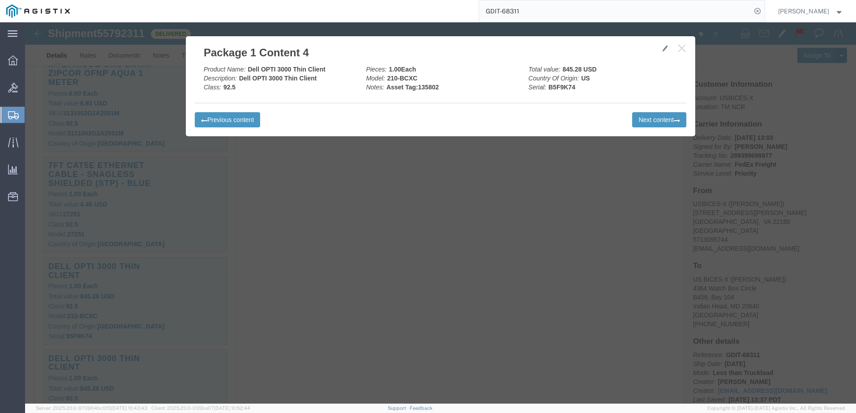
click h2 "Package 1 Content 4"
click icon "button"
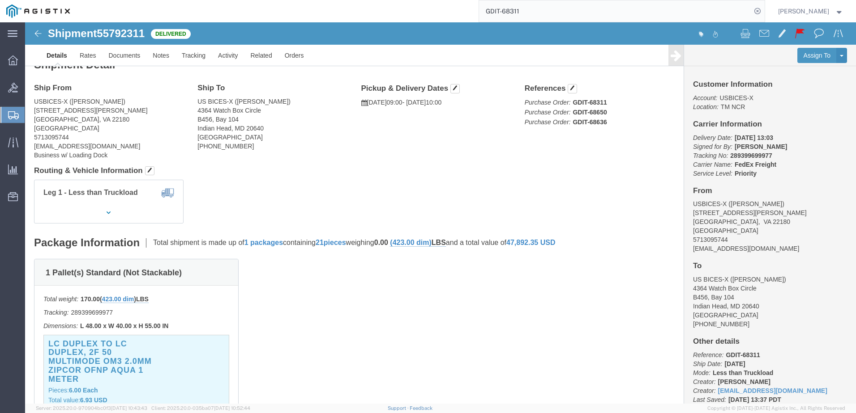
scroll to position [0, 0]
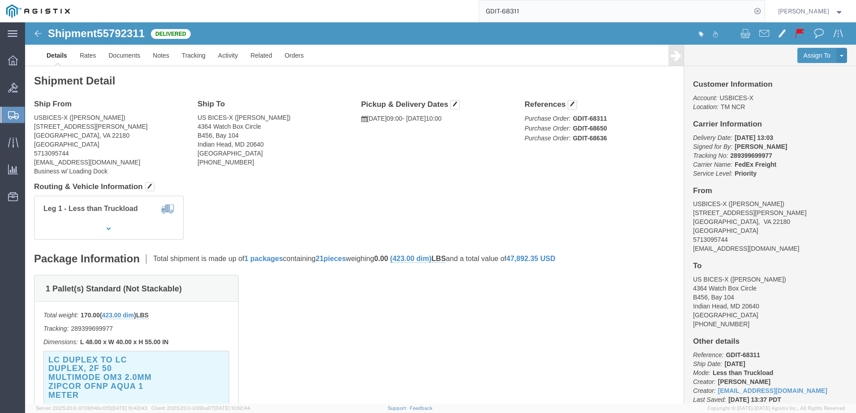
click span "55792311"
click at [548, 7] on input "GDIT-68311" at bounding box center [615, 10] width 272 height 21
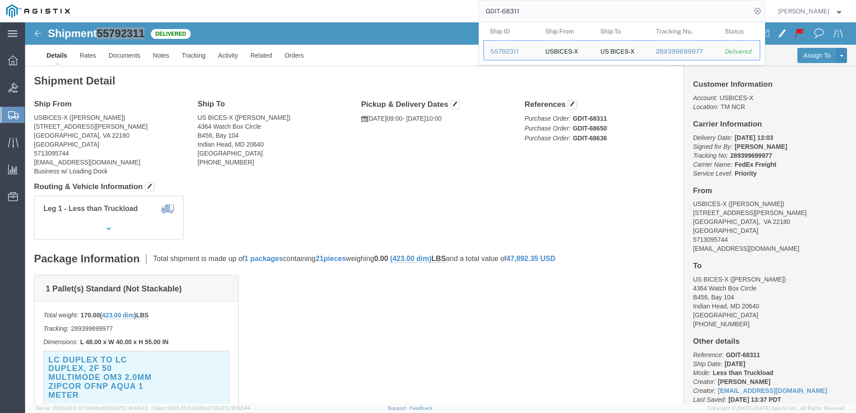
click at [548, 7] on input "GDIT-68311" at bounding box center [615, 10] width 272 height 21
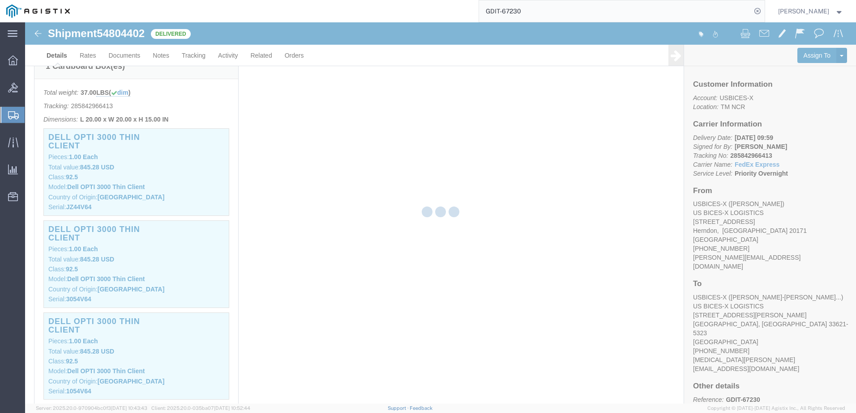
scroll to position [178, 0]
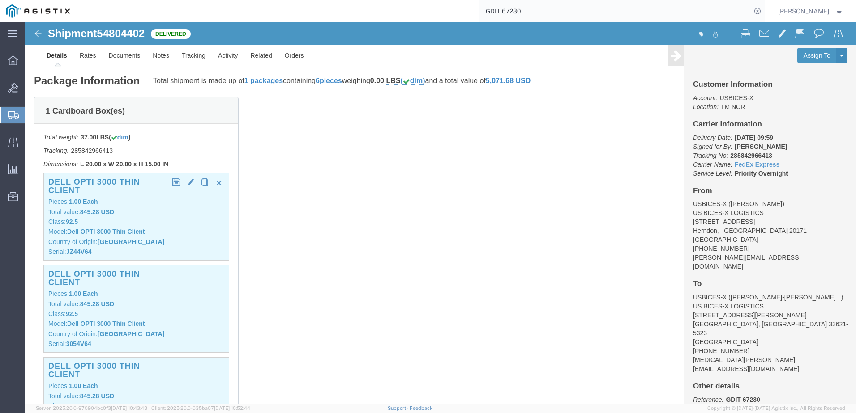
click p "Country of Origin: [GEOGRAPHIC_DATA]"
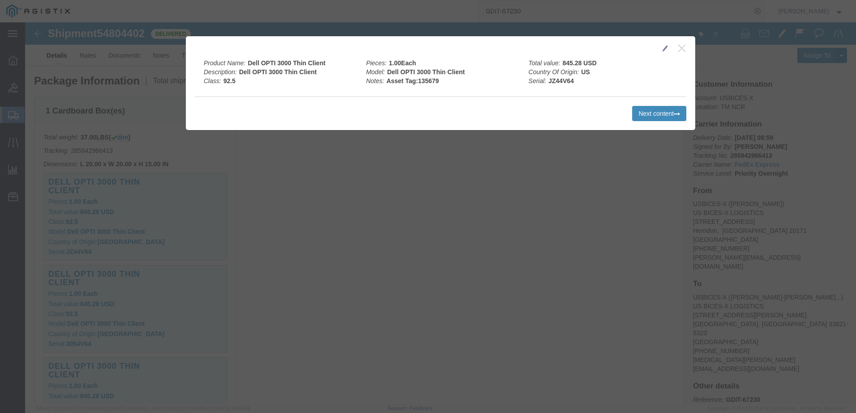
click button "Next content"
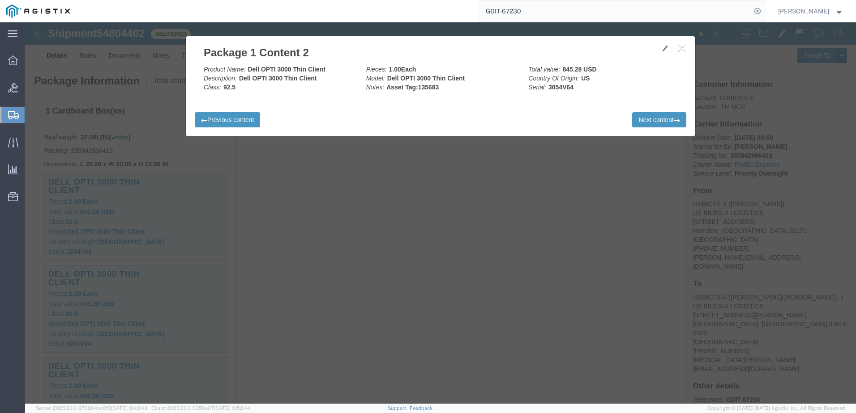
click icon "button"
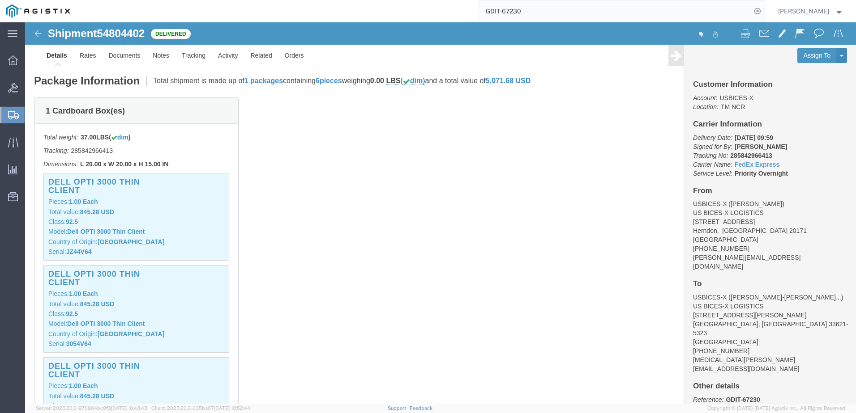
click span "54804402"
click at [584, 5] on input "GDIT-67230" at bounding box center [615, 10] width 272 height 21
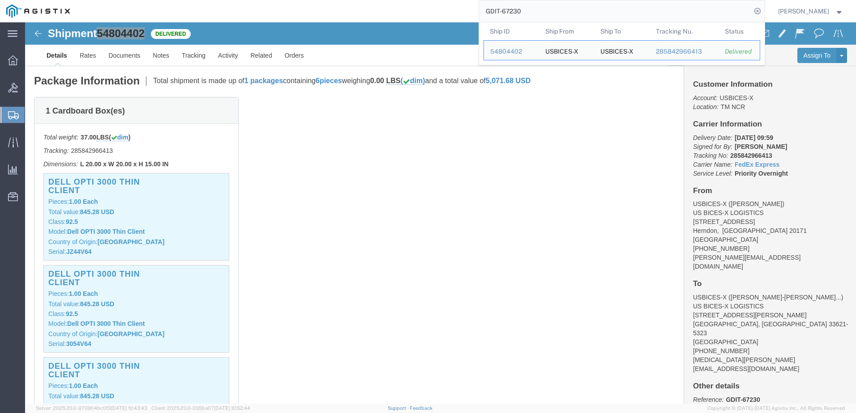
click at [584, 5] on input "GDIT-67230" at bounding box center [615, 10] width 272 height 21
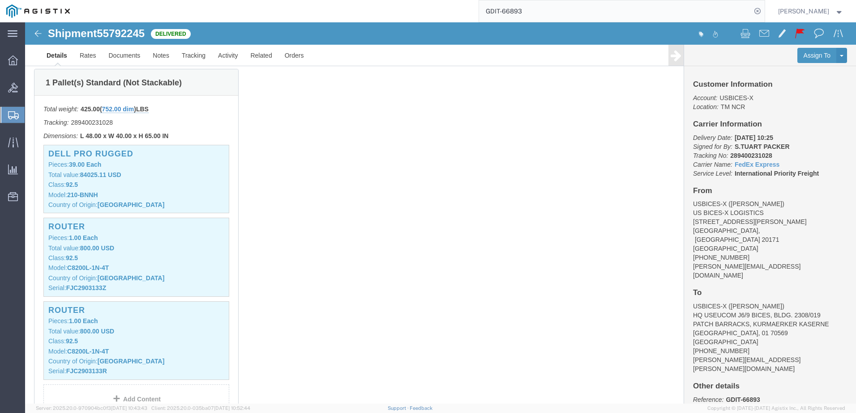
scroll to position [224, 0]
click p "Model: C8200L-1N-4T"
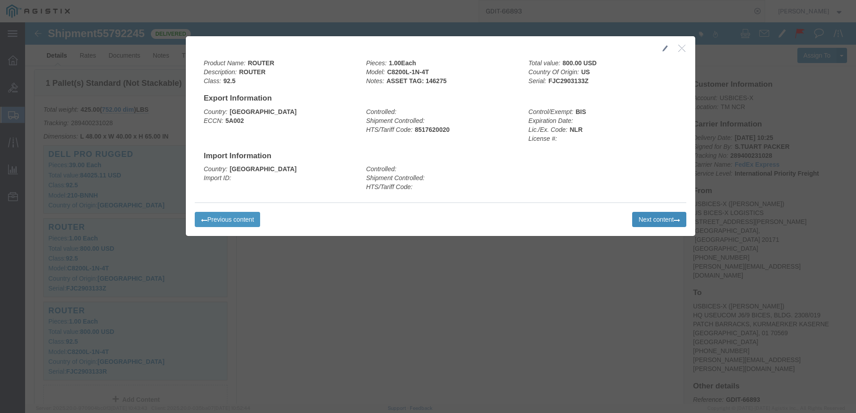
click button "Next content"
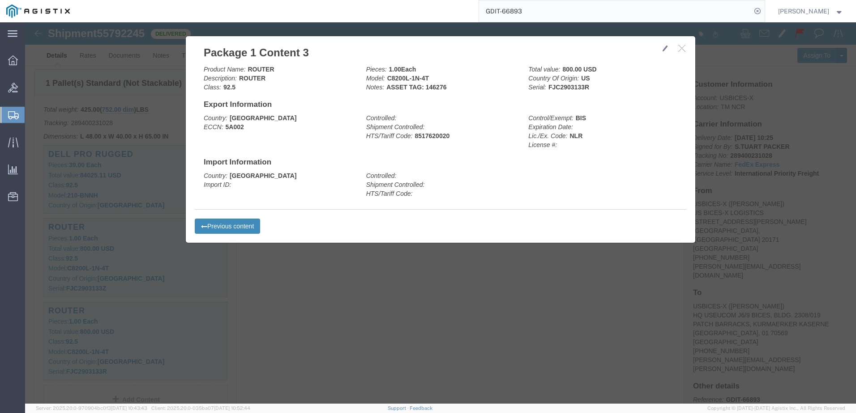
click button "Previous content"
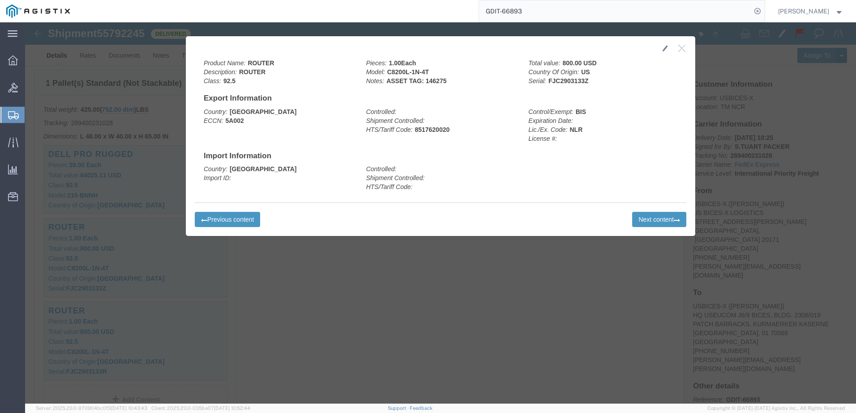
click div "Previous content Next content"
click button "Previous content"
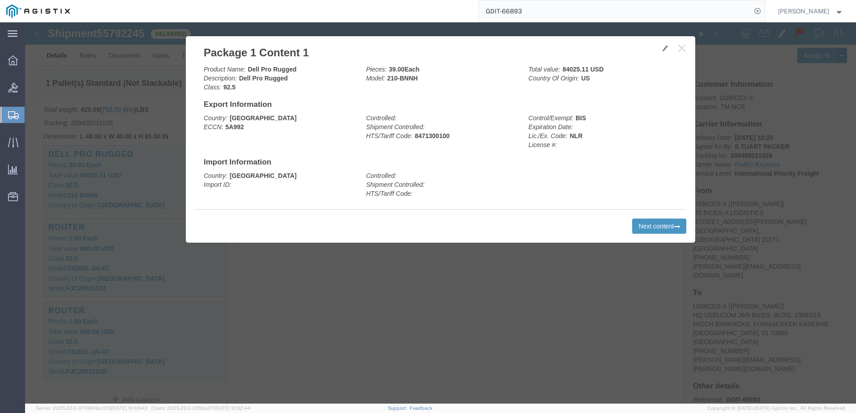
click icon "button"
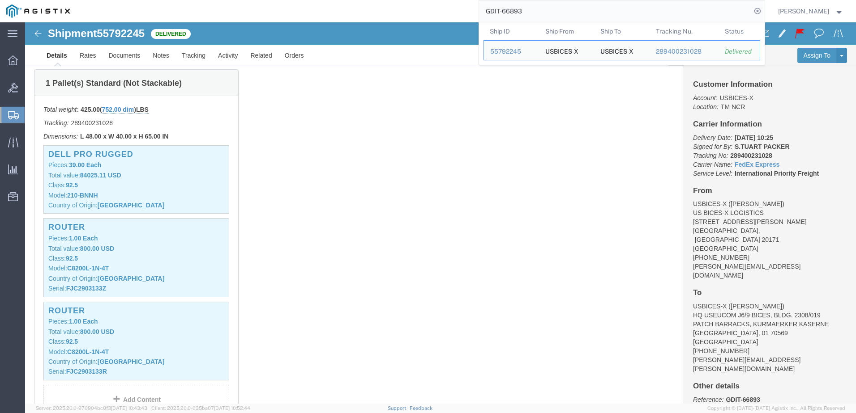
click at [527, 9] on input "GDIT-66893" at bounding box center [615, 10] width 272 height 21
click at [524, 14] on input "GDIT-66893" at bounding box center [615, 10] width 272 height 21
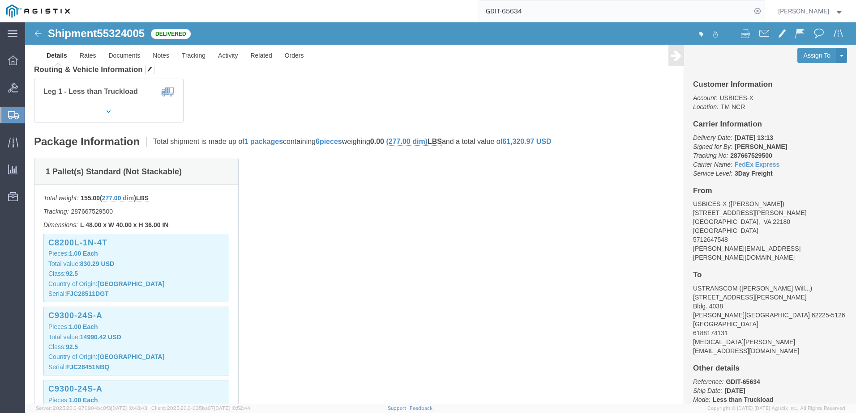
scroll to position [134, 0]
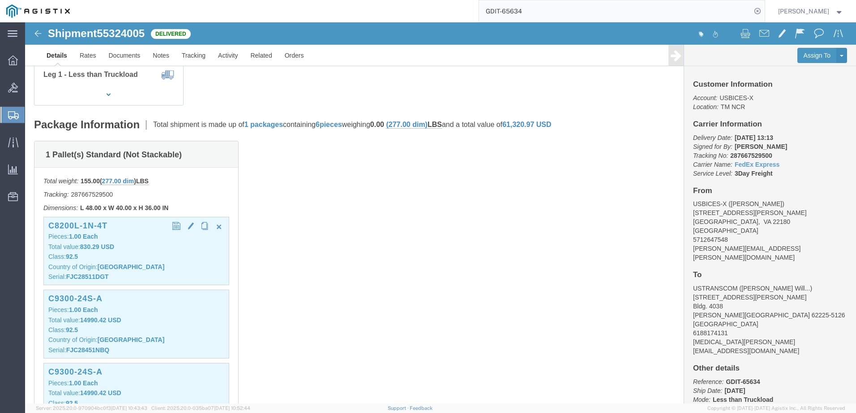
click p "Class: 92.5"
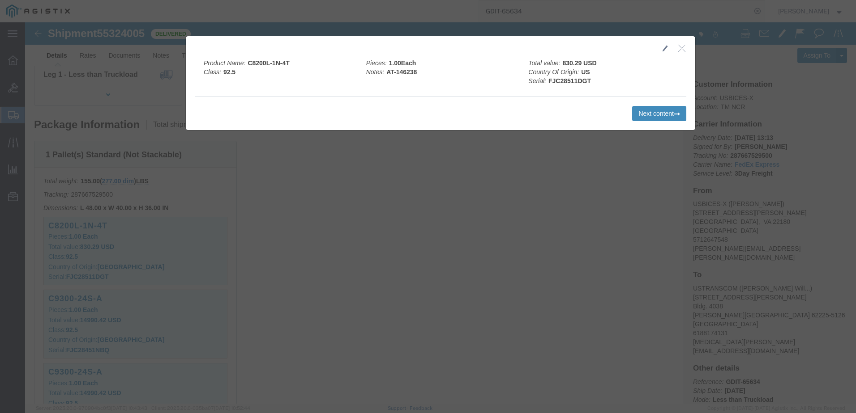
click button "Next content"
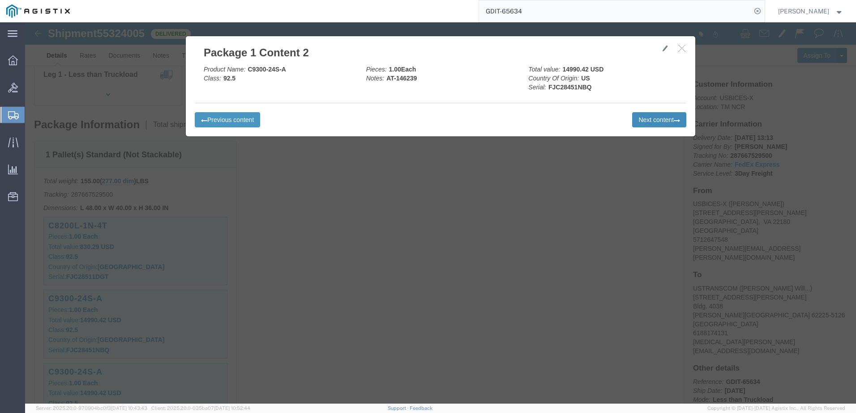
click button "Next content"
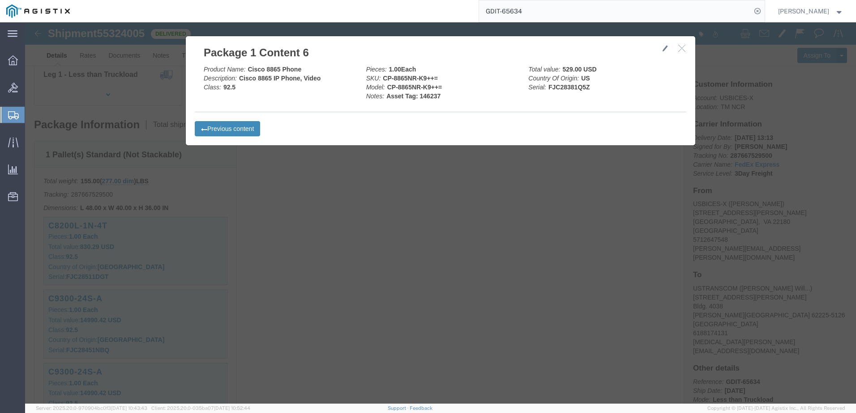
click button "Previous content"
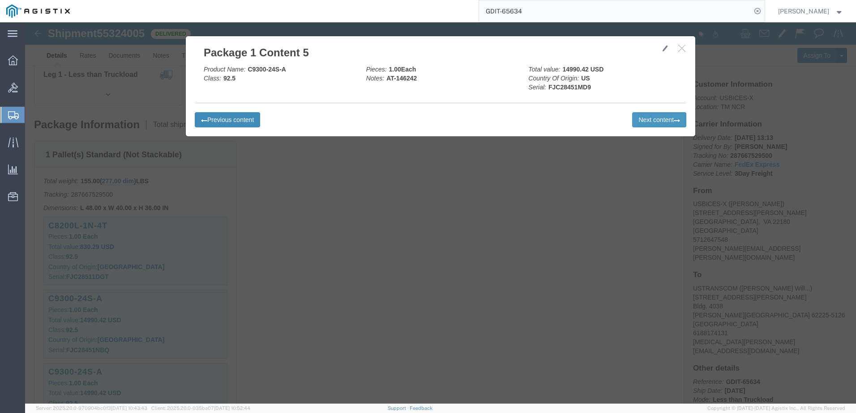
click button "Previous content"
click icon "button"
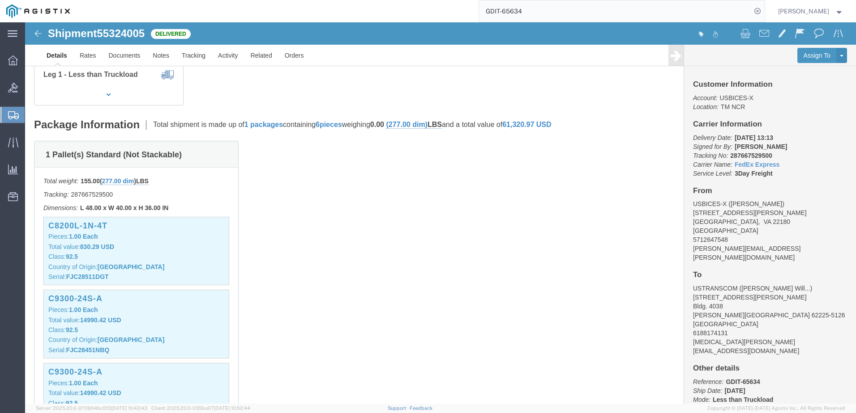
click span "55324005"
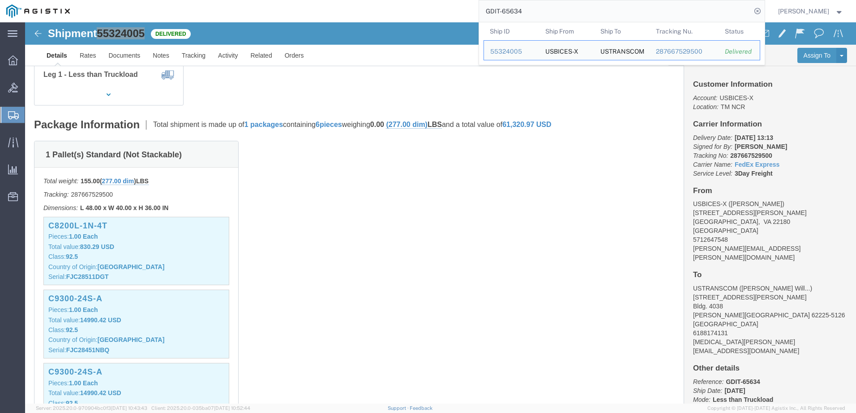
click at [621, 15] on input "GDIT-65634" at bounding box center [615, 10] width 272 height 21
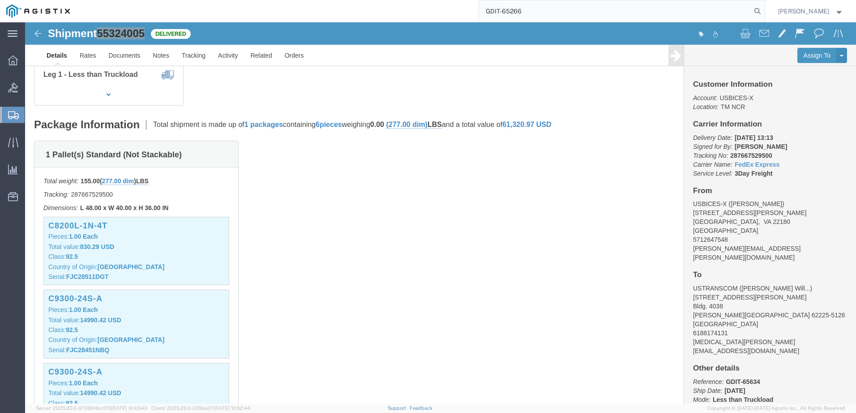
type input "GDIT-65266"
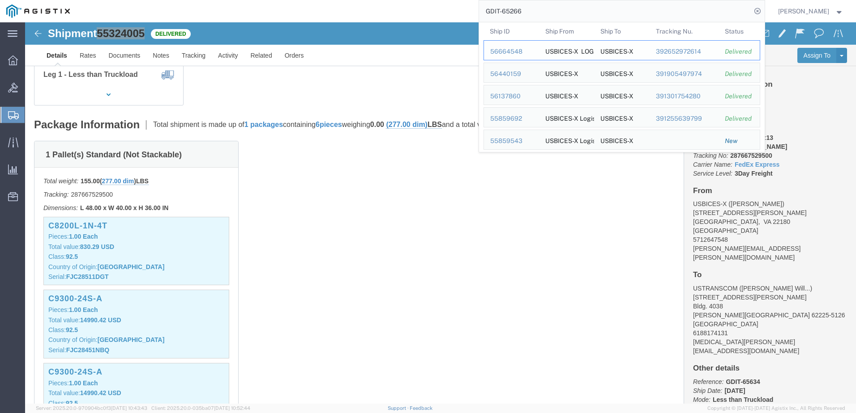
click at [520, 51] on div "56664548" at bounding box center [511, 51] width 43 height 9
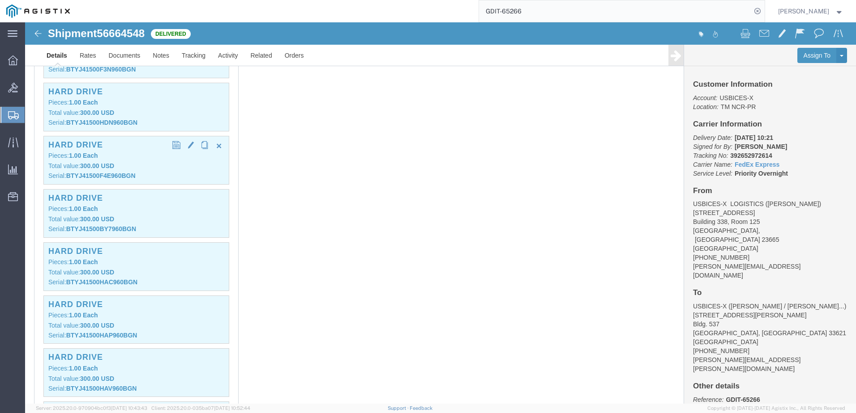
scroll to position [268, 0]
click div "Hard Drive Pieces: 1.00 Each Total value: 300.00 USD Serial: BTYJ41500F3N960BGN"
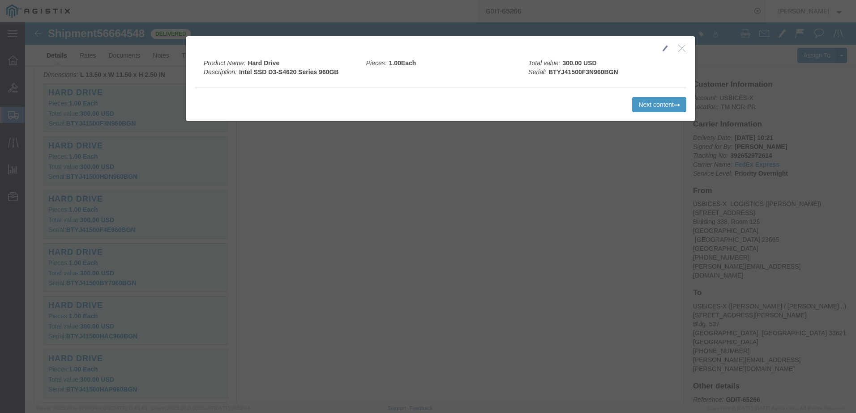
click icon "button"
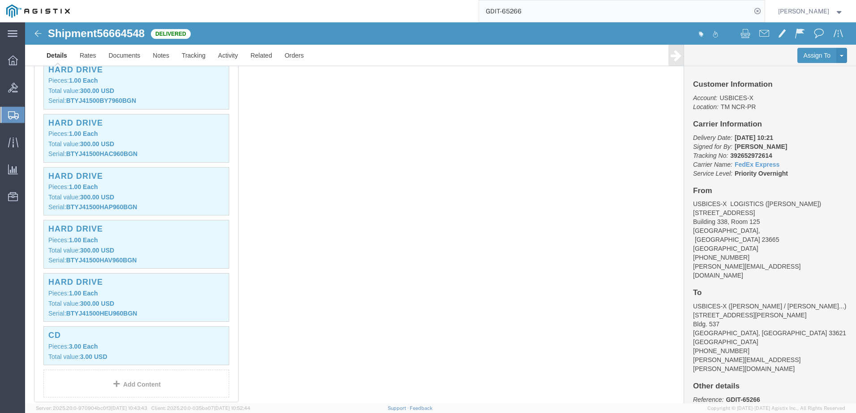
scroll to position [491, 0]
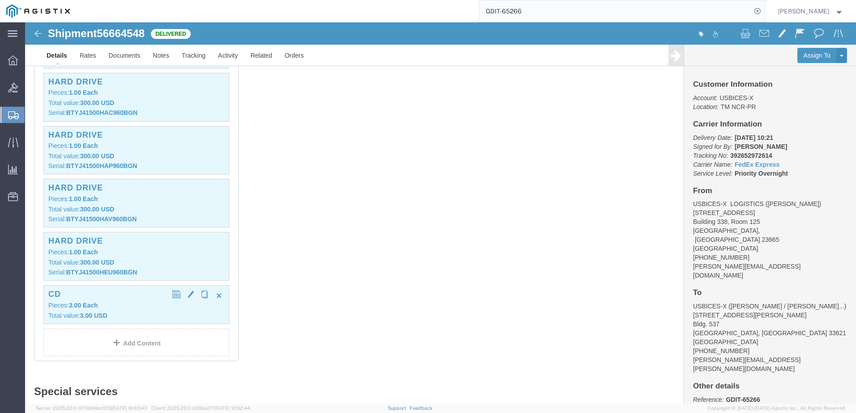
click p "Pieces: 3.00 Each"
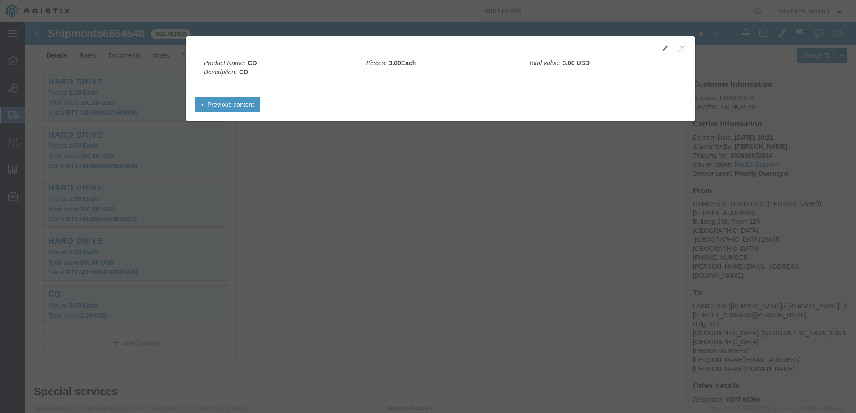
click icon "button"
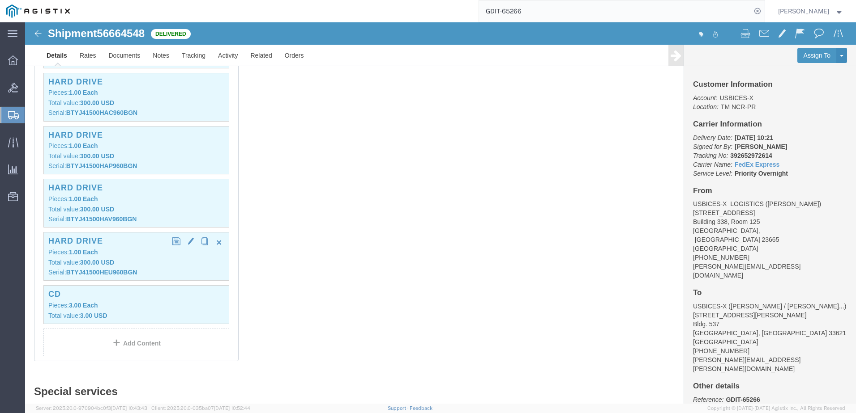
click div "Hard Drive Pieces: 1.00 Each Total value: 300.00 USD Serial: BTYJ41500HEU960BGN"
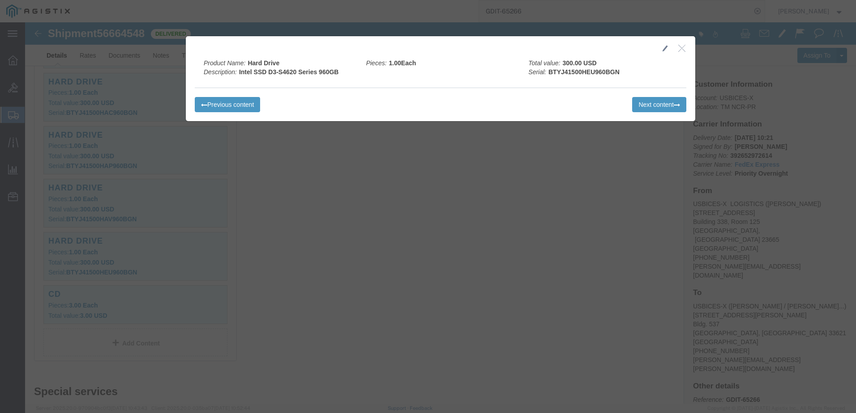
click icon "button"
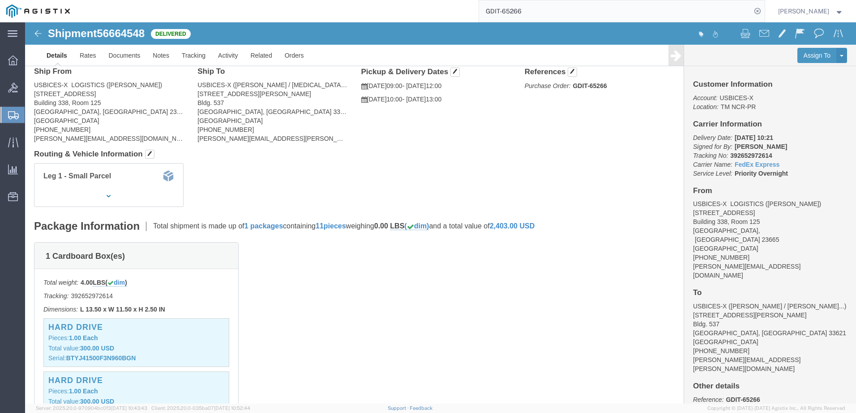
scroll to position [0, 0]
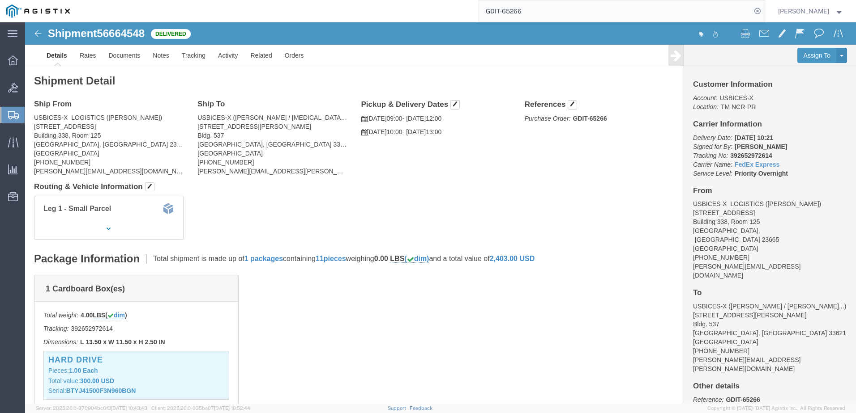
click at [568, 9] on input "GDIT-65266" at bounding box center [615, 10] width 272 height 21
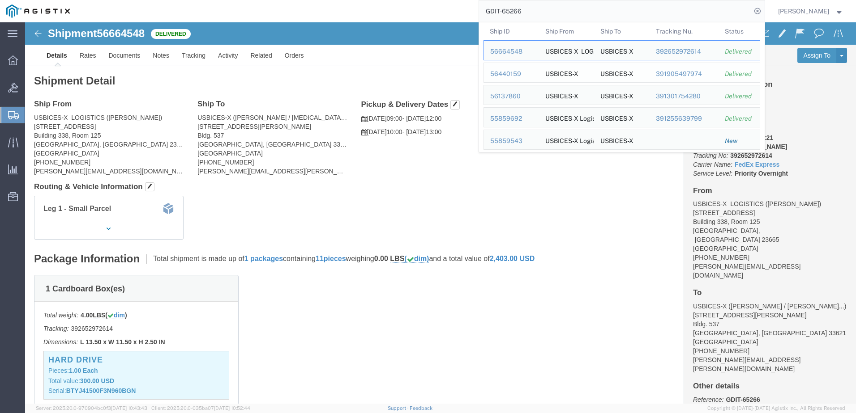
click at [515, 70] on div "56440159" at bounding box center [511, 73] width 43 height 9
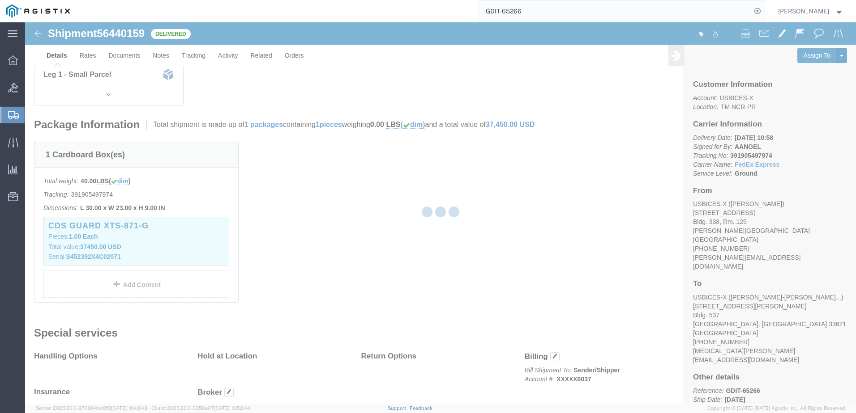
scroll to position [178, 0]
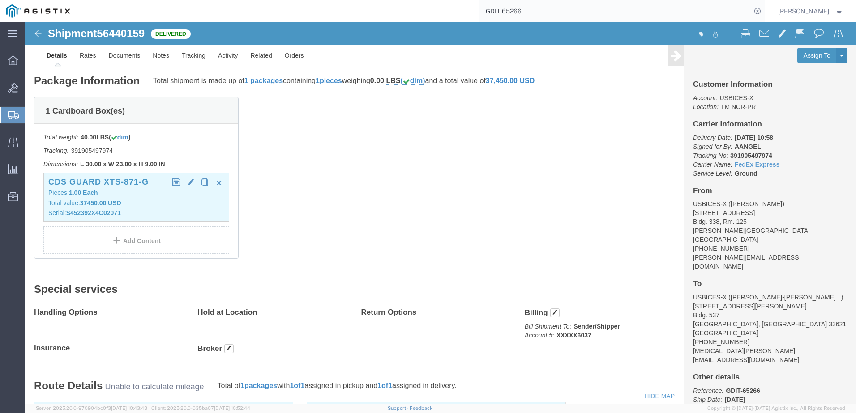
click div "CDS Guard XTS-871-G Pieces: 1.00 Each Total value: 37450.00 USD Serial: S452392…"
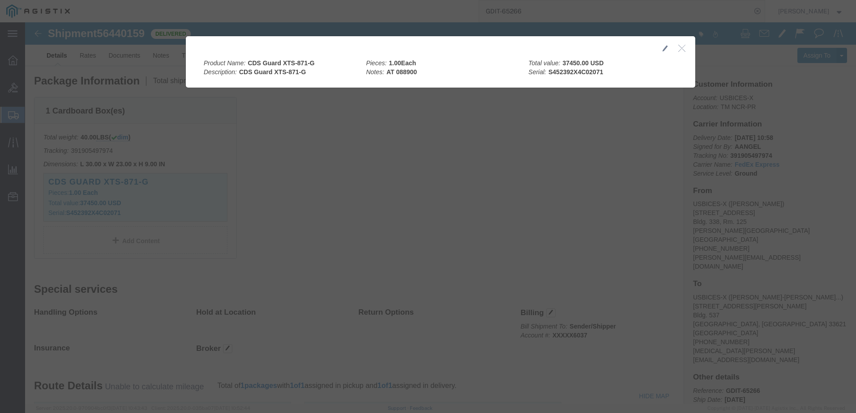
click icon "button"
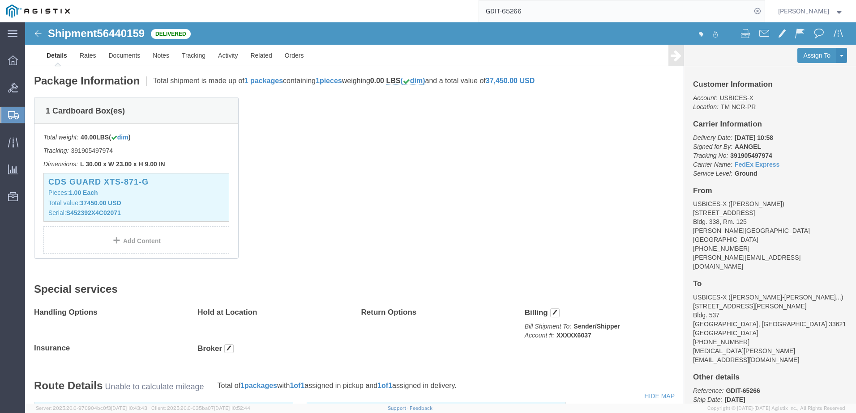
scroll to position [0, 0]
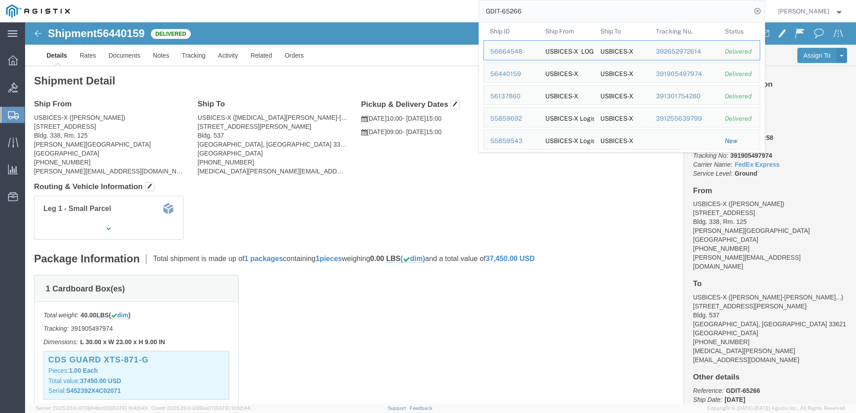
click at [568, 10] on input "GDIT-65266" at bounding box center [615, 10] width 272 height 21
click at [520, 95] on div "56137860" at bounding box center [511, 96] width 43 height 9
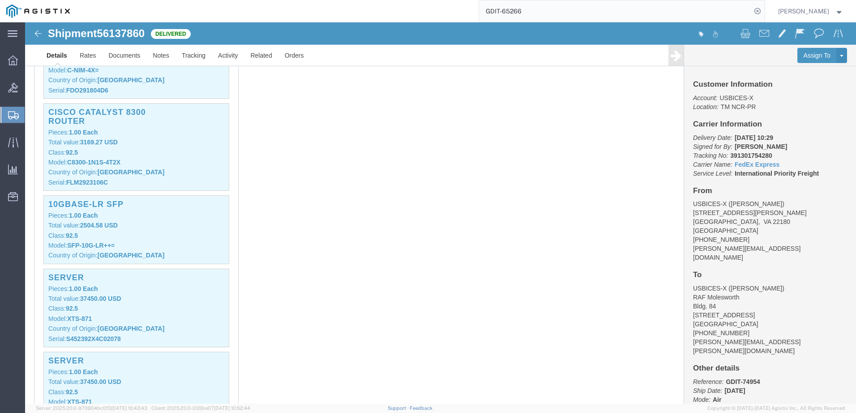
scroll to position [806, 0]
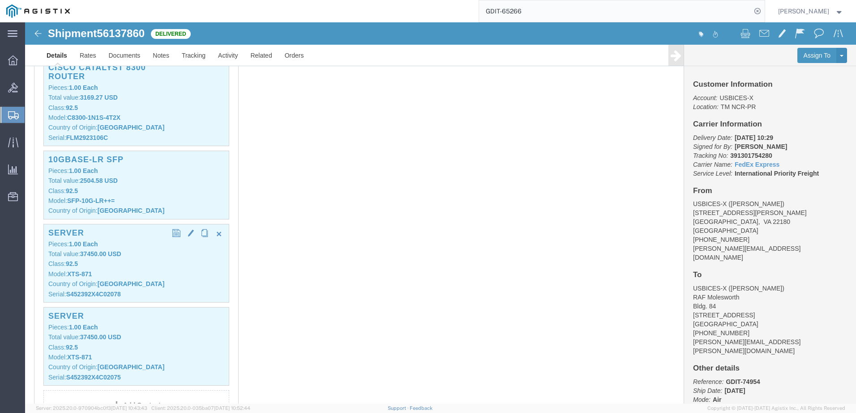
click p "Model: XTS-871"
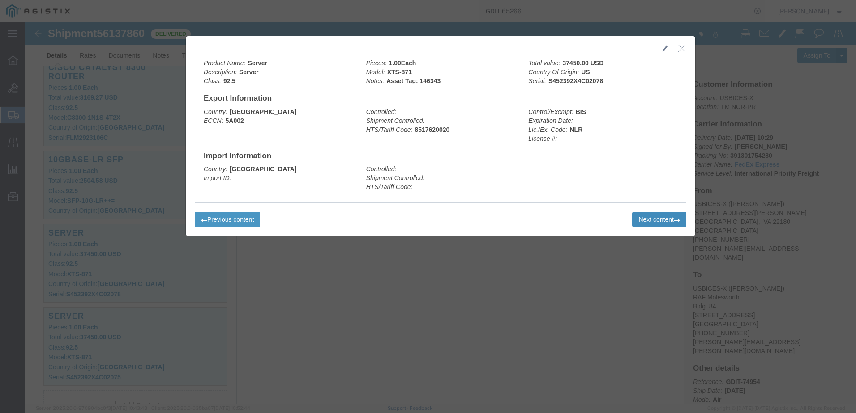
click button "Next content"
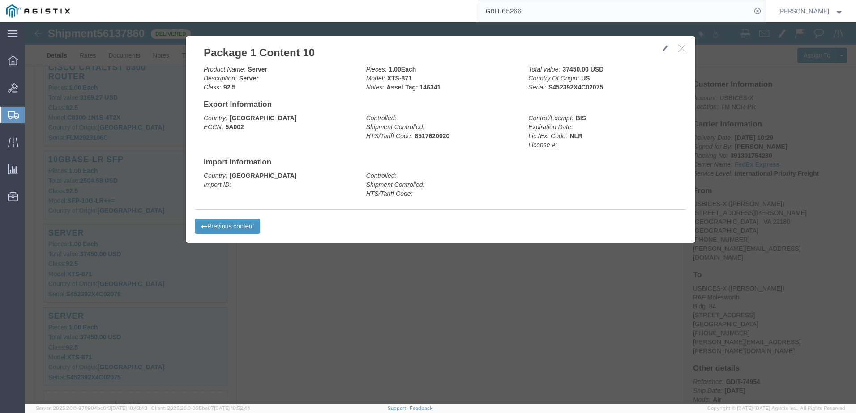
click button "button"
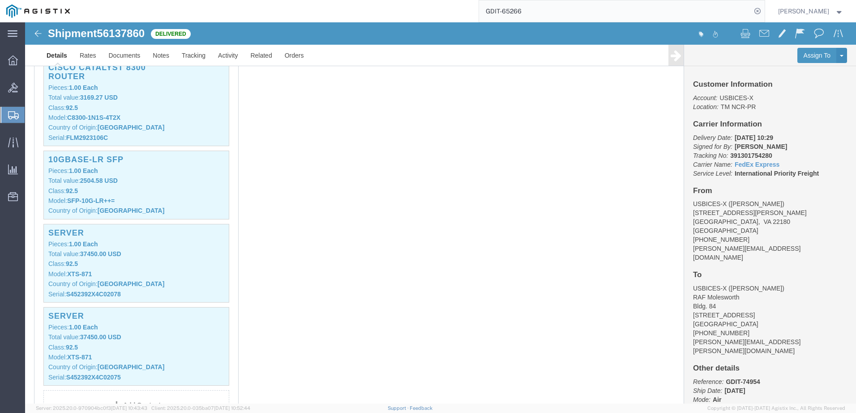
click span "56137860"
click at [569, 14] on input "GDIT-65266" at bounding box center [615, 10] width 272 height 21
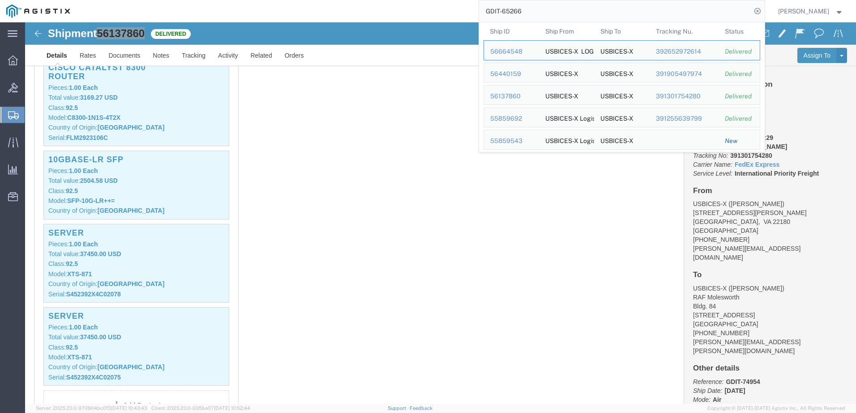
click at [569, 14] on input "GDIT-65266" at bounding box center [615, 10] width 272 height 21
click div "1 Pallet(s) Standard (Not Stackable) Total weight: 150.00 ( 232.00 dim ) LBS Tr…"
